Goal: Task Accomplishment & Management: Complete application form

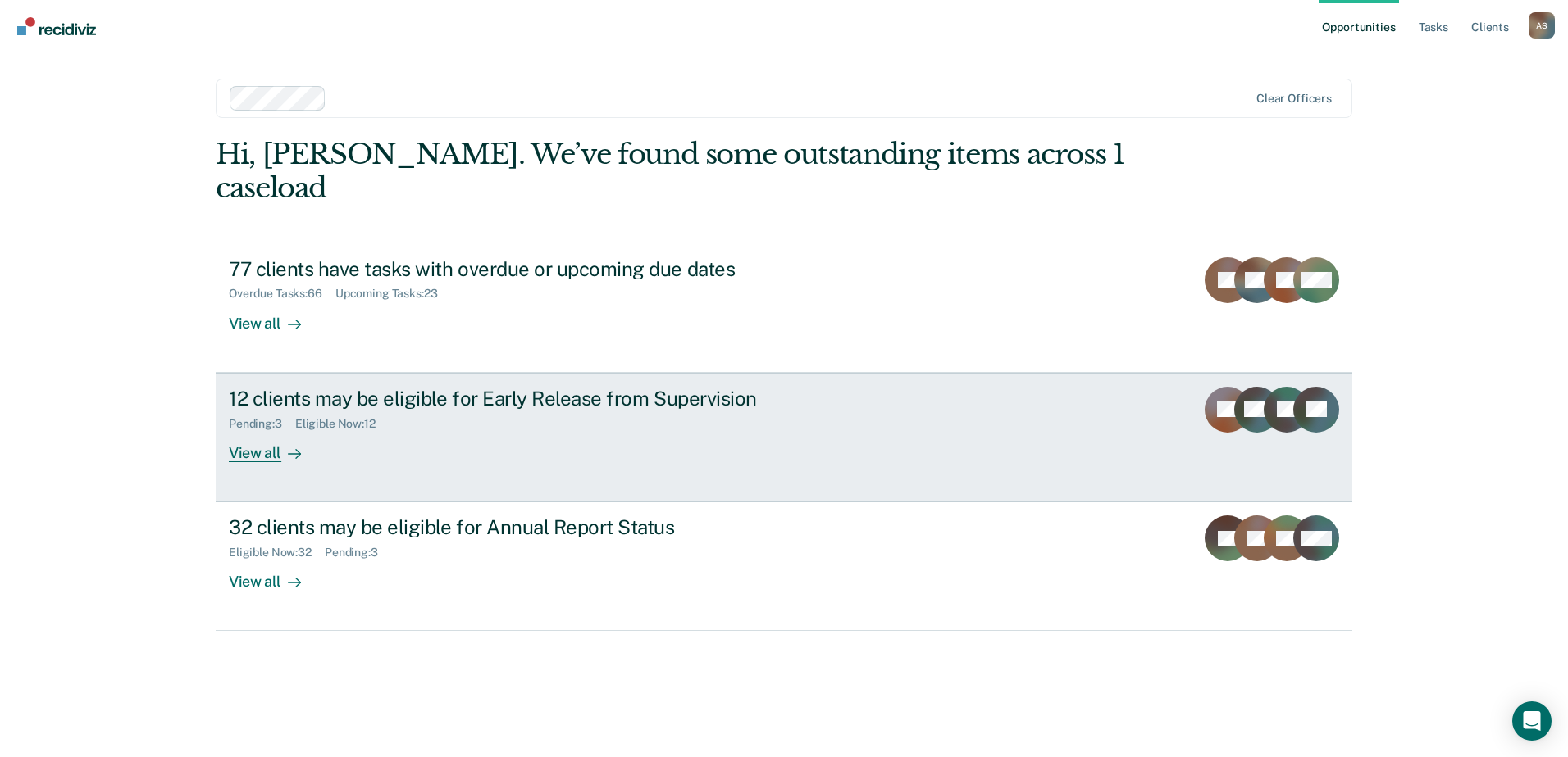
click at [262, 430] on div "View all" at bounding box center [274, 446] width 92 height 32
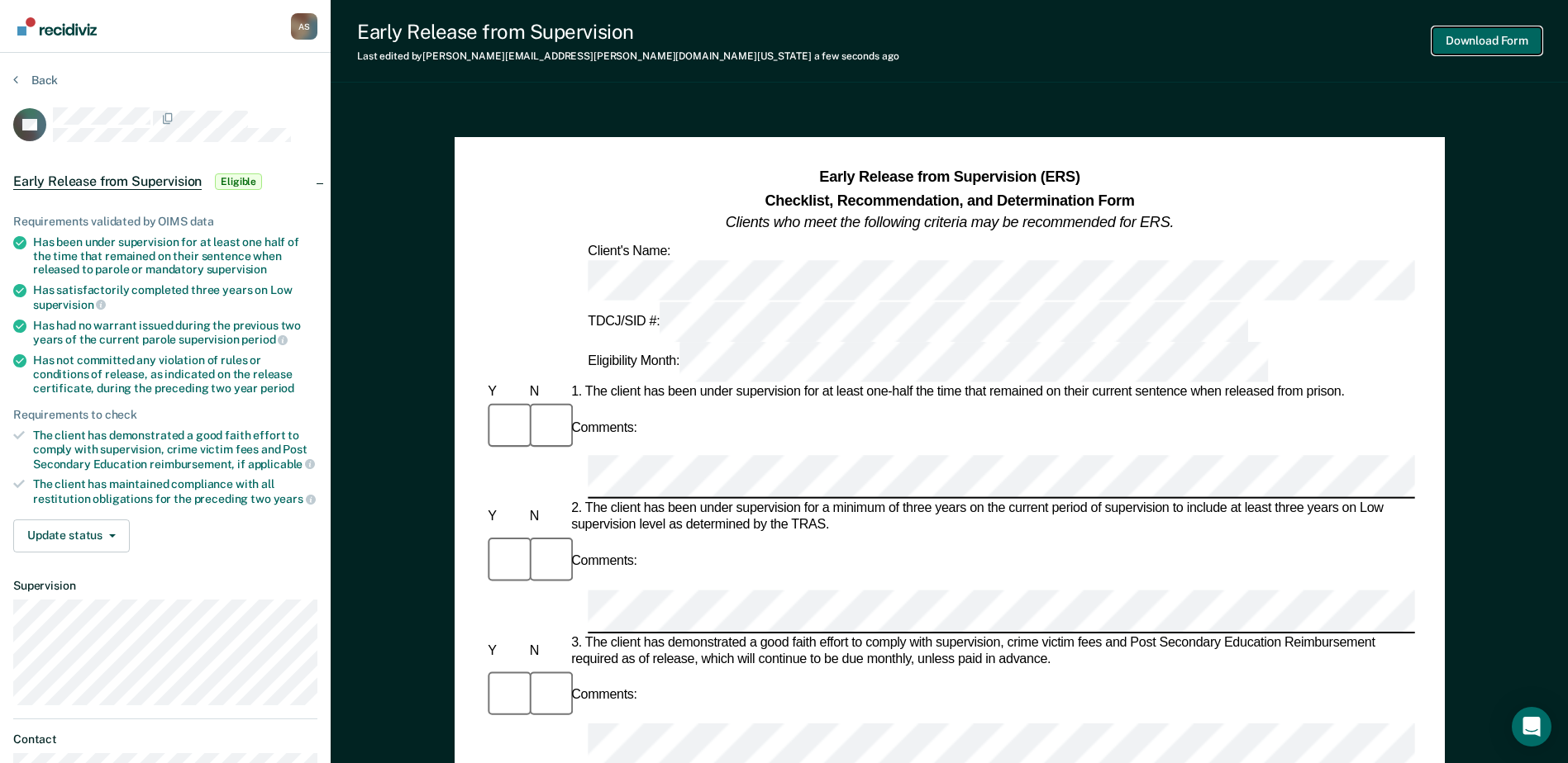
click at [1470, 38] on button "Download Form" at bounding box center [1487, 41] width 109 height 27
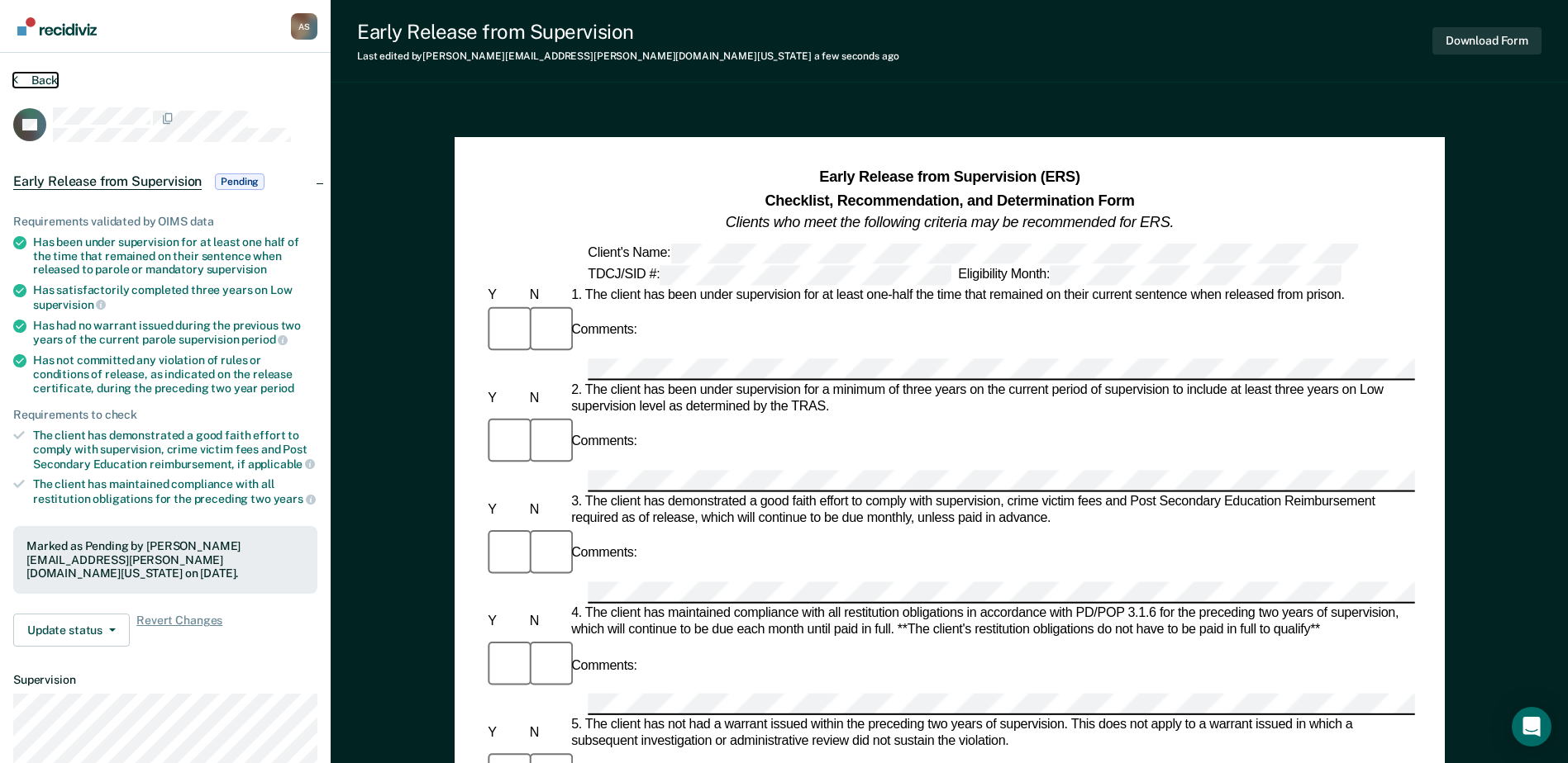
click at [40, 80] on button "Back" at bounding box center [36, 79] width 45 height 15
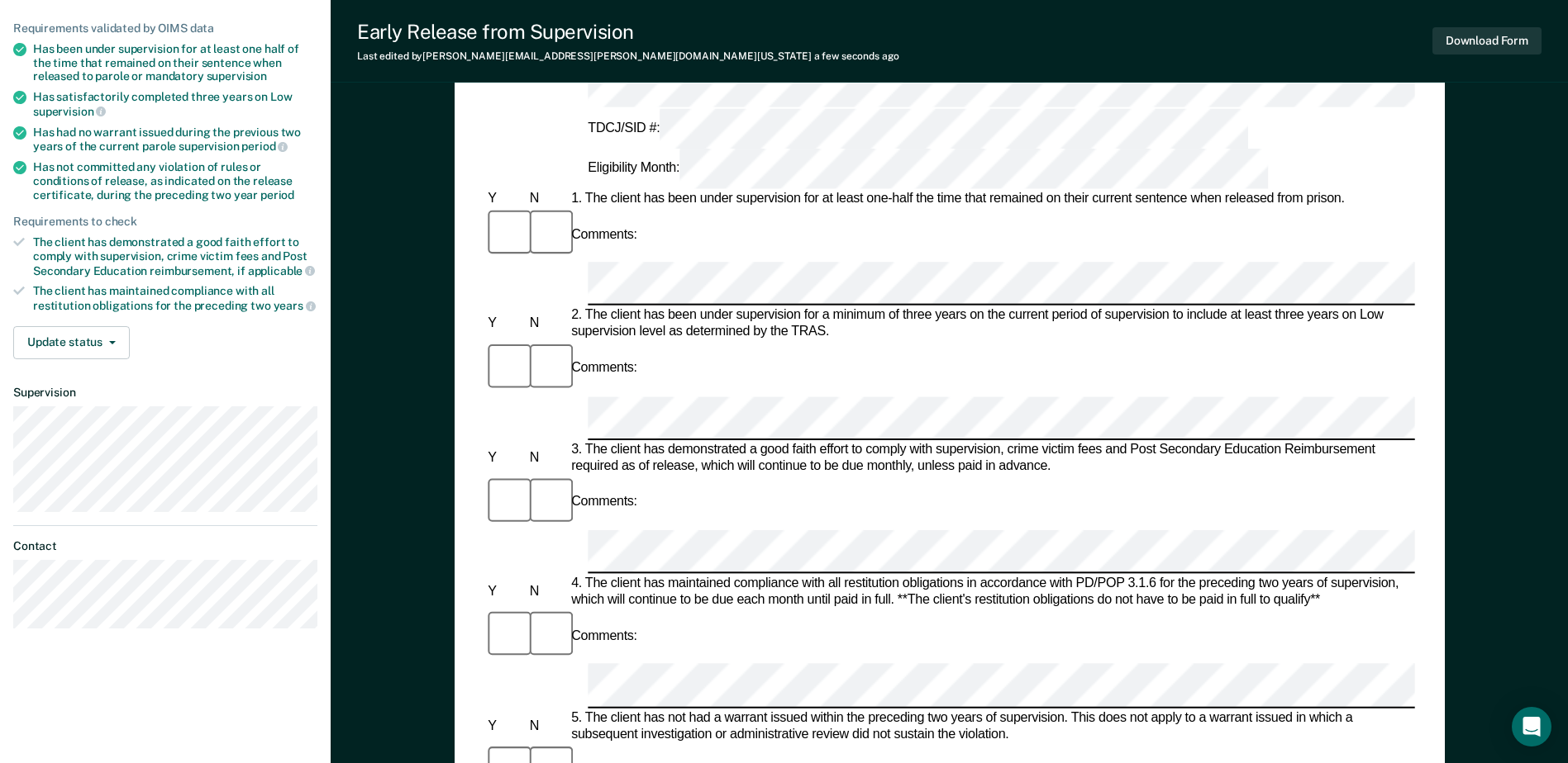
scroll to position [165, 0]
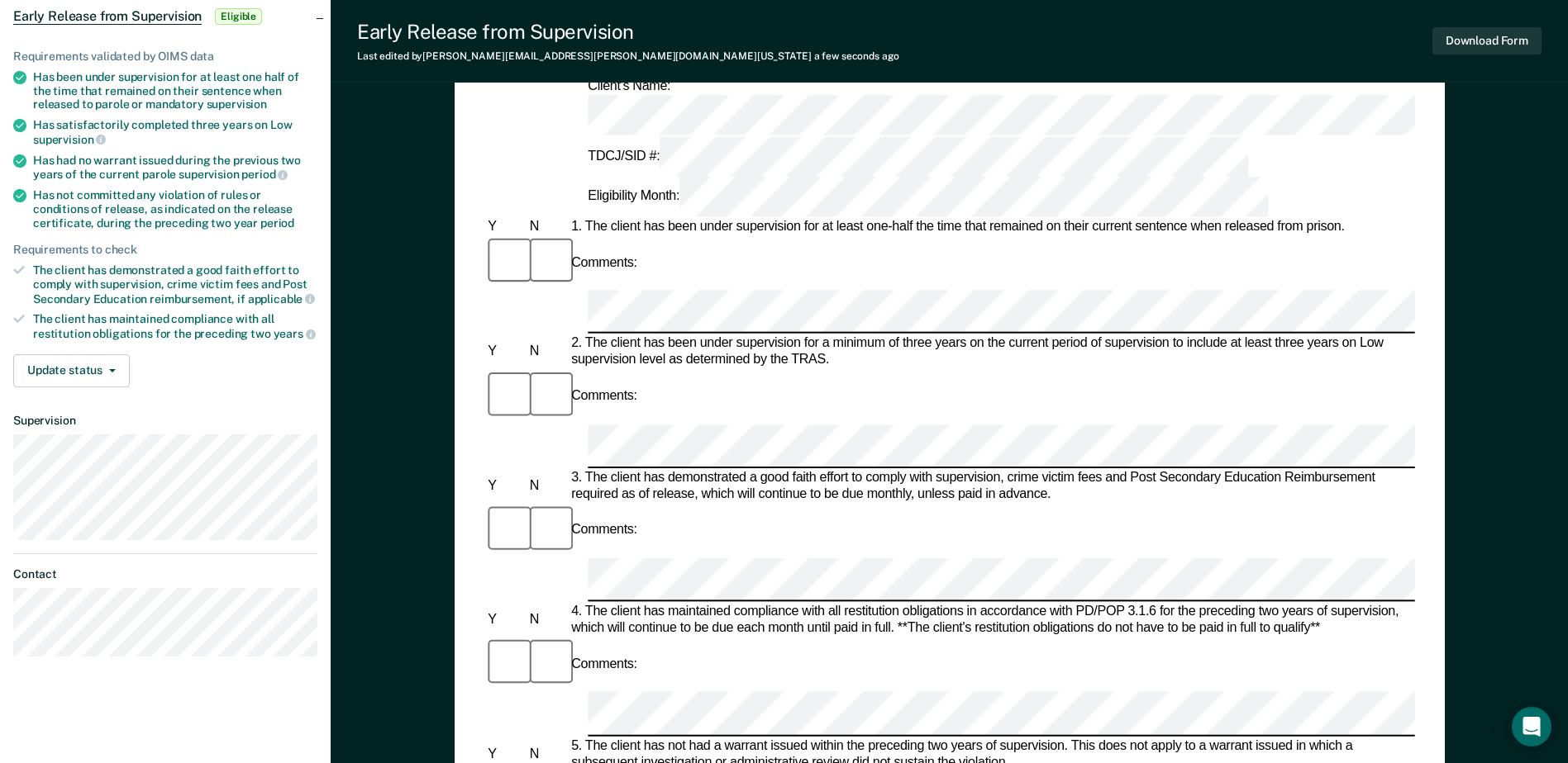
click at [583, 693] on div at bounding box center [948, 714] width 930 height 44
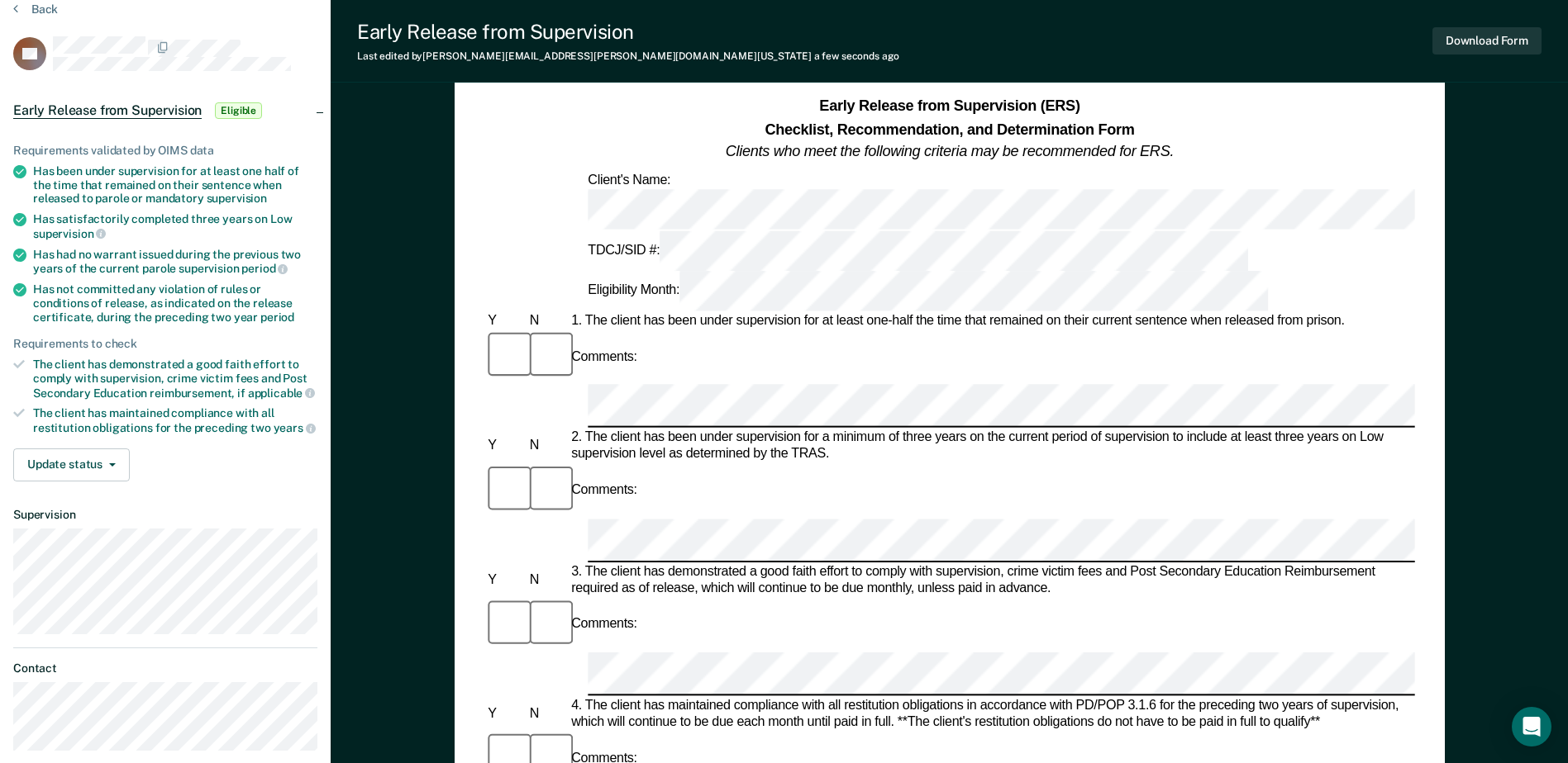
scroll to position [0, 0]
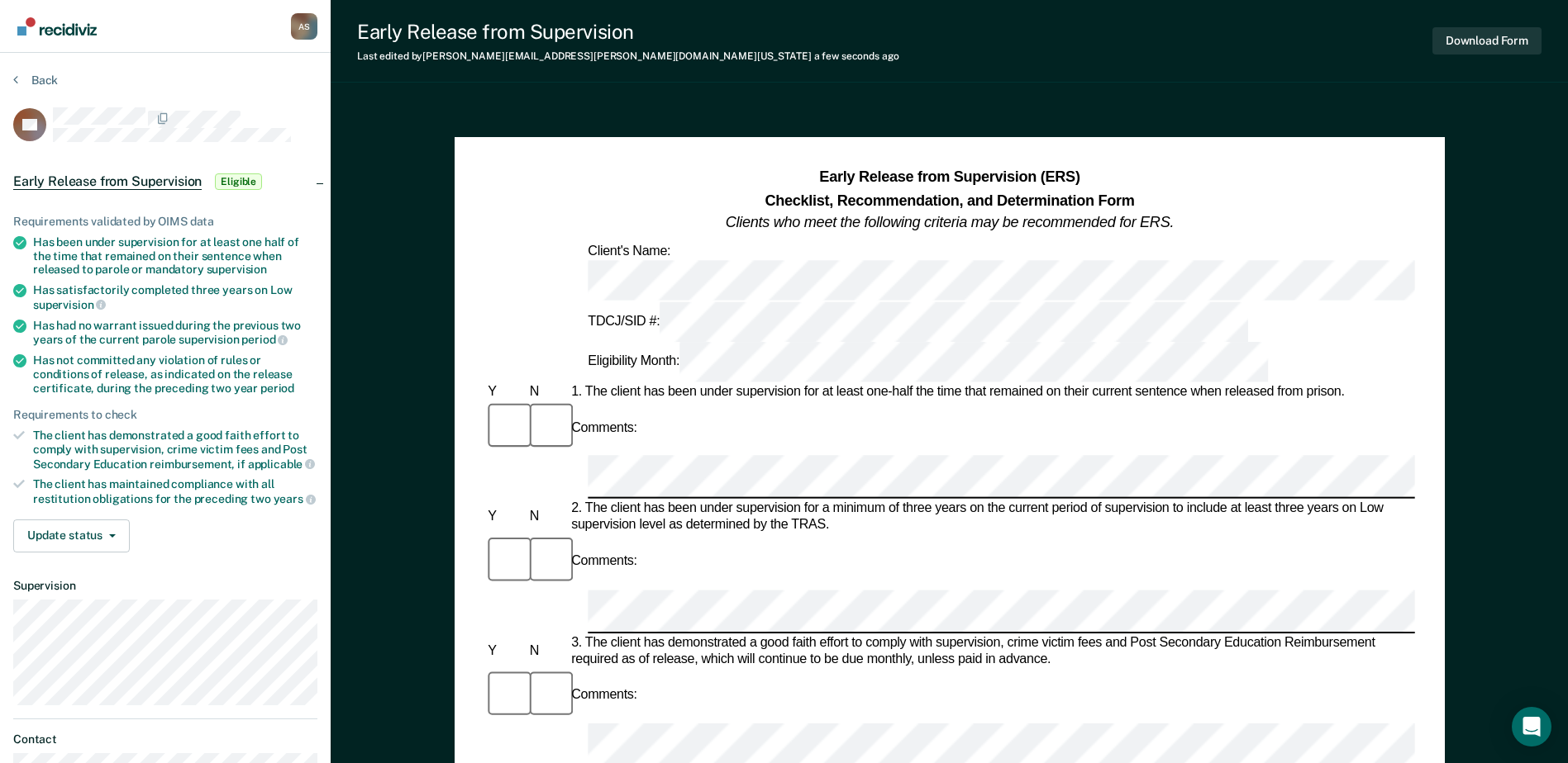
click at [805, 302] on div "TDCJ/SID #: Eligibility Month:" at bounding box center [948, 342] width 930 height 81
click at [1496, 38] on button "Download Form" at bounding box center [1487, 41] width 109 height 27
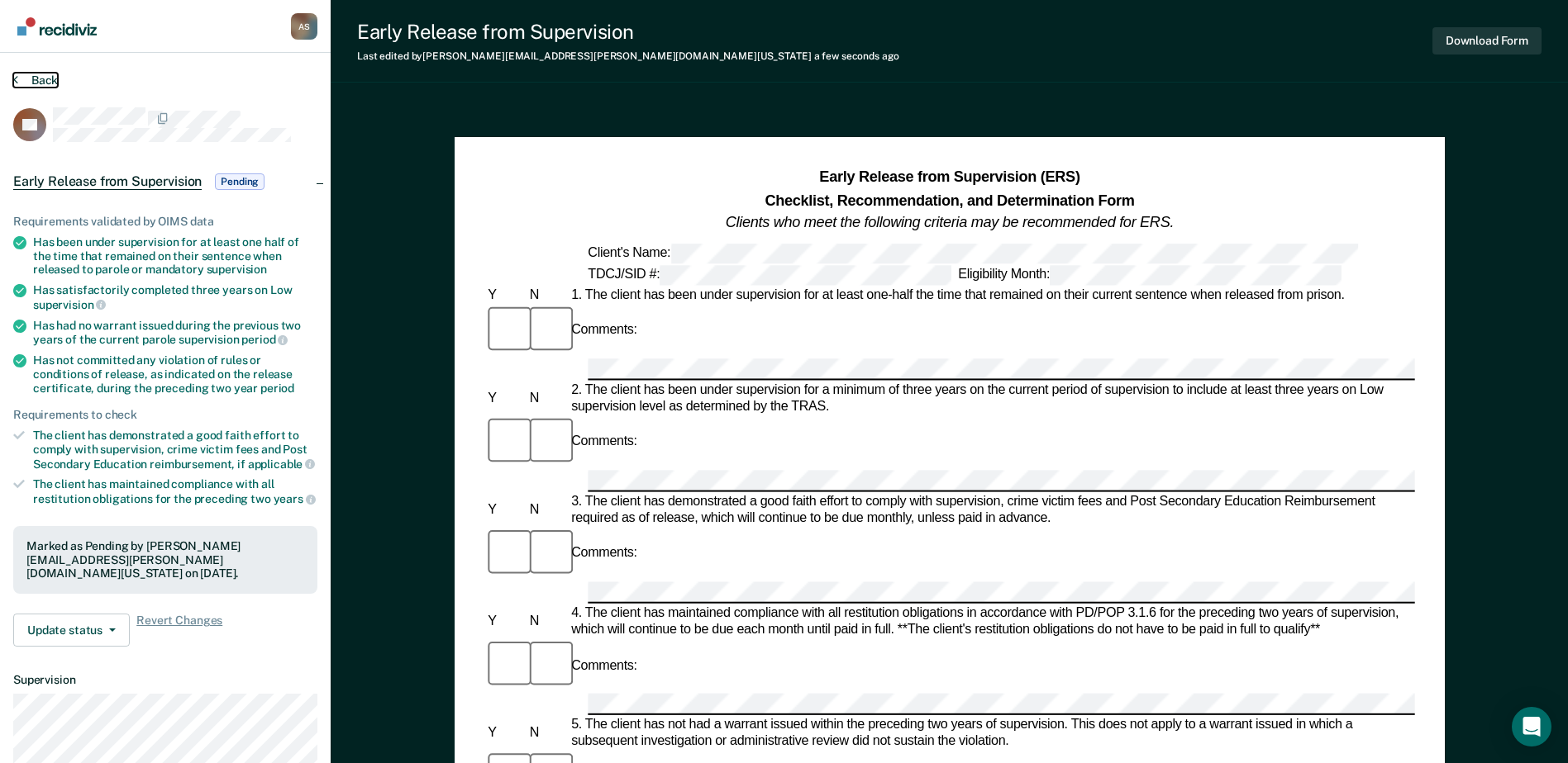
click at [24, 77] on button "Back" at bounding box center [36, 79] width 45 height 15
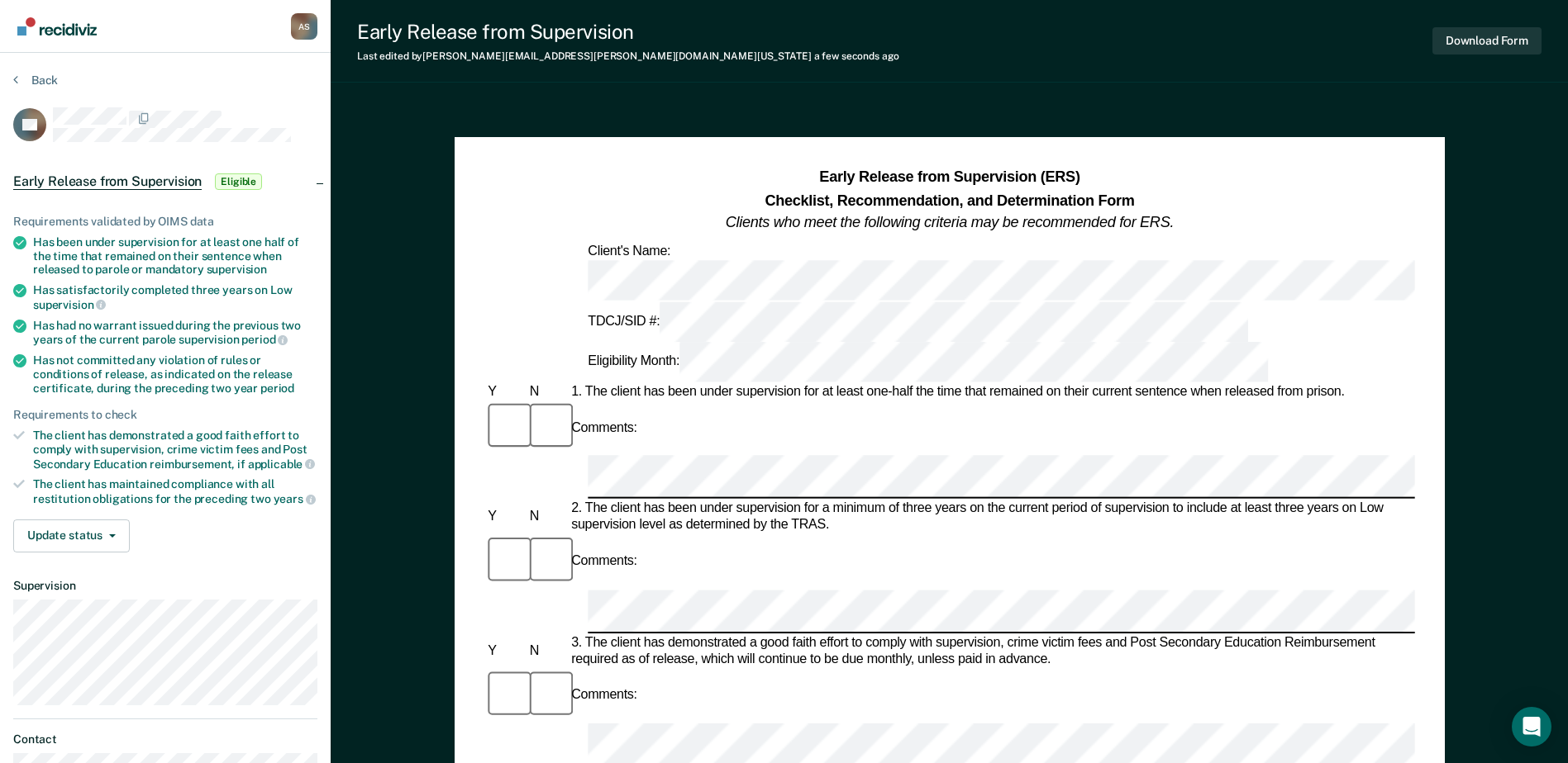
click at [906, 259] on div "Early Release from Supervision (ERS) Checklist, Recommendation, and Determinati…" at bounding box center [948, 275] width 930 height 215
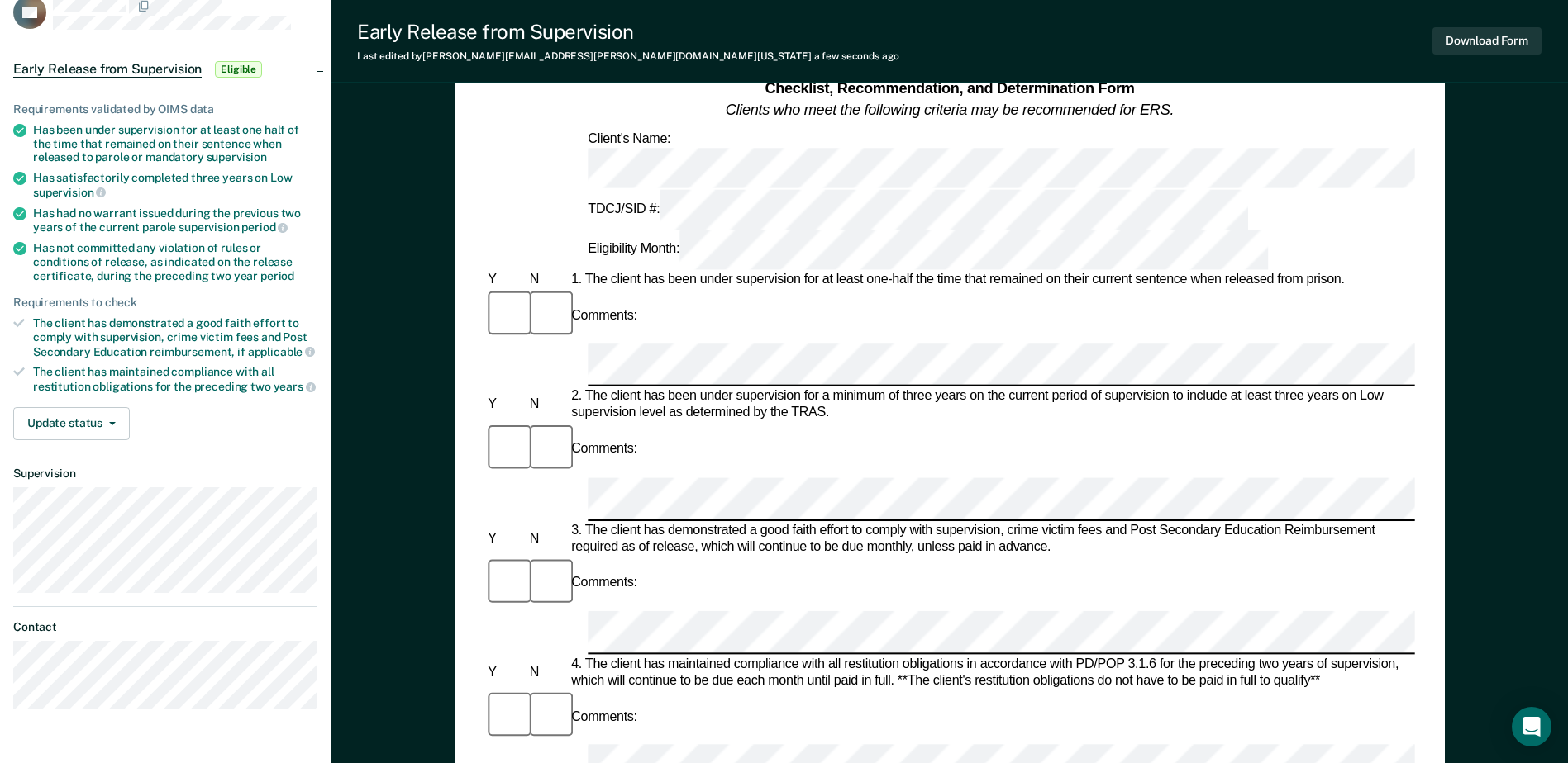
scroll to position [83, 0]
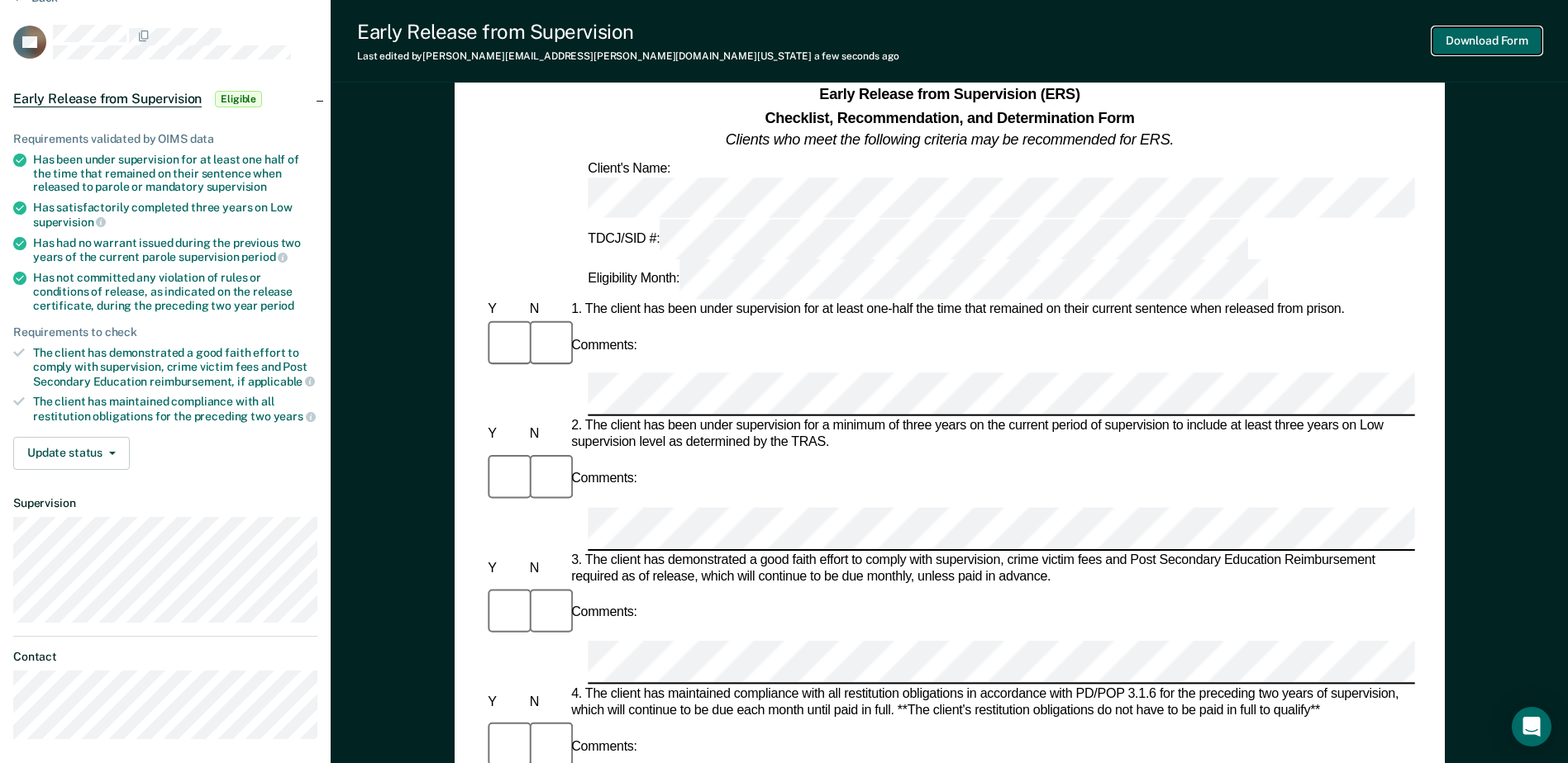
click at [1473, 42] on button "Download Form" at bounding box center [1487, 41] width 109 height 27
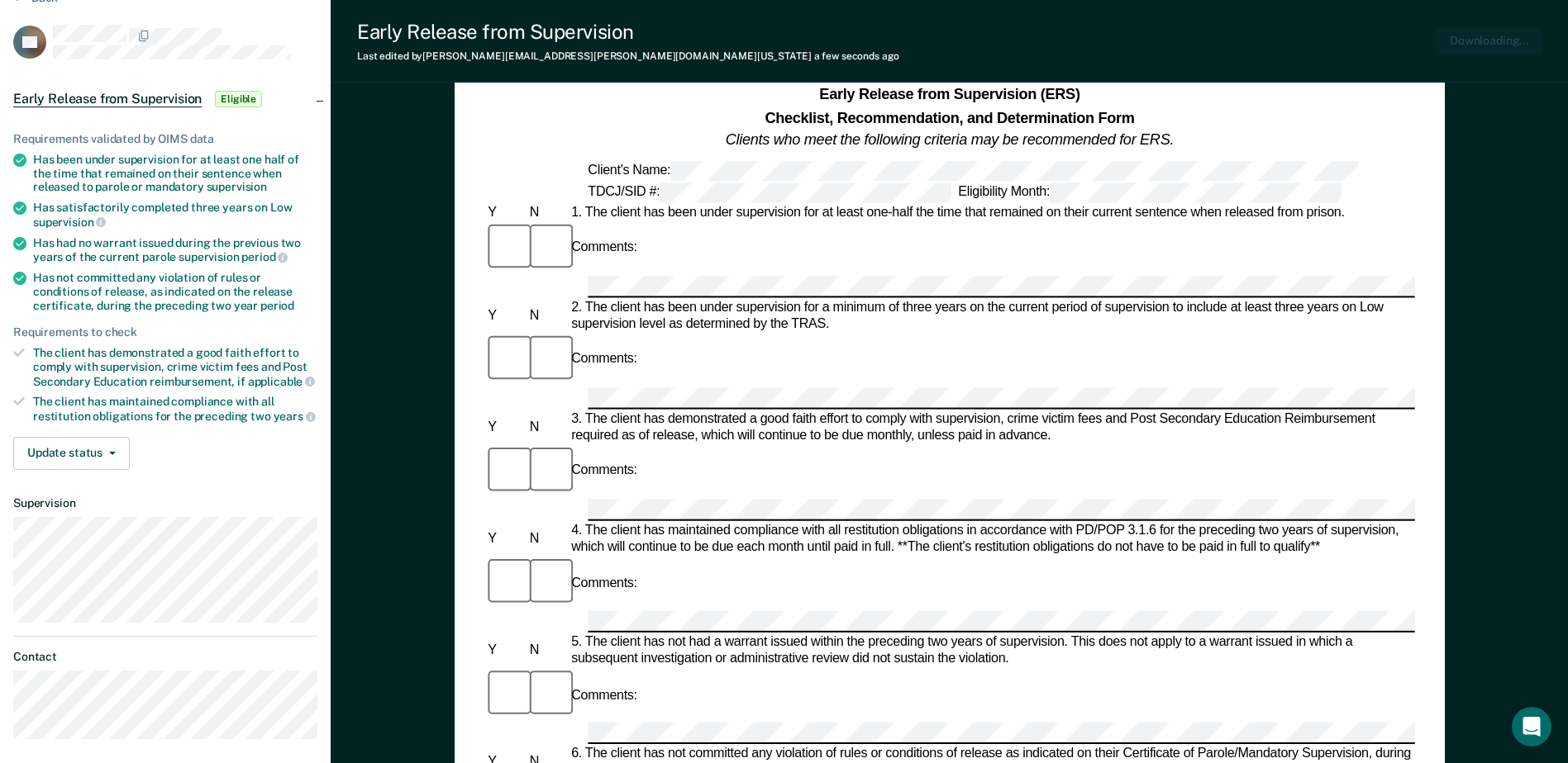
scroll to position [0, 0]
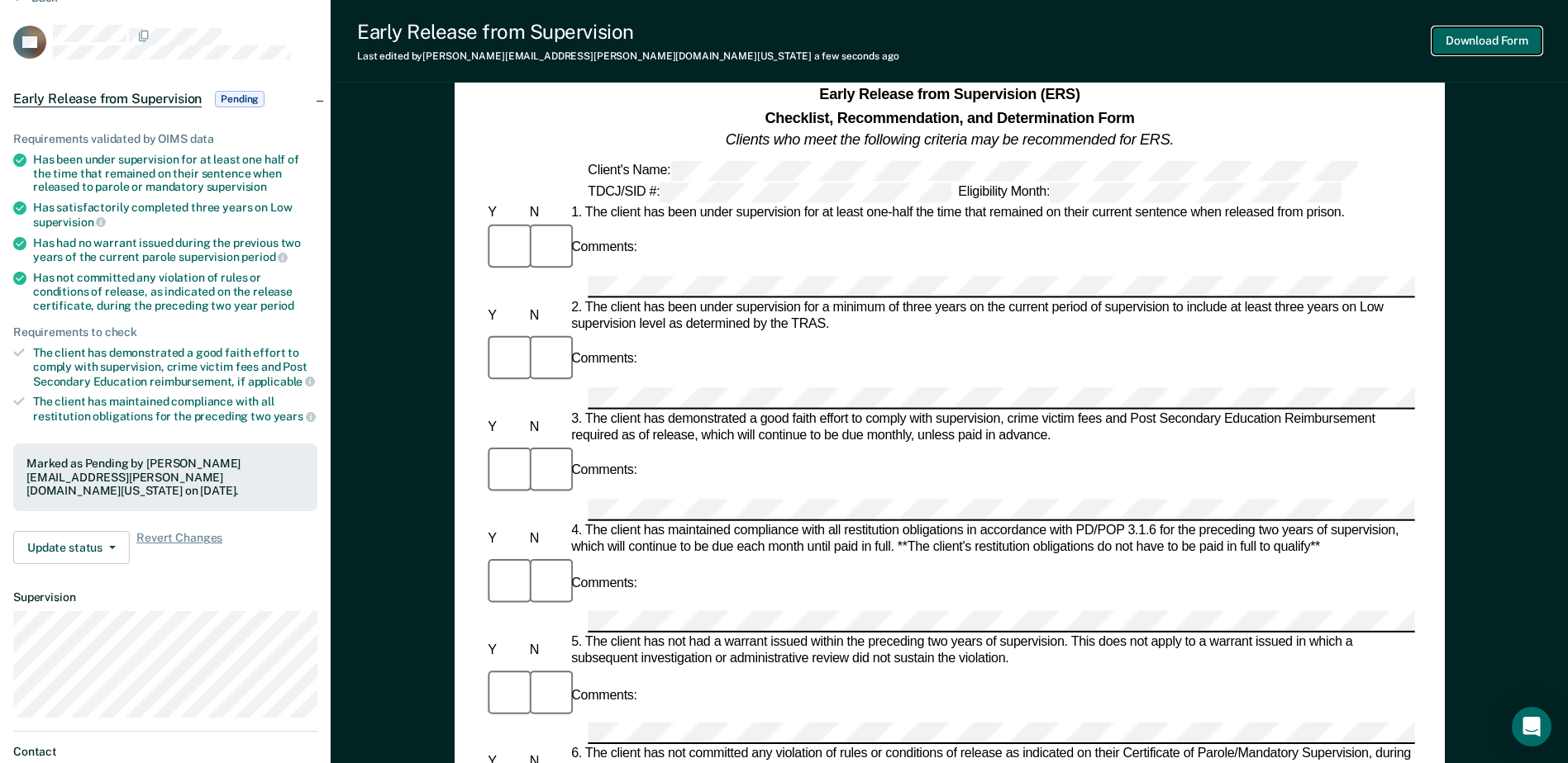
click at [1484, 41] on button "Download Form" at bounding box center [1487, 41] width 109 height 27
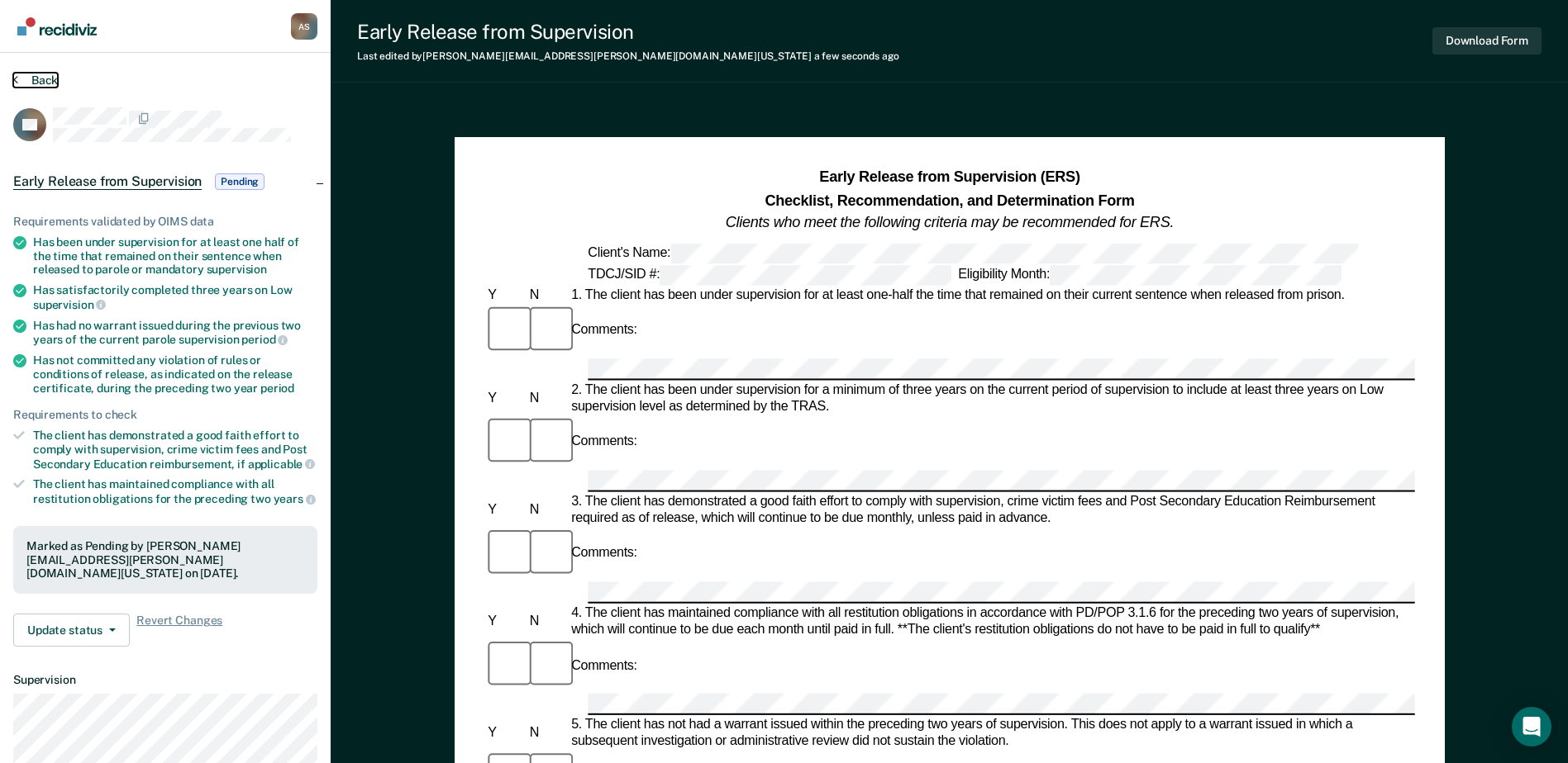
click at [47, 81] on button "Back" at bounding box center [36, 79] width 45 height 15
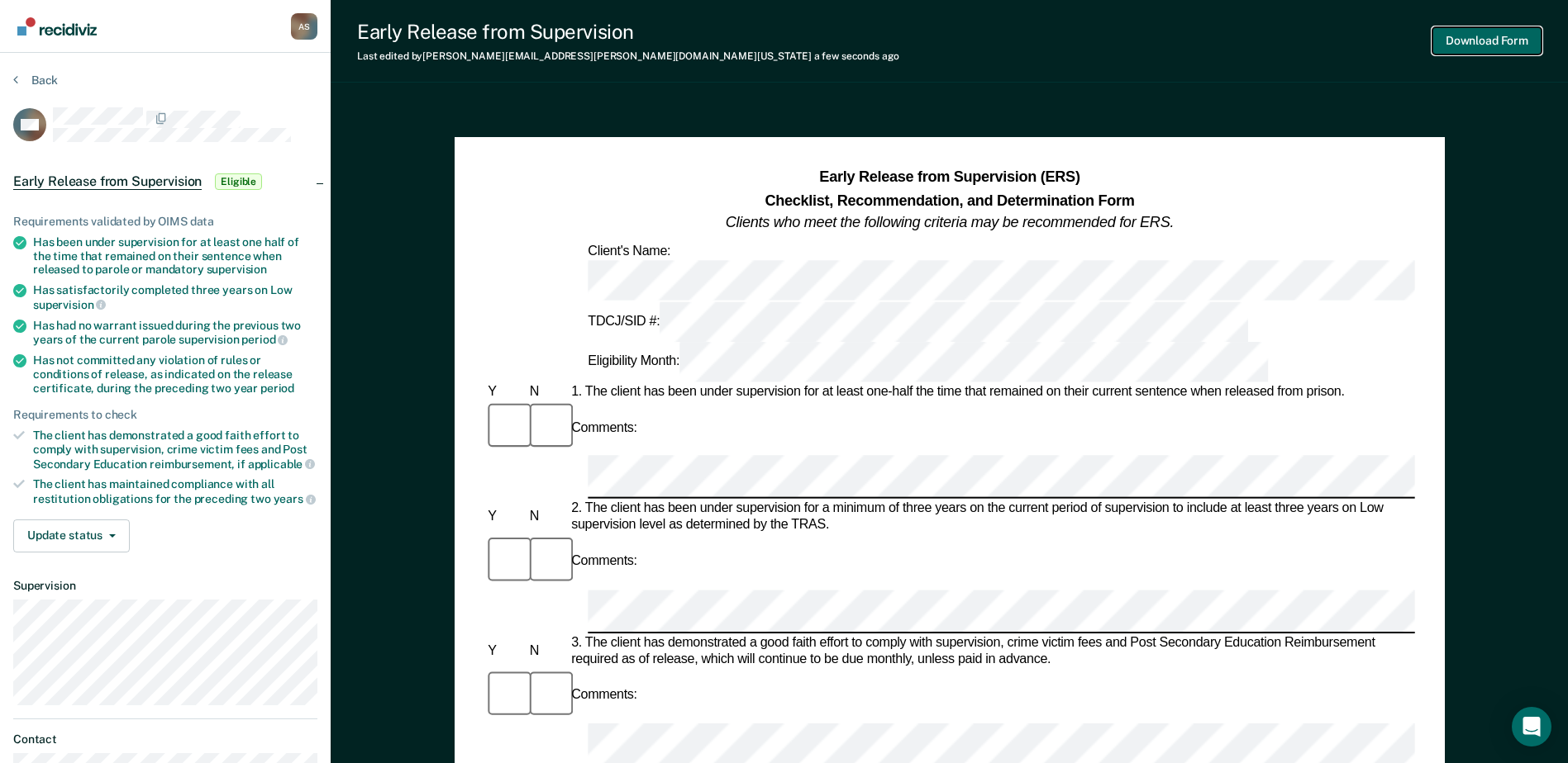
click at [1491, 45] on button "Download Form" at bounding box center [1487, 41] width 109 height 27
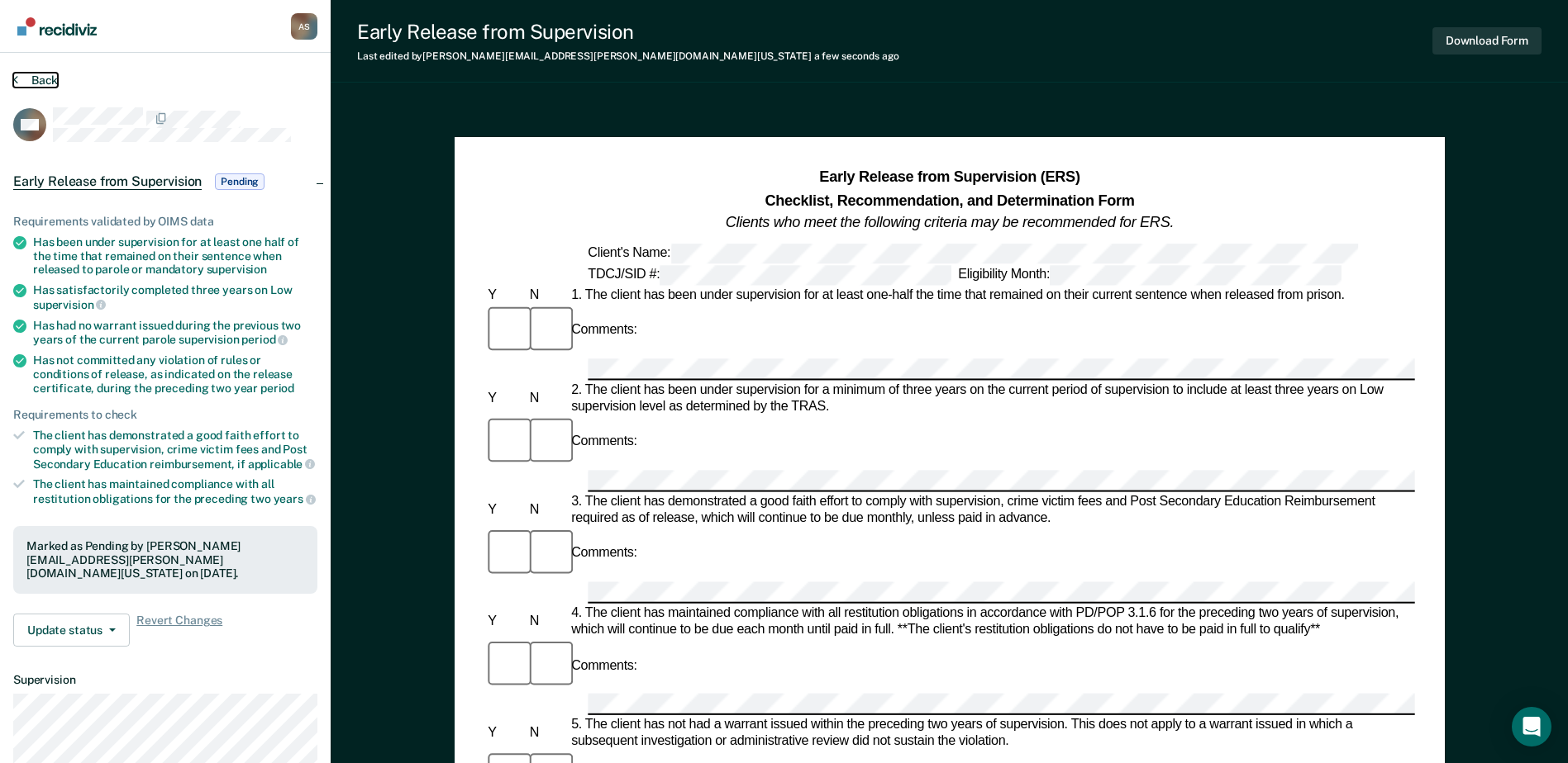
click at [31, 77] on button "Back" at bounding box center [36, 79] width 45 height 15
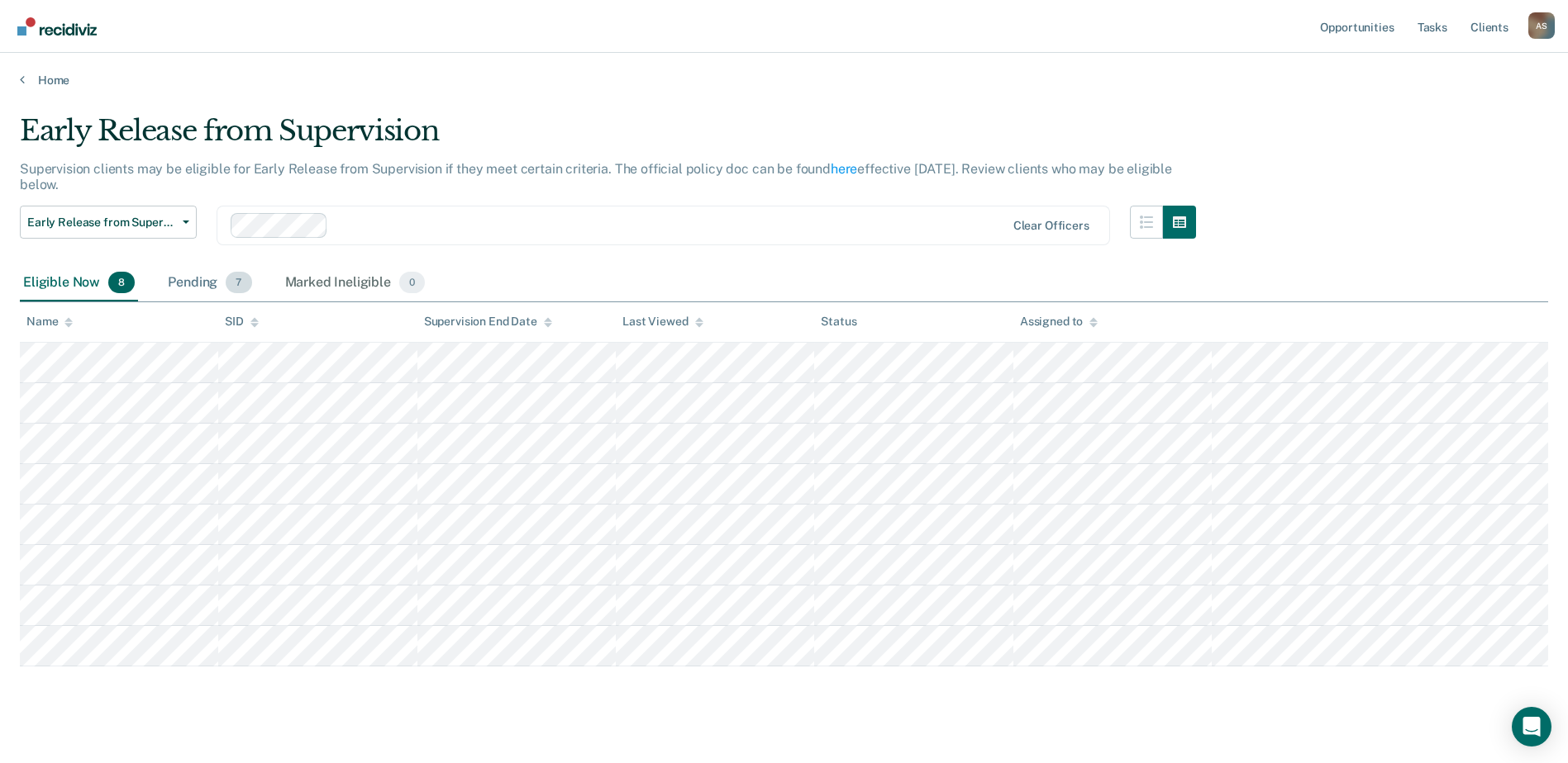
click at [211, 291] on div "Pending 7" at bounding box center [209, 282] width 90 height 36
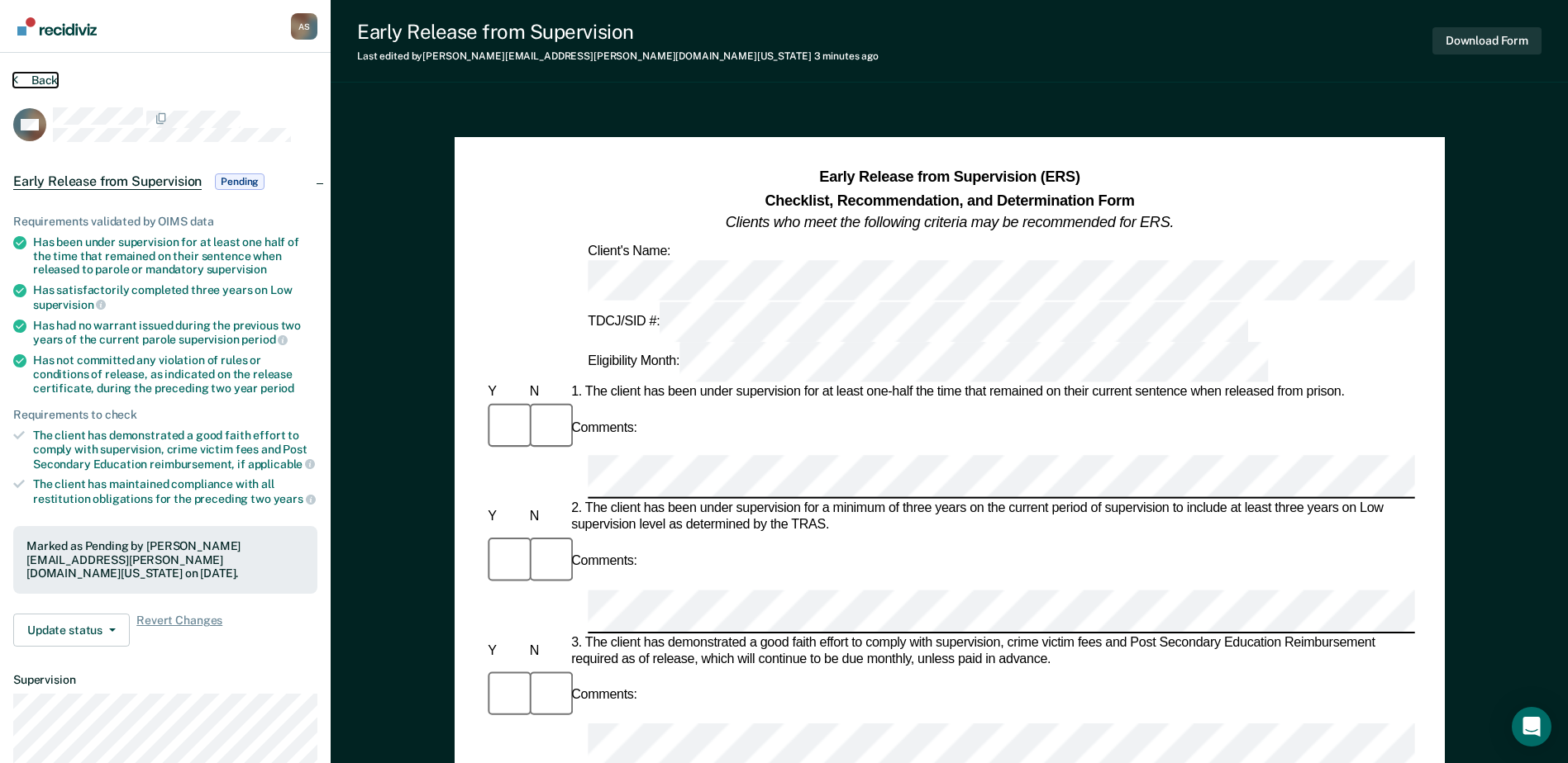
click at [39, 83] on button "Back" at bounding box center [36, 79] width 45 height 15
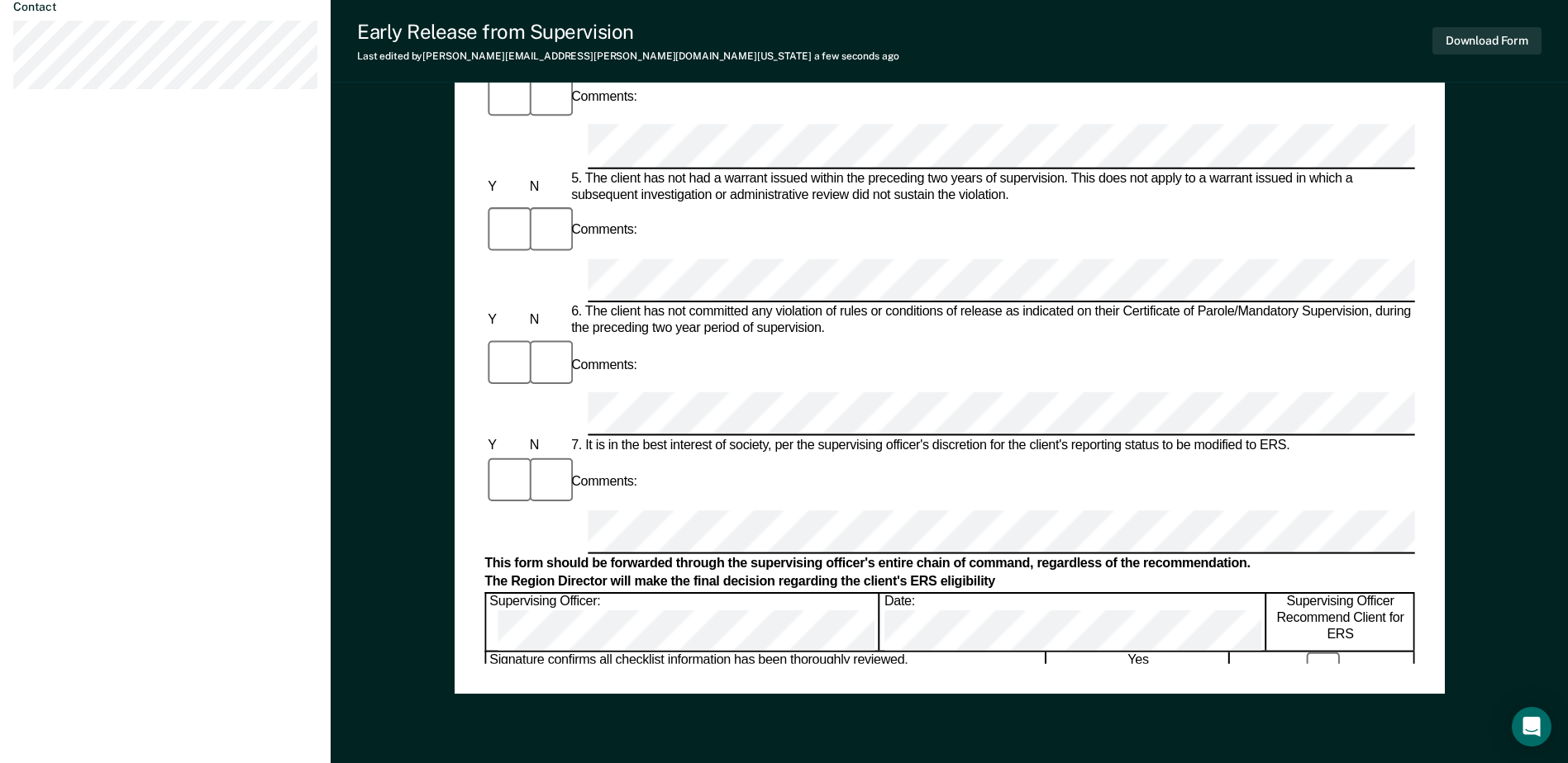
scroll to position [743, 0]
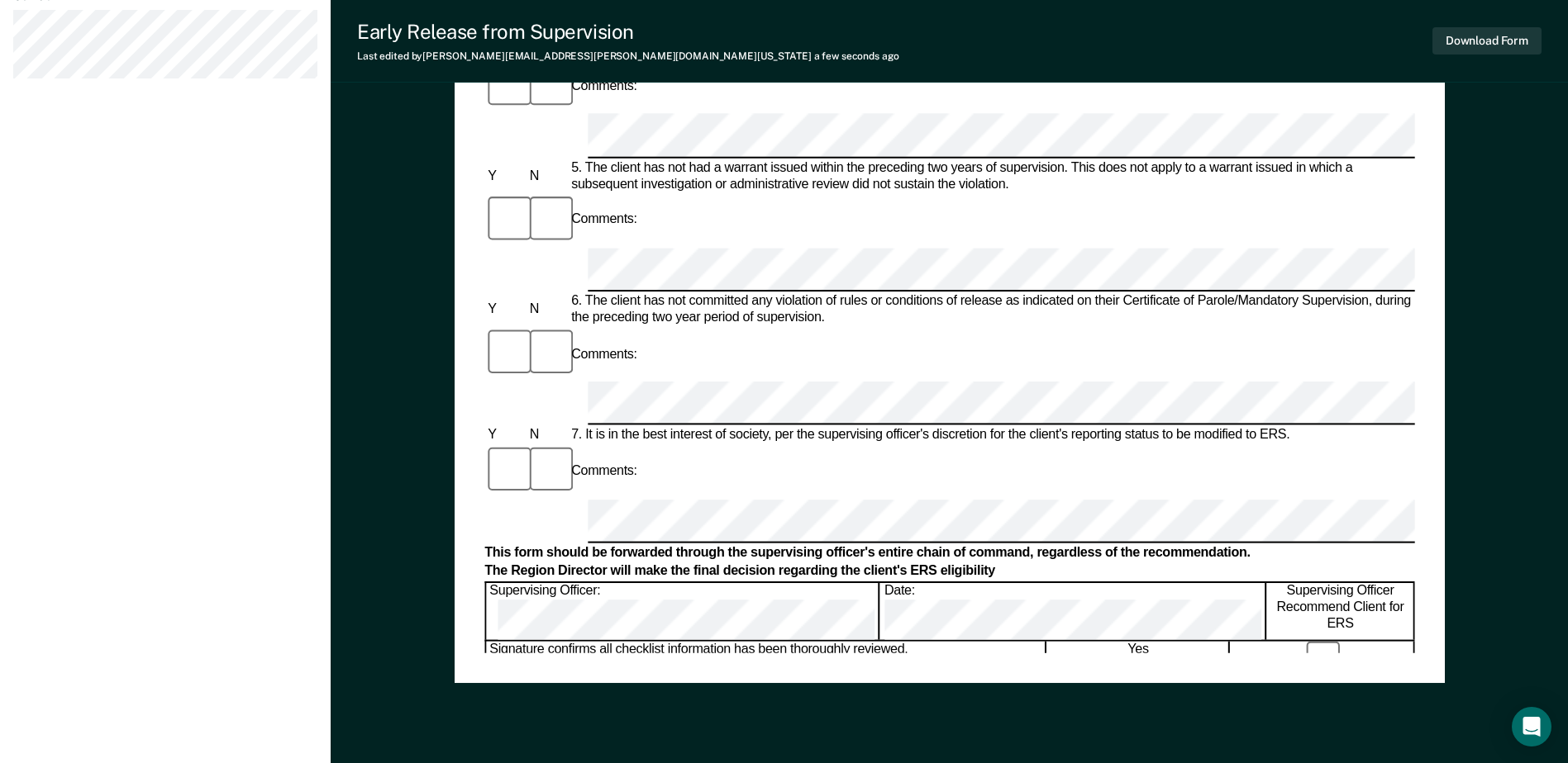
click at [741, 632] on div "Early Release from Supervision (ERS) Checklist, Recommendation, and Determinati…" at bounding box center [948, 38] width 930 height 1229
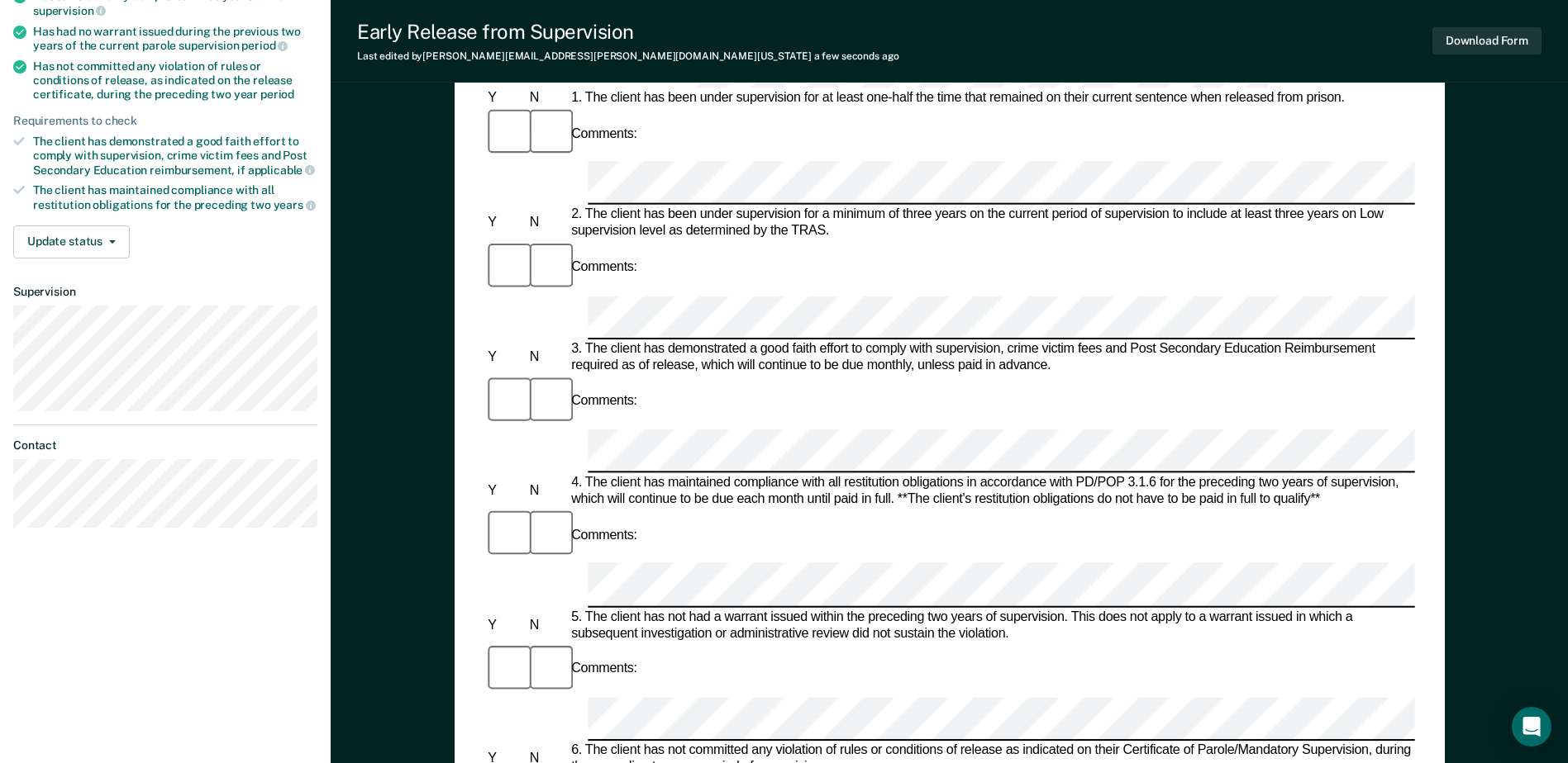
scroll to position [0, 0]
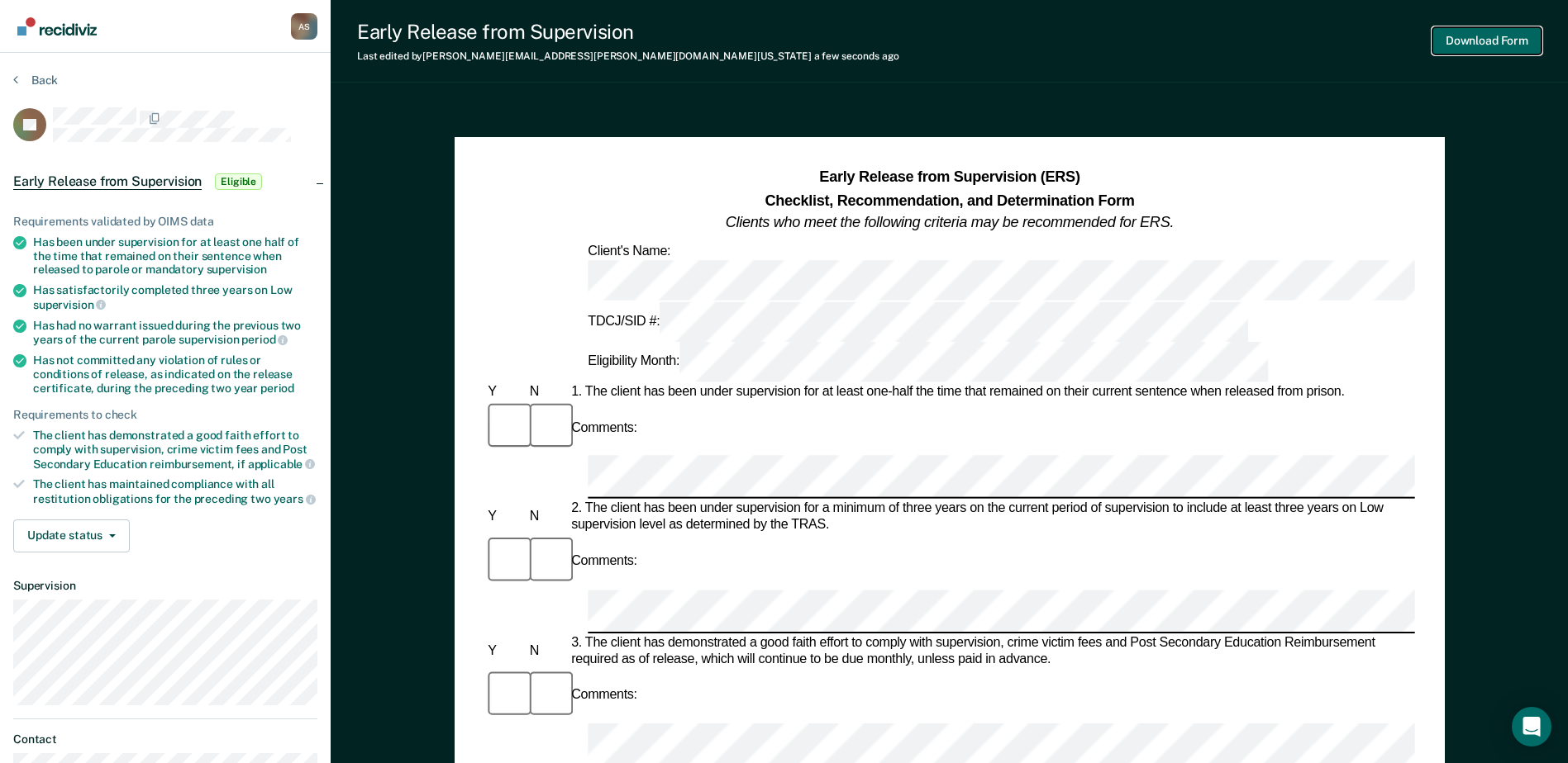
click at [1495, 40] on button "Download Form" at bounding box center [1487, 41] width 109 height 27
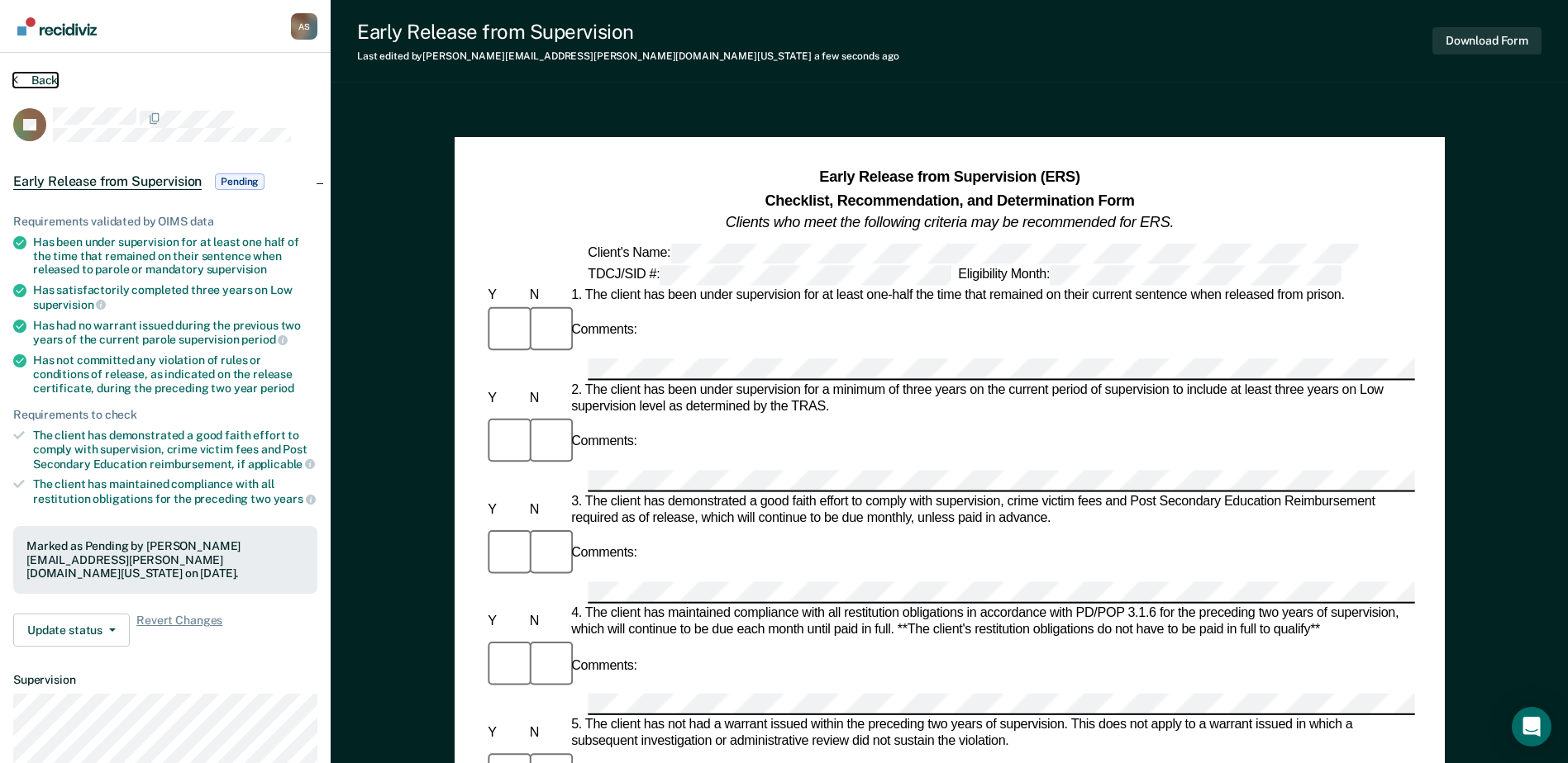
click at [44, 73] on button "Back" at bounding box center [36, 79] width 45 height 15
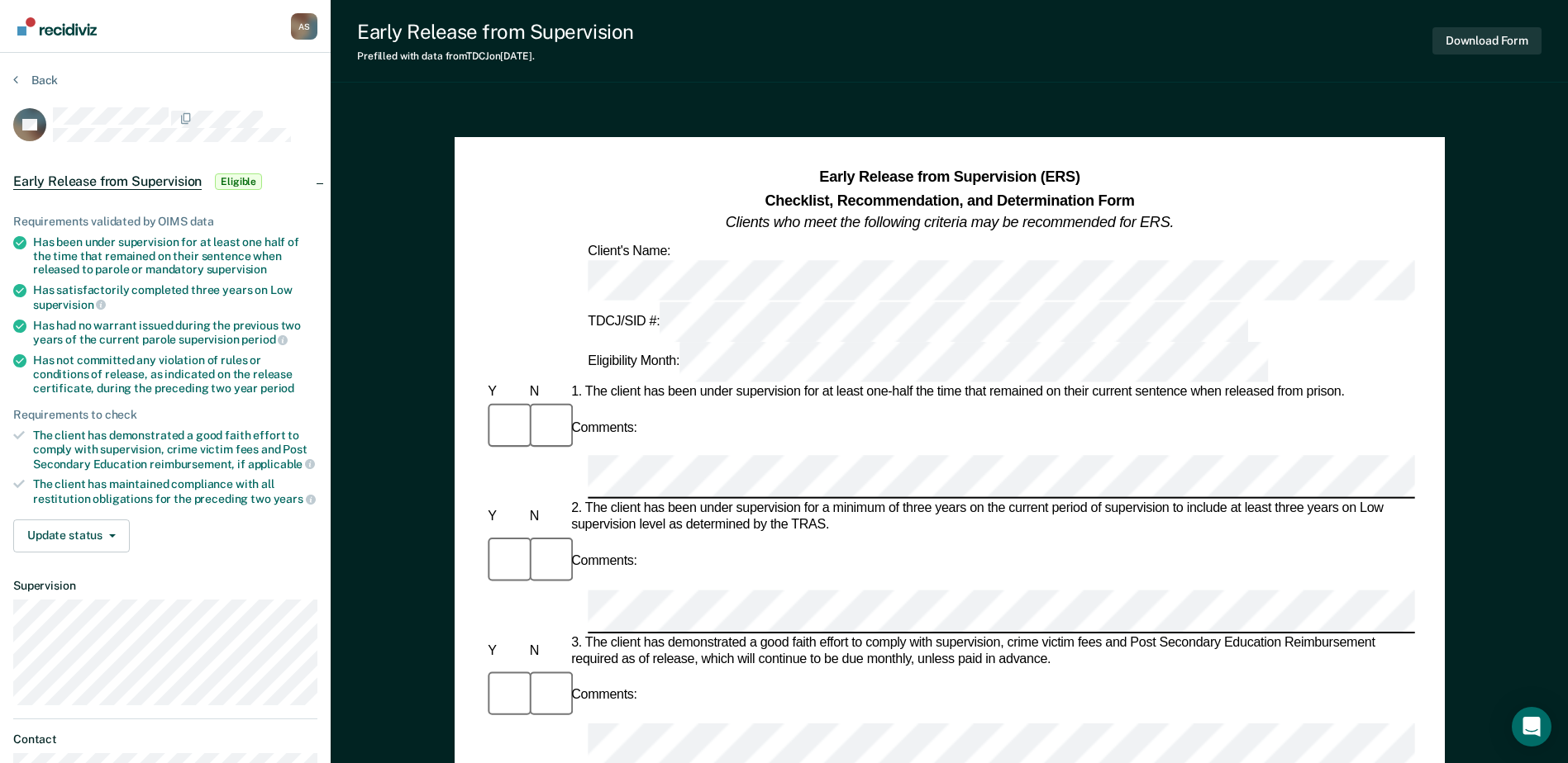
click at [1469, 40] on button "Download Form" at bounding box center [1487, 41] width 109 height 27
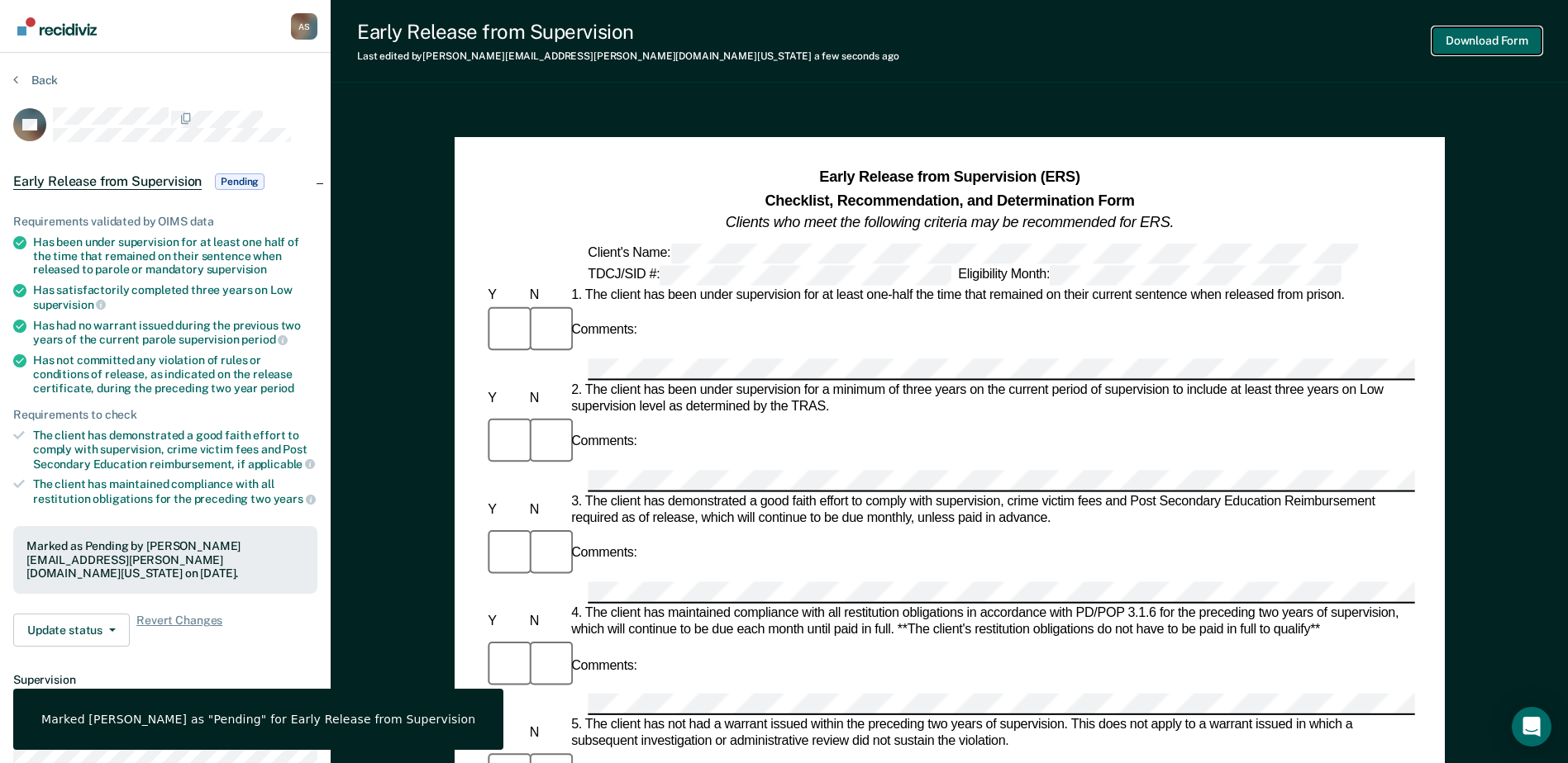
click at [1490, 43] on button "Download Form" at bounding box center [1487, 41] width 109 height 27
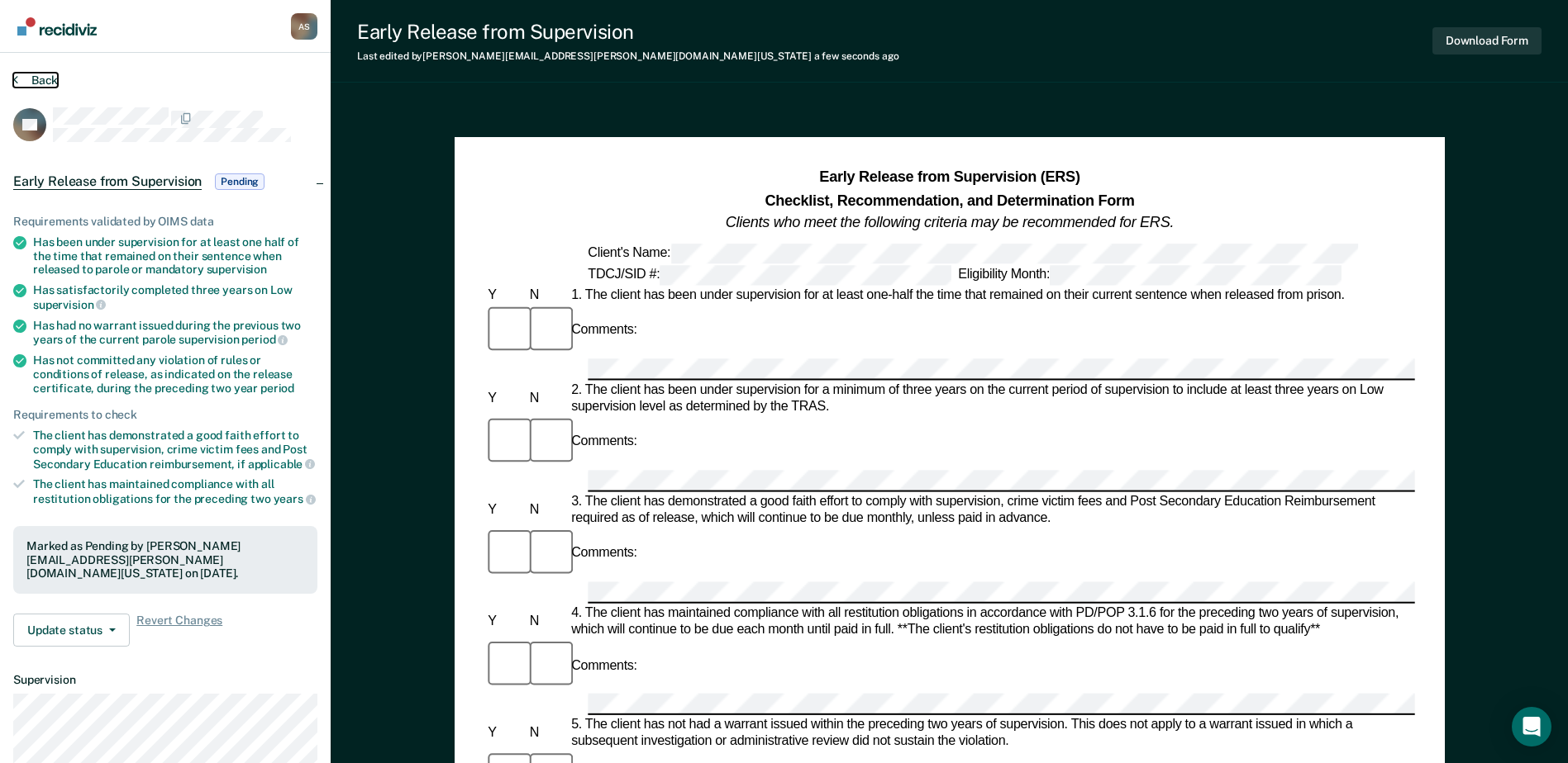
click at [46, 80] on button "Back" at bounding box center [36, 79] width 45 height 15
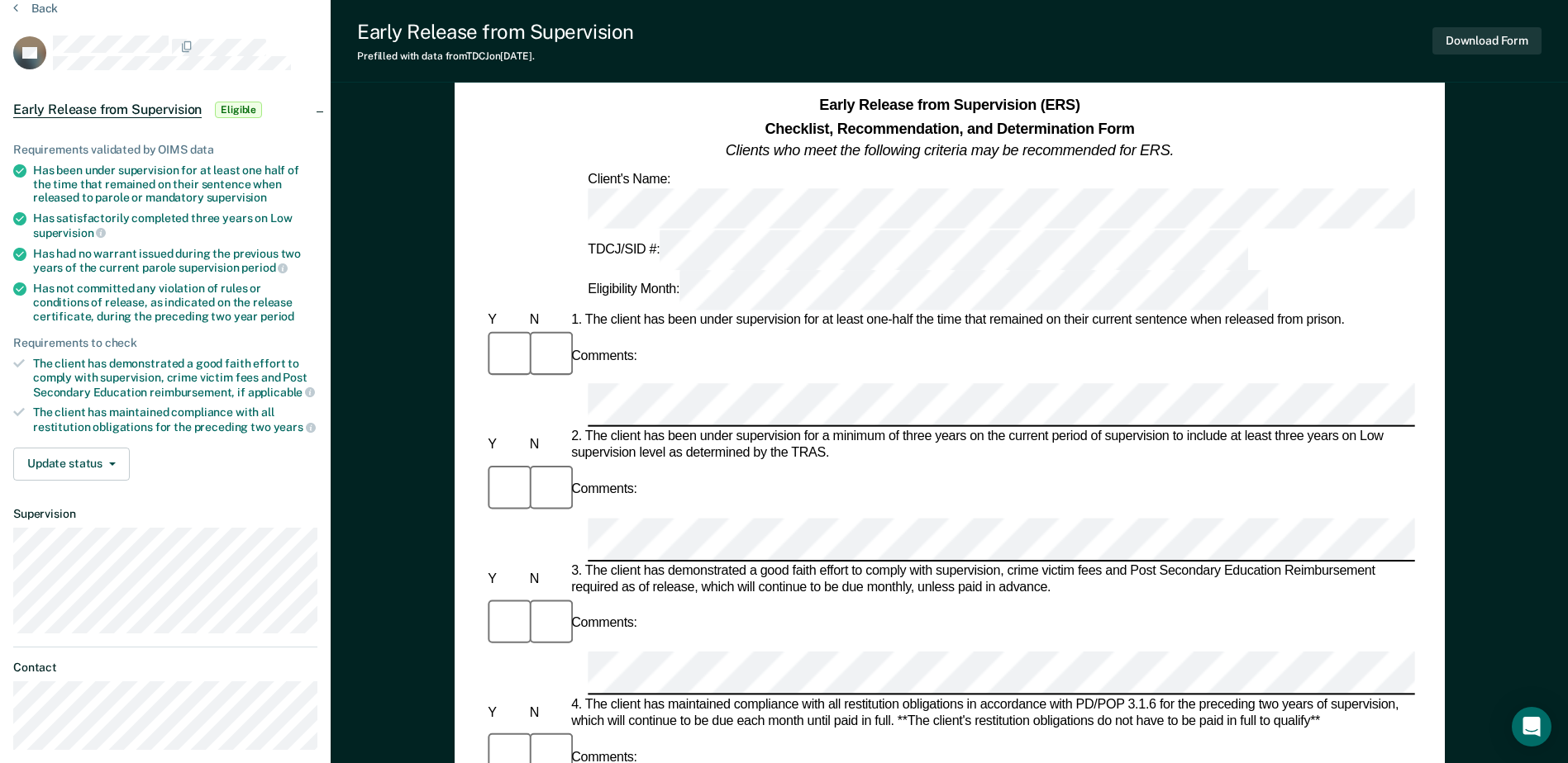
scroll to position [83, 0]
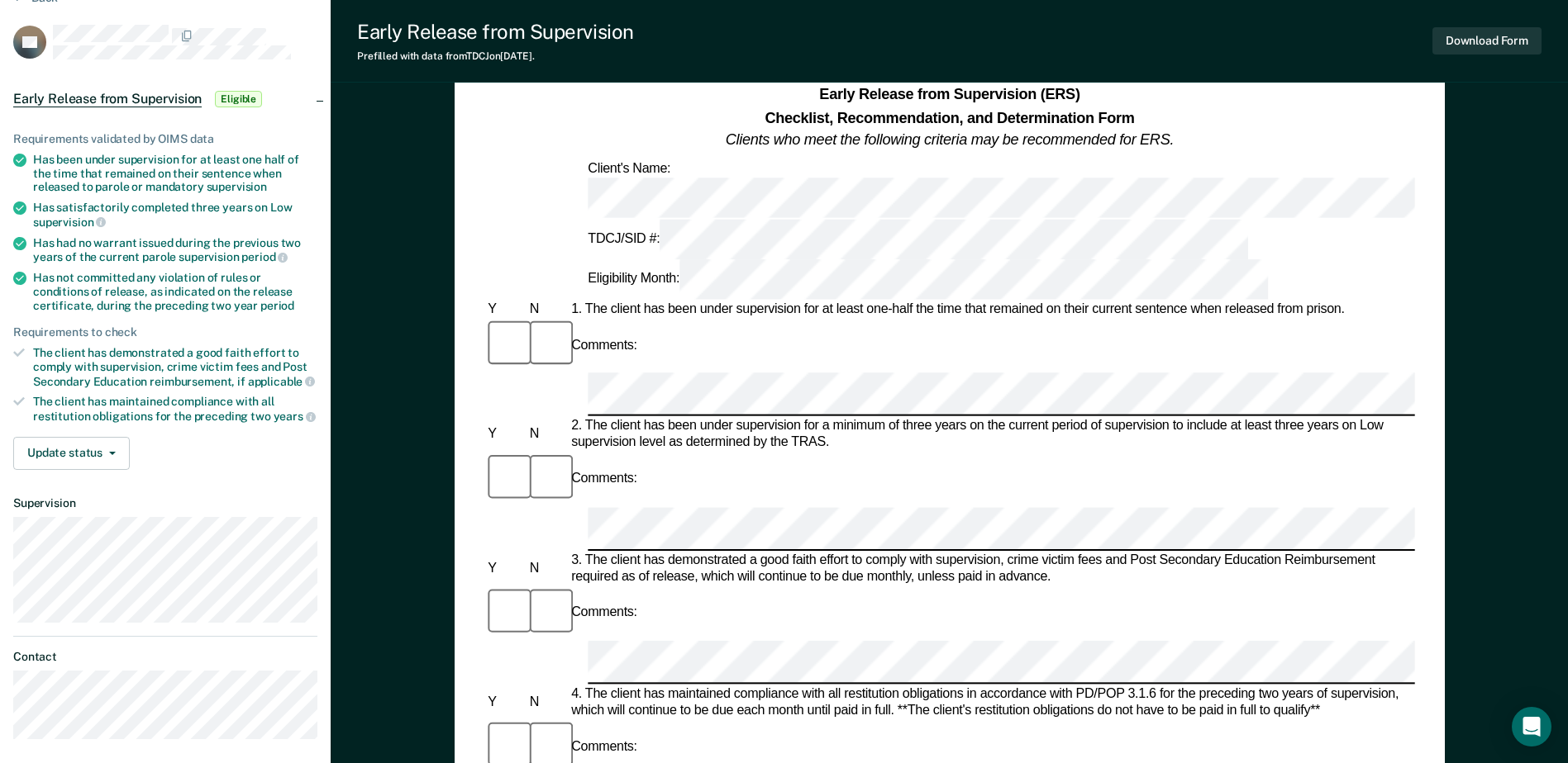
click at [1258, 553] on div "3. The client has demonstrated a good faith effort to comply with supervision, …" at bounding box center [991, 570] width 848 height 33
drag, startPoint x: 1143, startPoint y: 203, endPoint x: 1006, endPoint y: 403, distance: 242.4
click at [1006, 585] on div "Comments:" at bounding box center [948, 635] width 930 height 101
click at [1186, 419] on div "2. The client has been under supervision for a minimum of three years on the cu…" at bounding box center [991, 436] width 848 height 33
click at [755, 553] on div "3. The client has demonstrated a good faith effort to comply with supervision, …" at bounding box center [991, 570] width 848 height 33
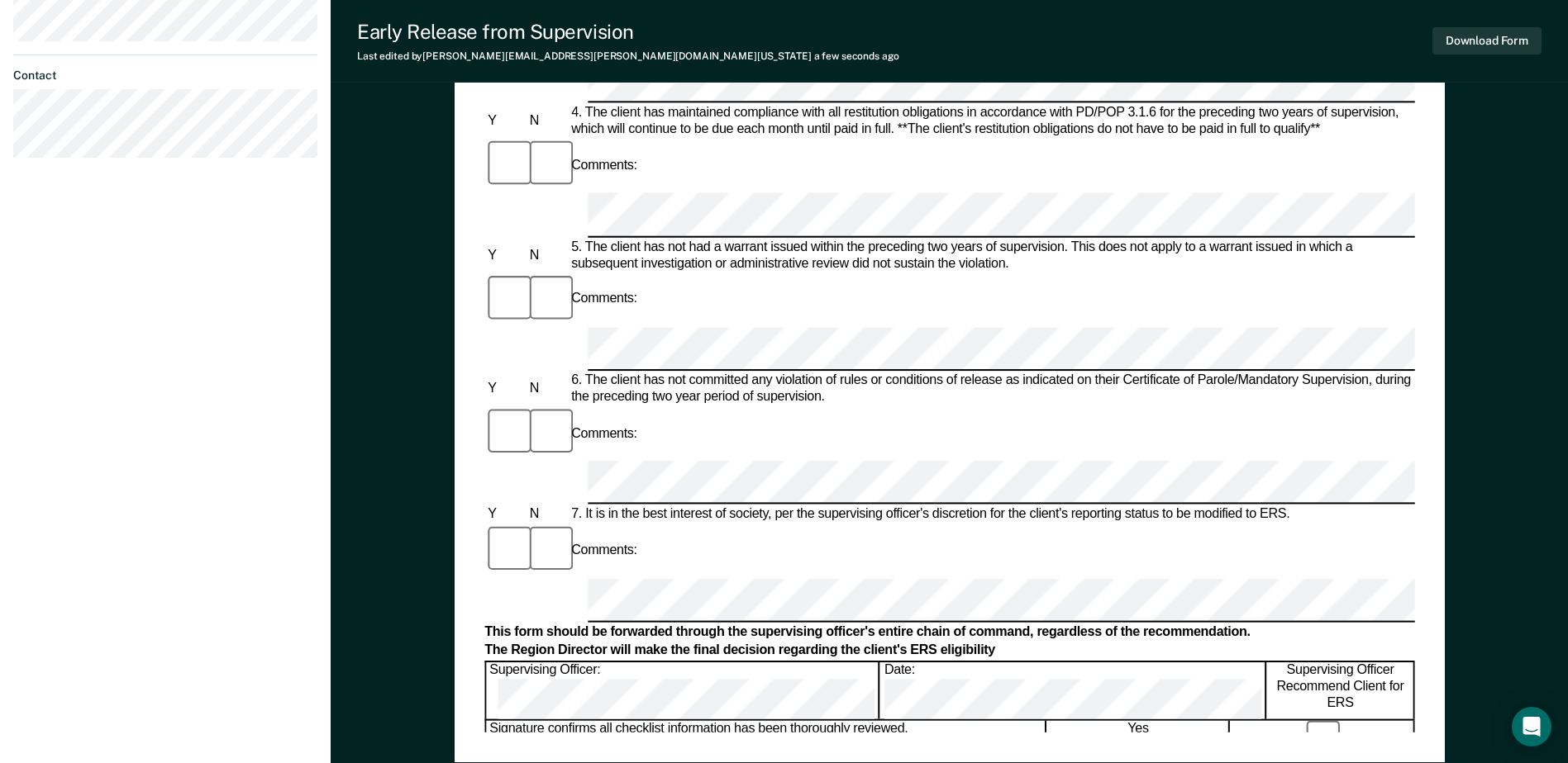
scroll to position [792, 0]
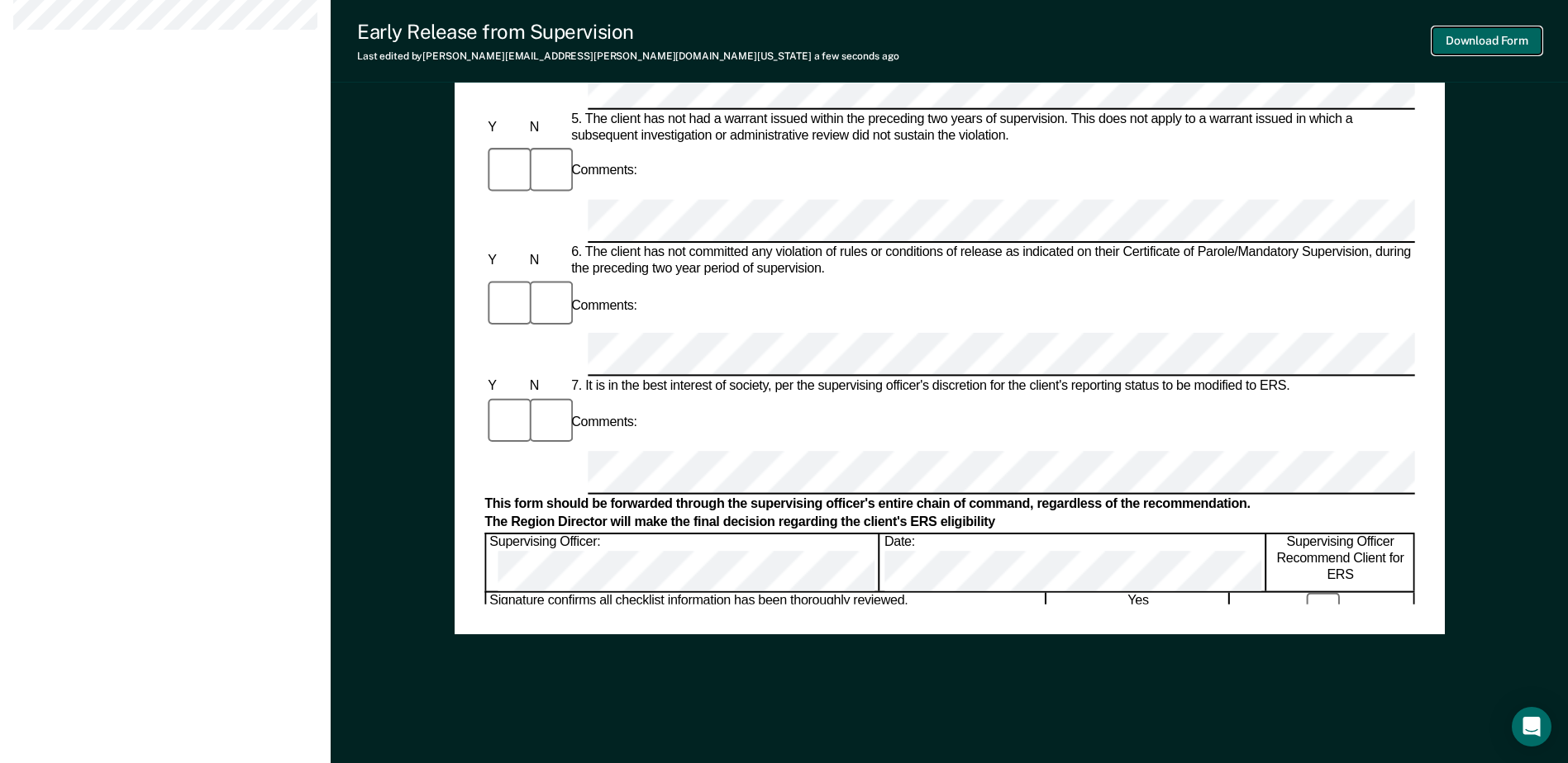
click at [1471, 37] on button "Download Form" at bounding box center [1487, 41] width 109 height 27
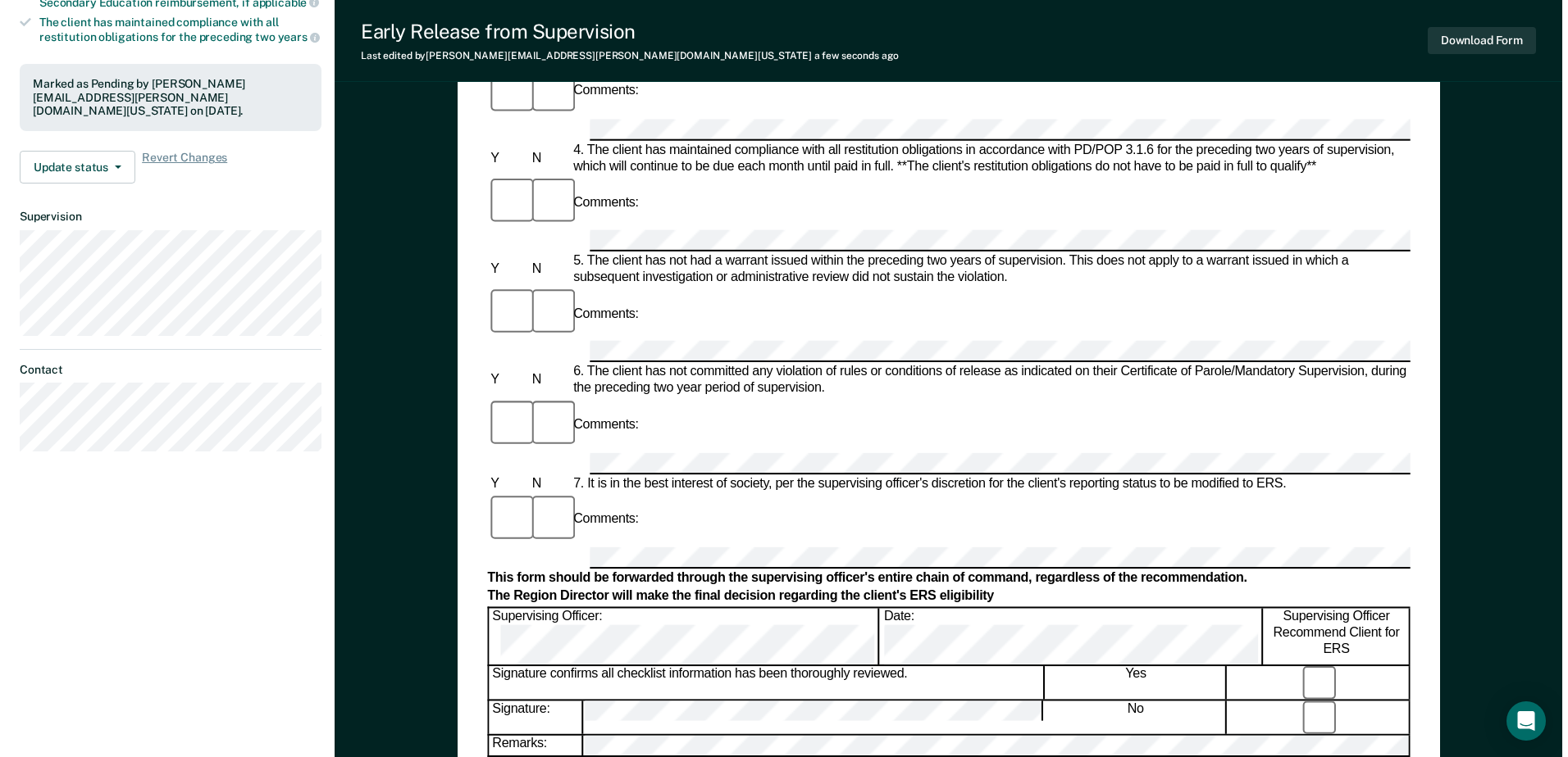
scroll to position [0, 0]
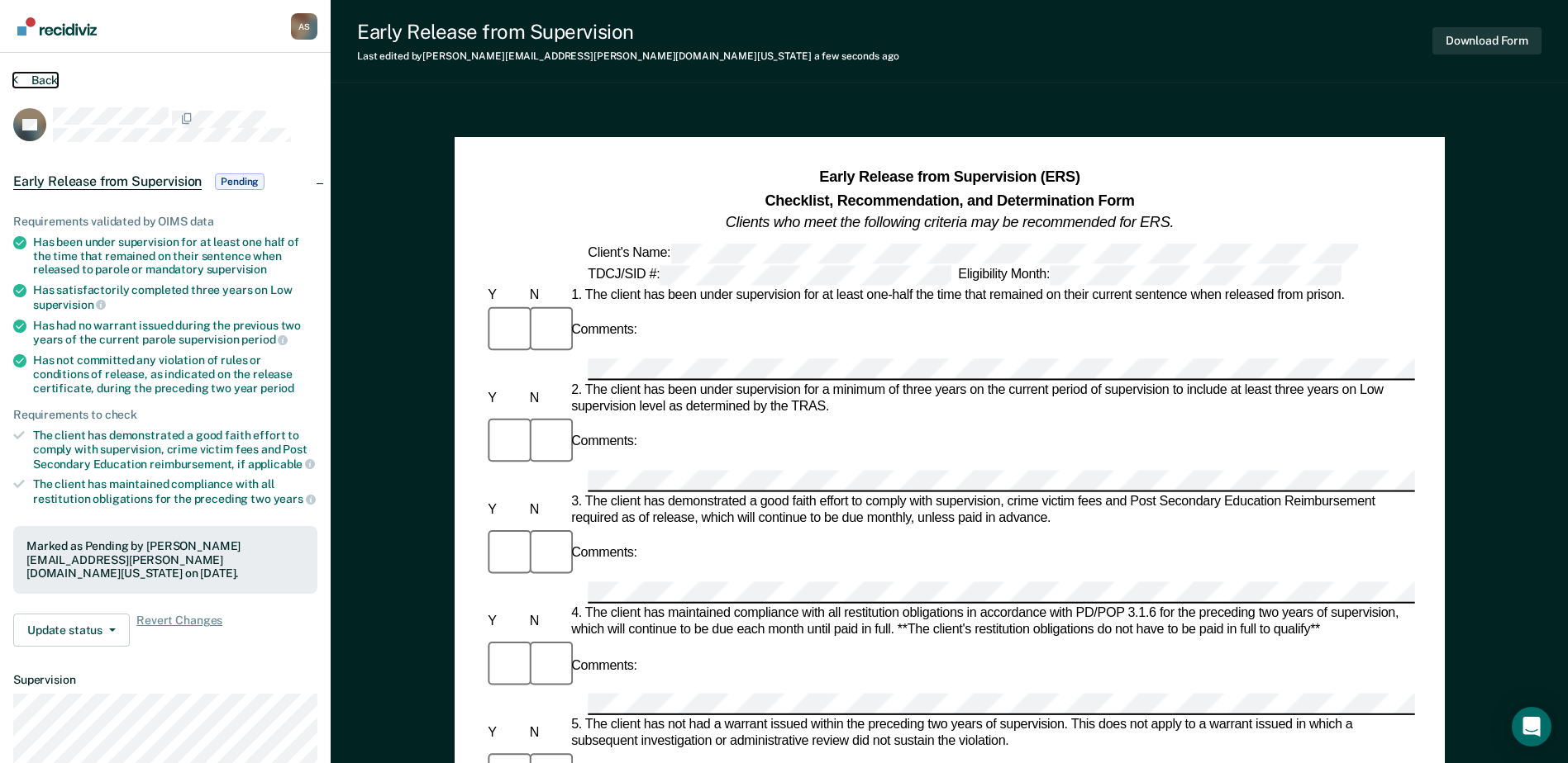
click at [32, 77] on button "Back" at bounding box center [36, 79] width 45 height 15
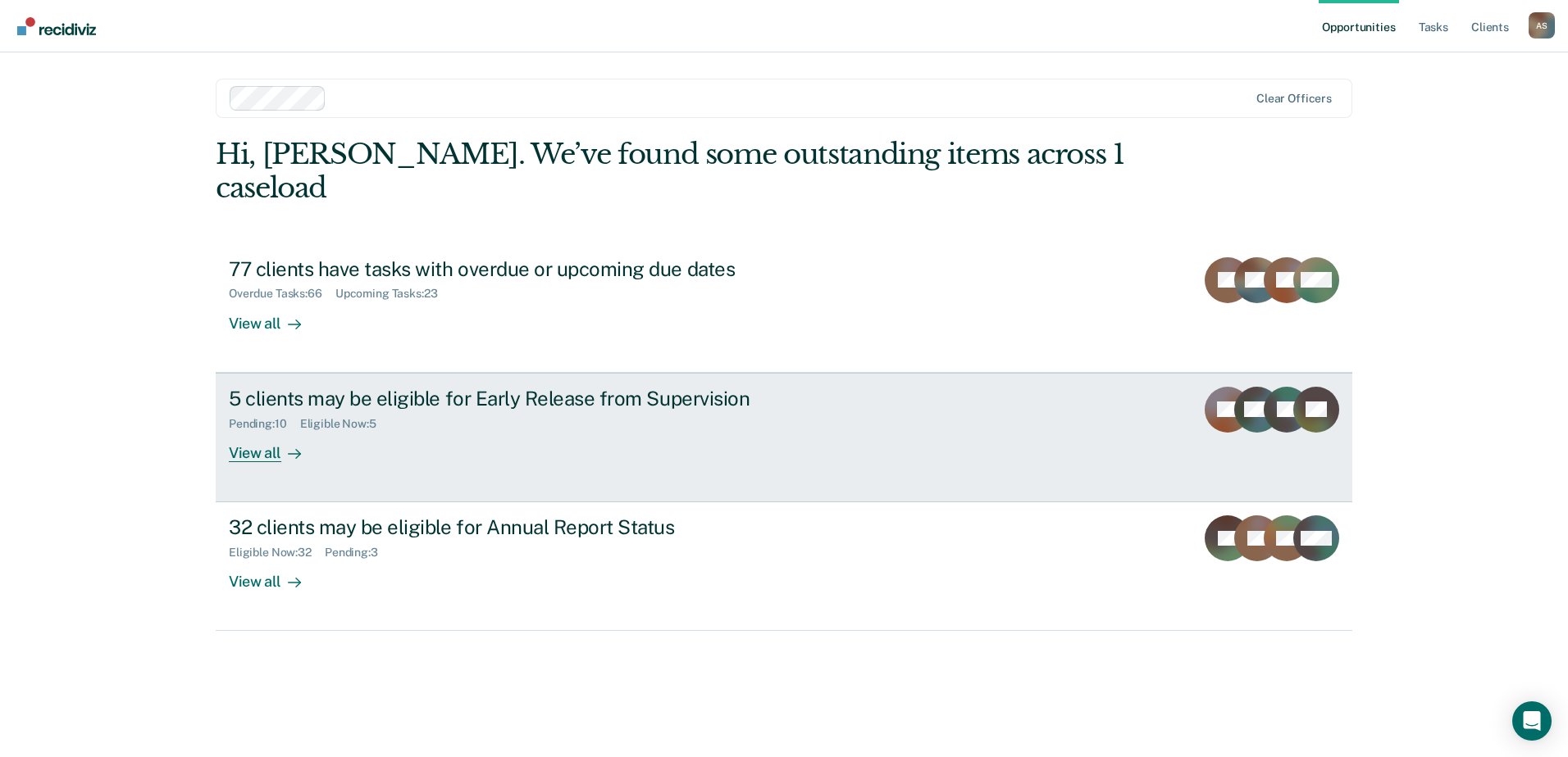
click at [259, 430] on div "View all" at bounding box center [274, 446] width 92 height 32
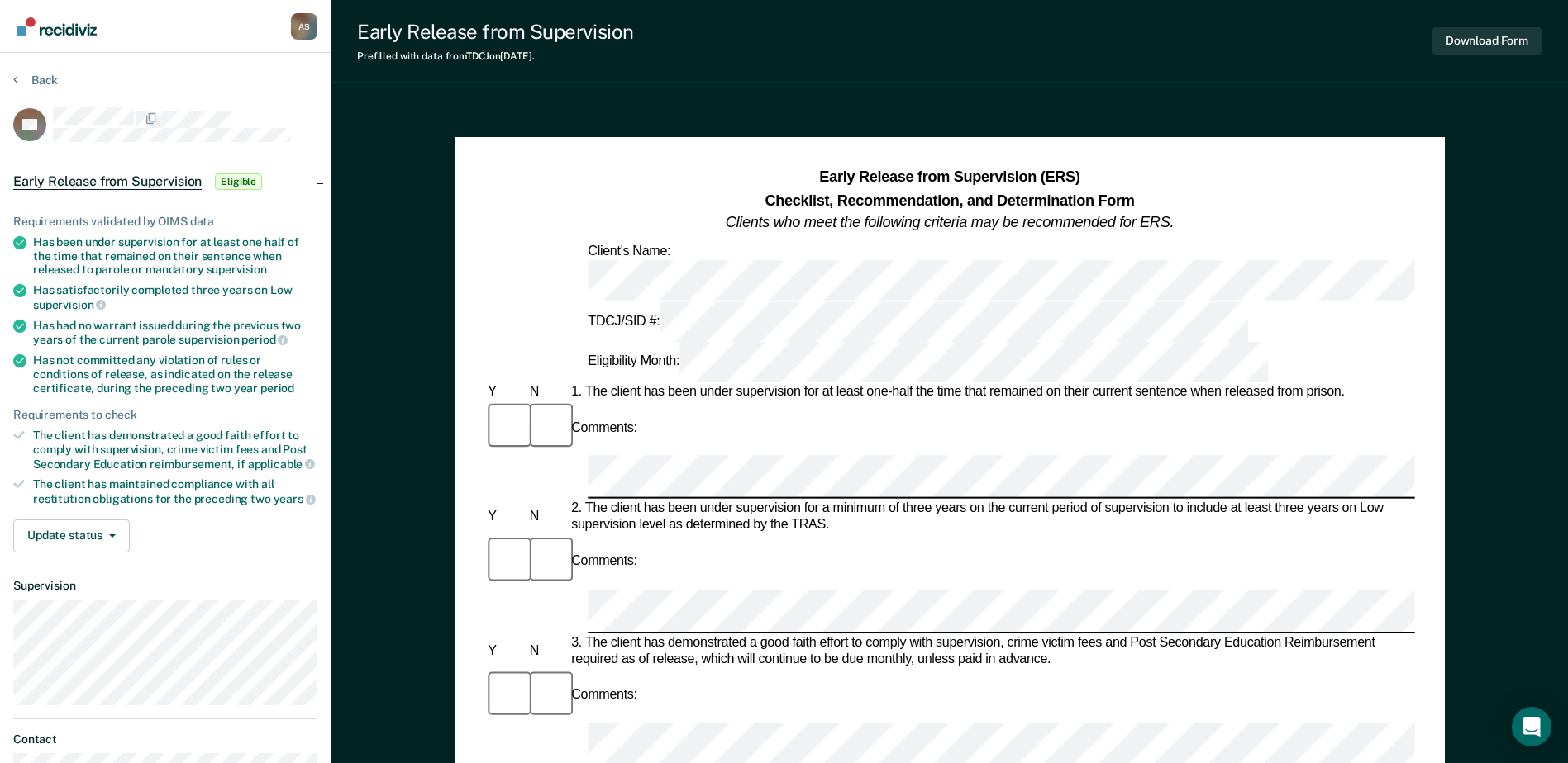
click at [25, 65] on section "Back SK Early Release from Supervision Eligible Requirements validated by OIMS …" at bounding box center [165, 453] width 330 height 802
click at [25, 76] on button "Back" at bounding box center [36, 79] width 45 height 15
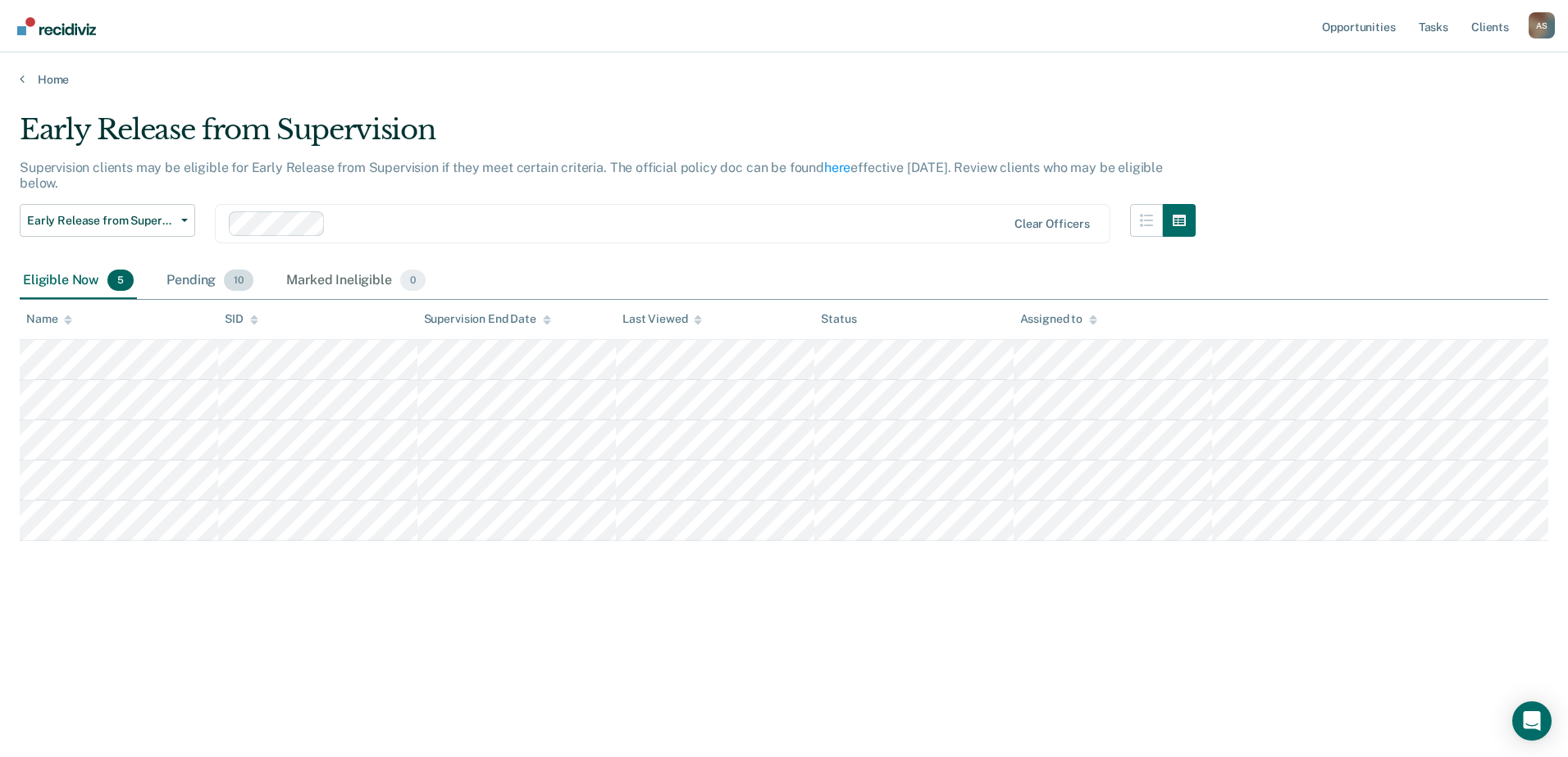
click at [225, 289] on div "Pending 10" at bounding box center [209, 280] width 93 height 36
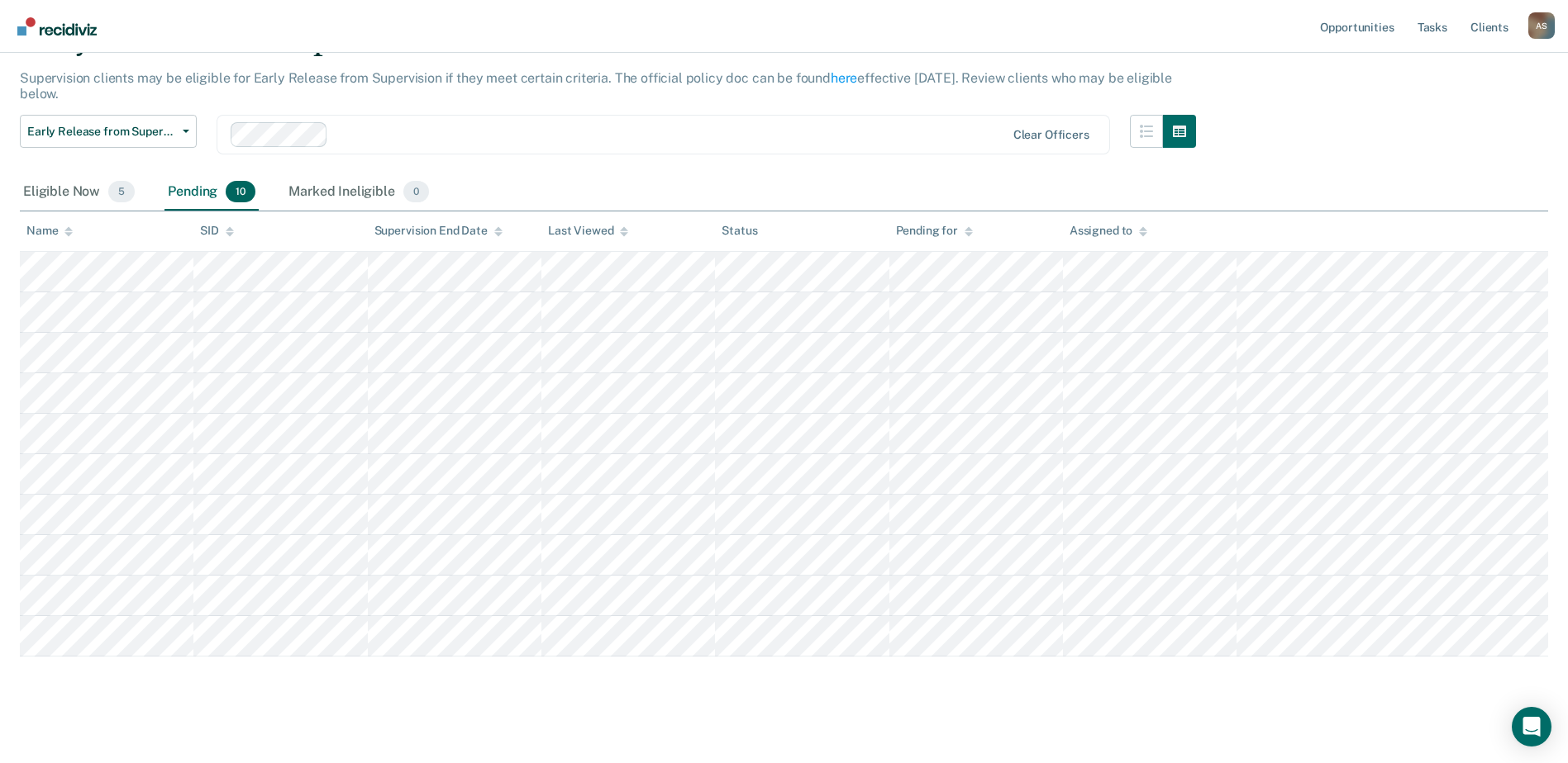
scroll to position [104, 0]
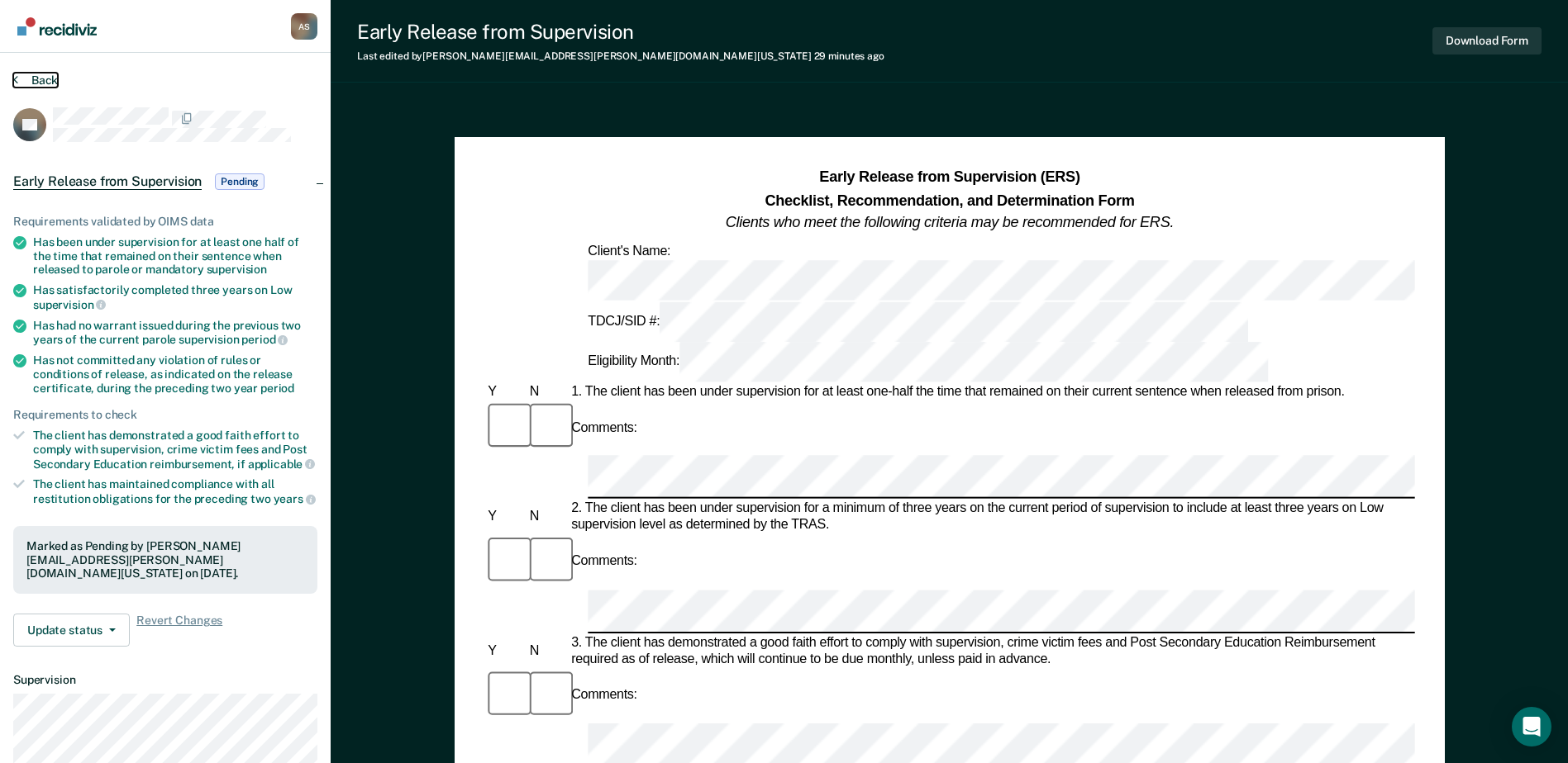
click at [24, 72] on button "Back" at bounding box center [36, 79] width 45 height 15
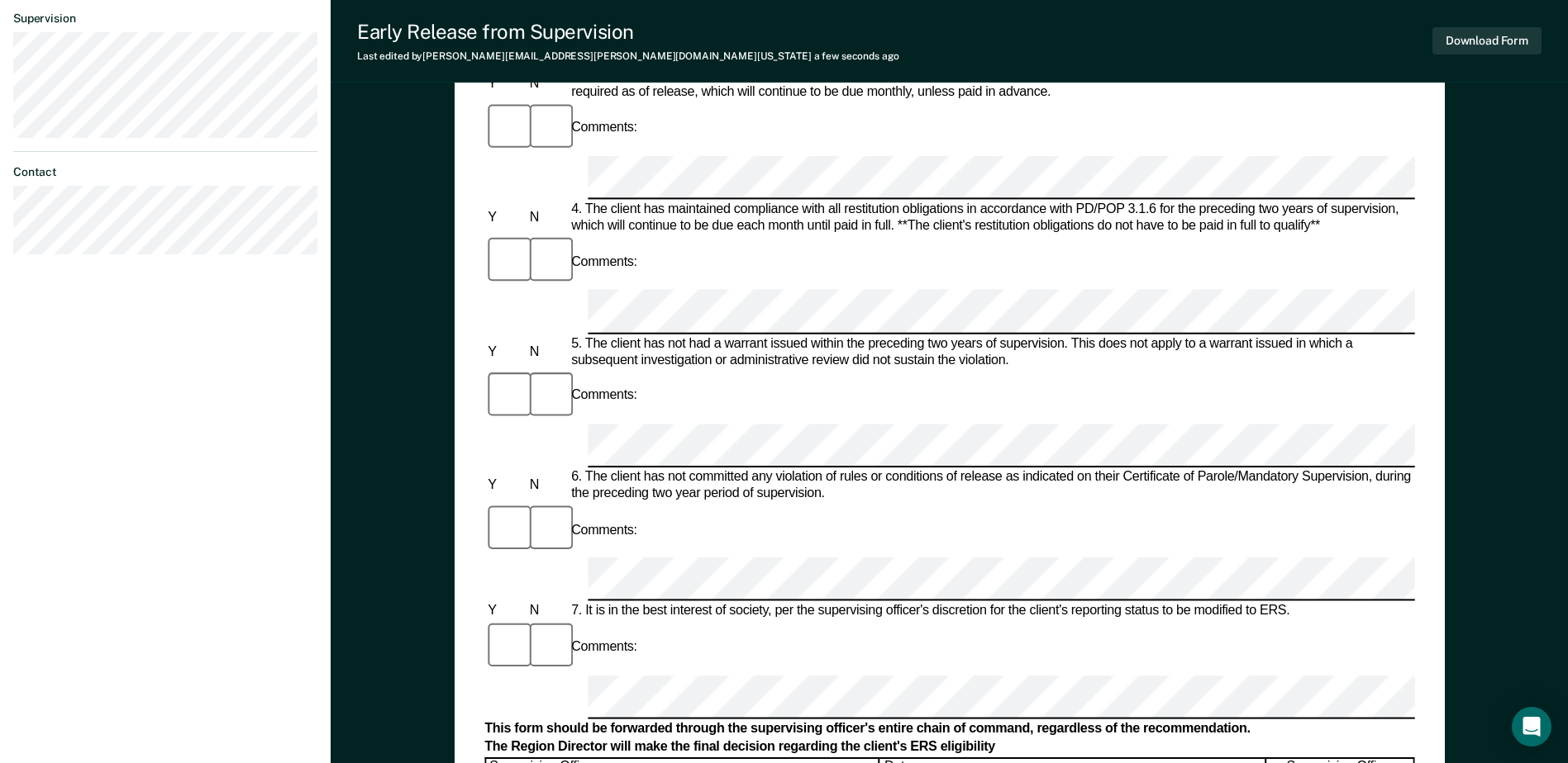
scroll to position [578, 0]
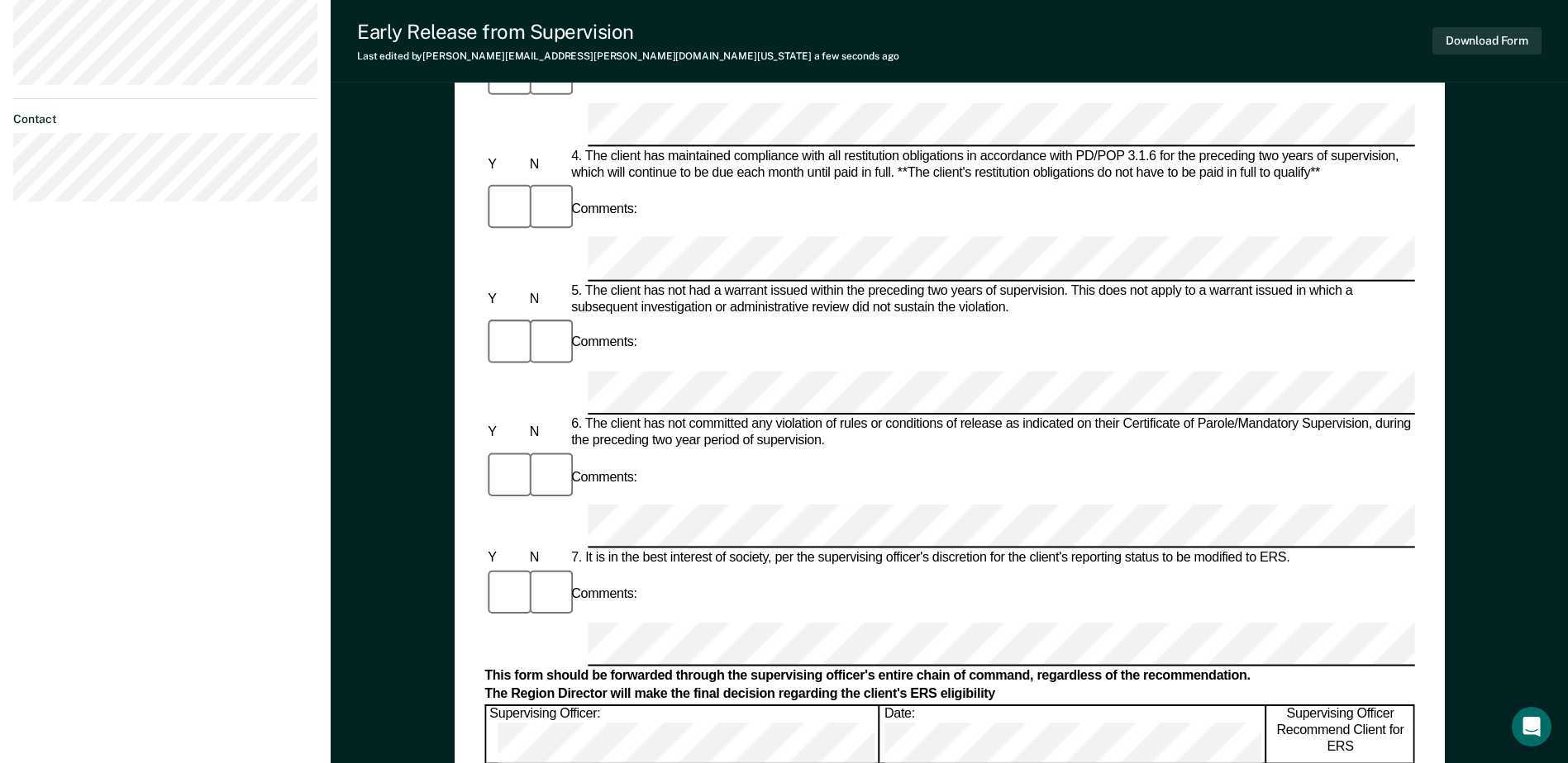
scroll to position [660, 0]
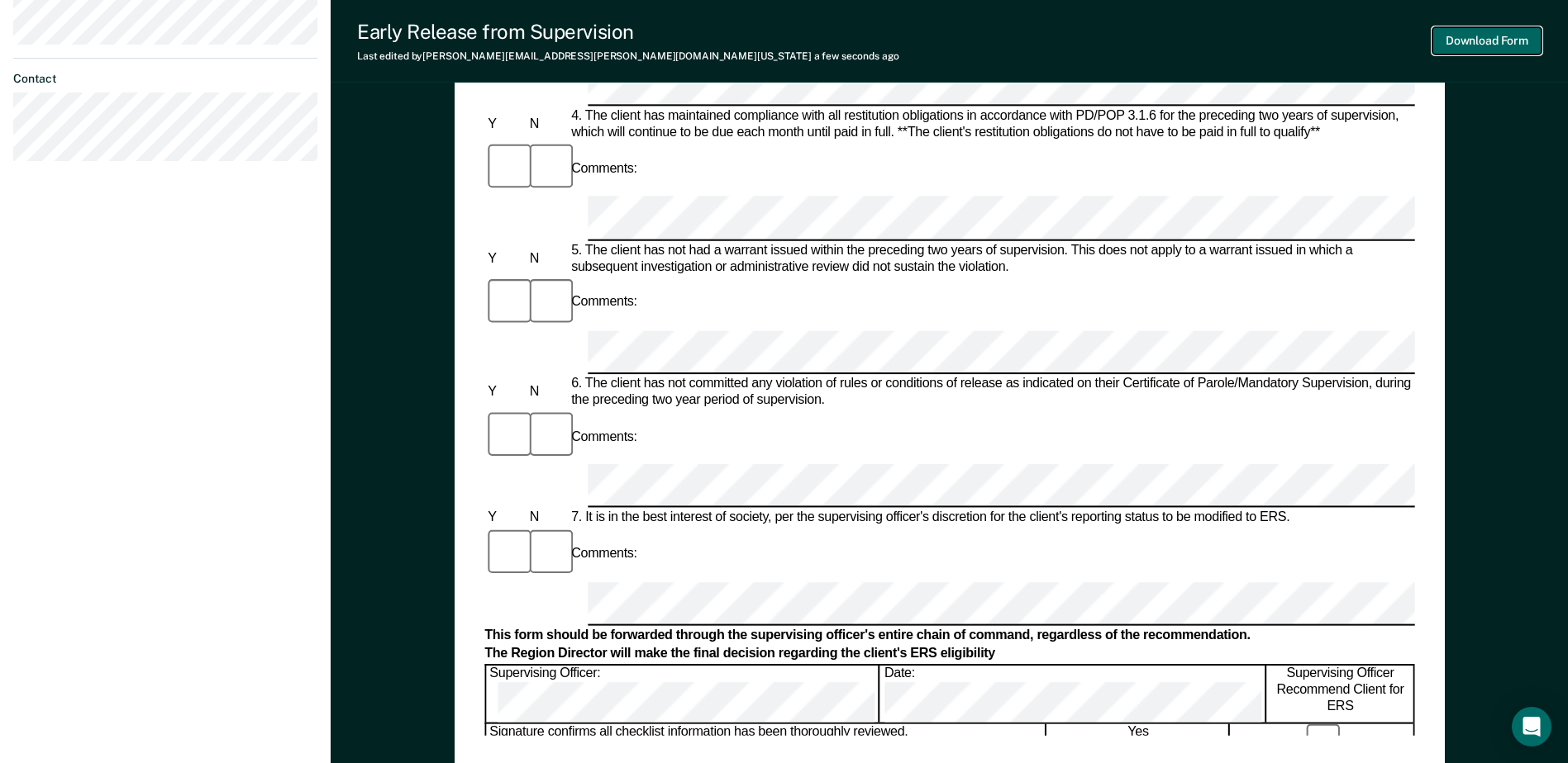
click at [1487, 38] on button "Download Form" at bounding box center [1487, 41] width 109 height 27
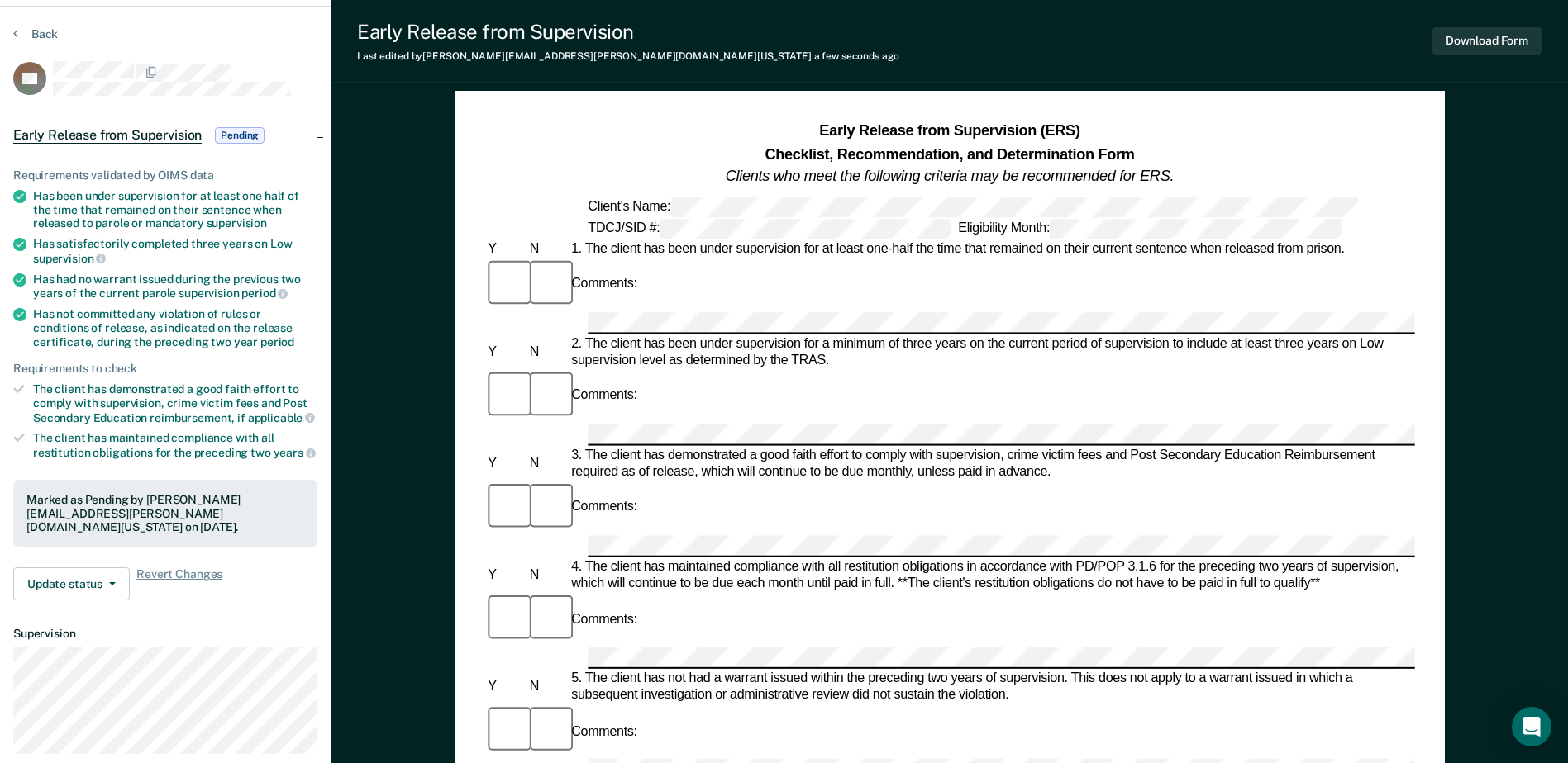
scroll to position [0, 0]
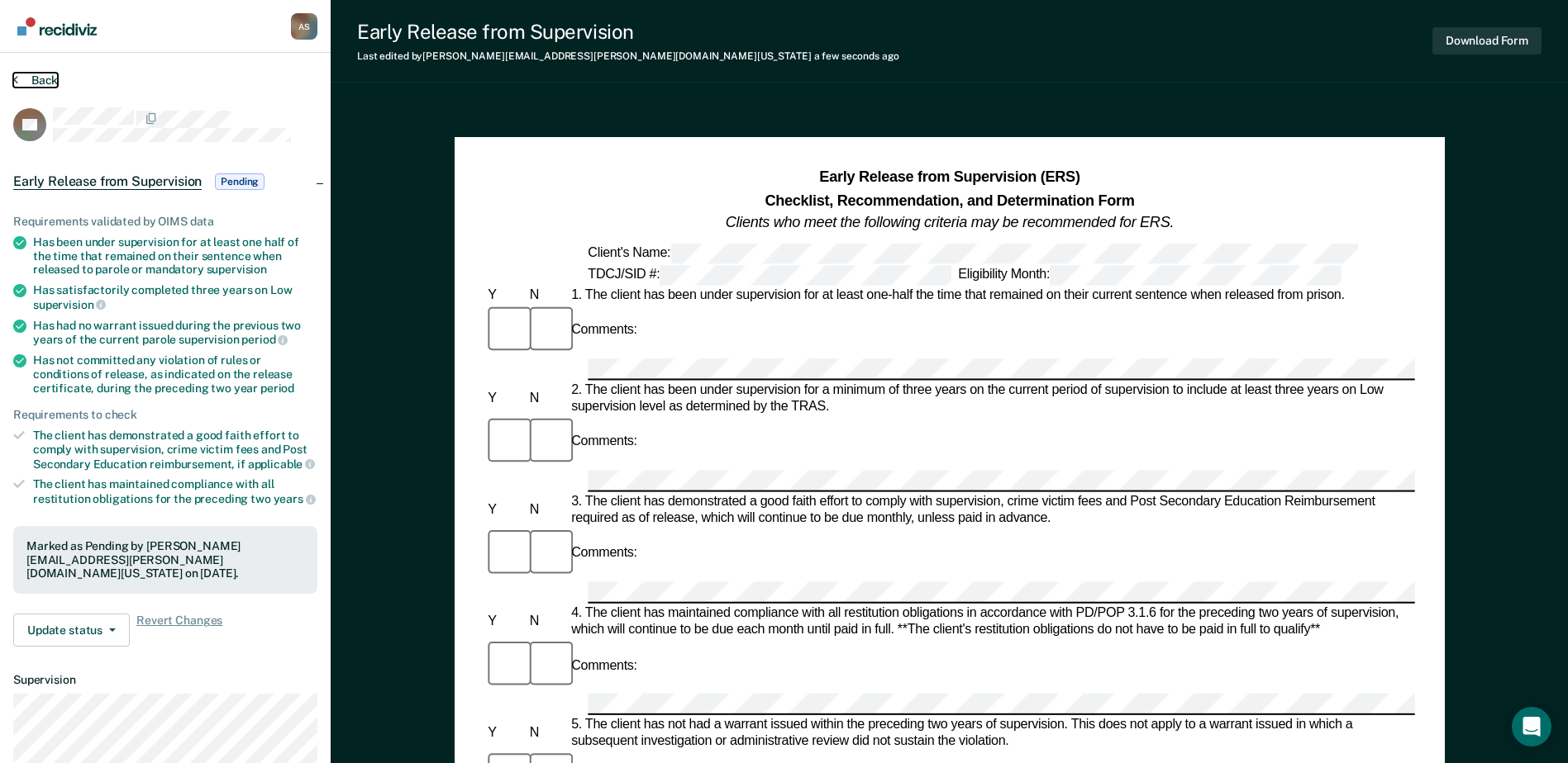
click at [28, 83] on button "Back" at bounding box center [36, 79] width 45 height 15
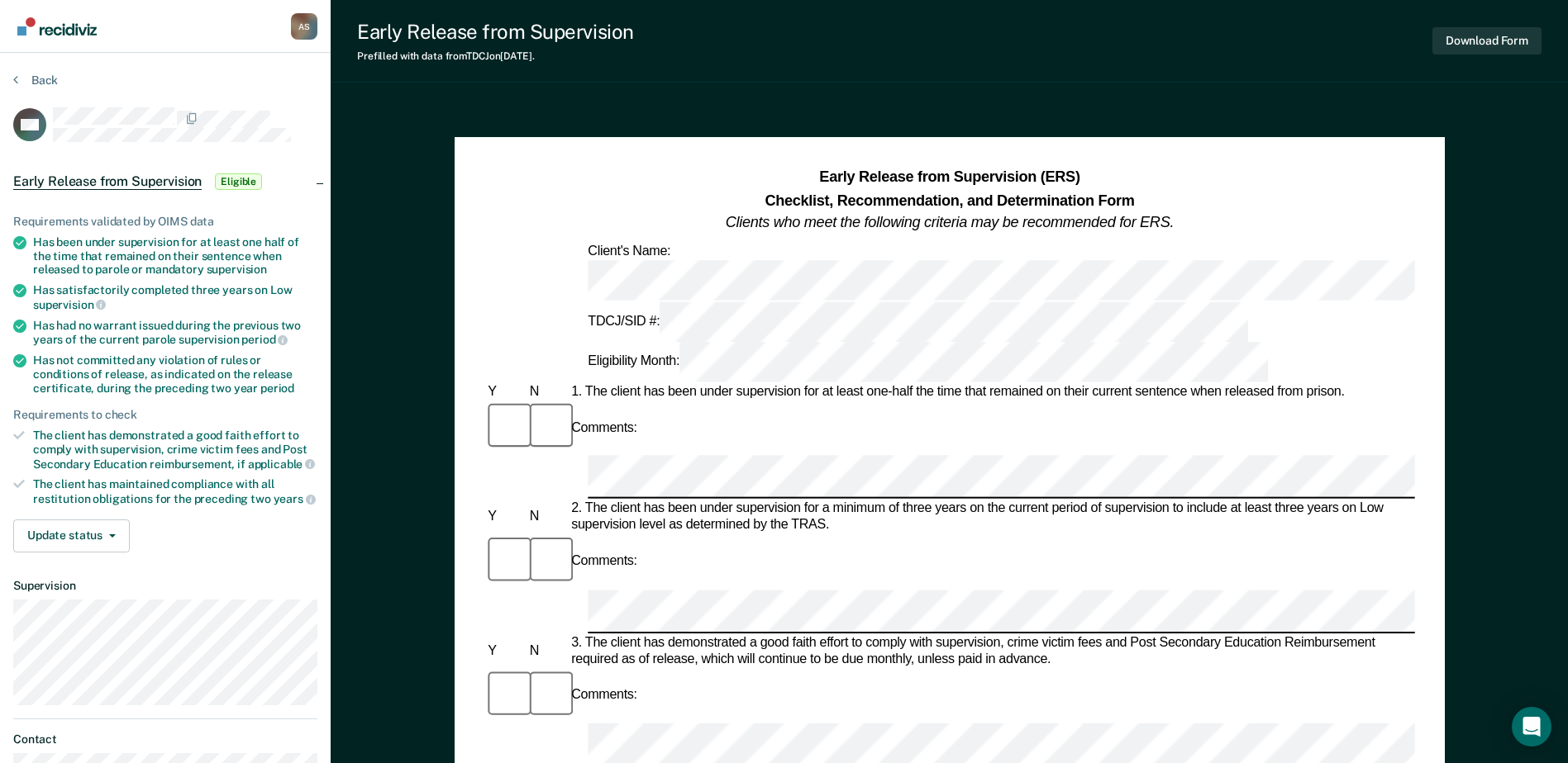
click at [979, 264] on div "Early Release from Supervision (ERS) Checklist, Recommendation, and Determinati…" at bounding box center [948, 275] width 930 height 215
click at [1482, 35] on button "Download Form" at bounding box center [1487, 41] width 109 height 27
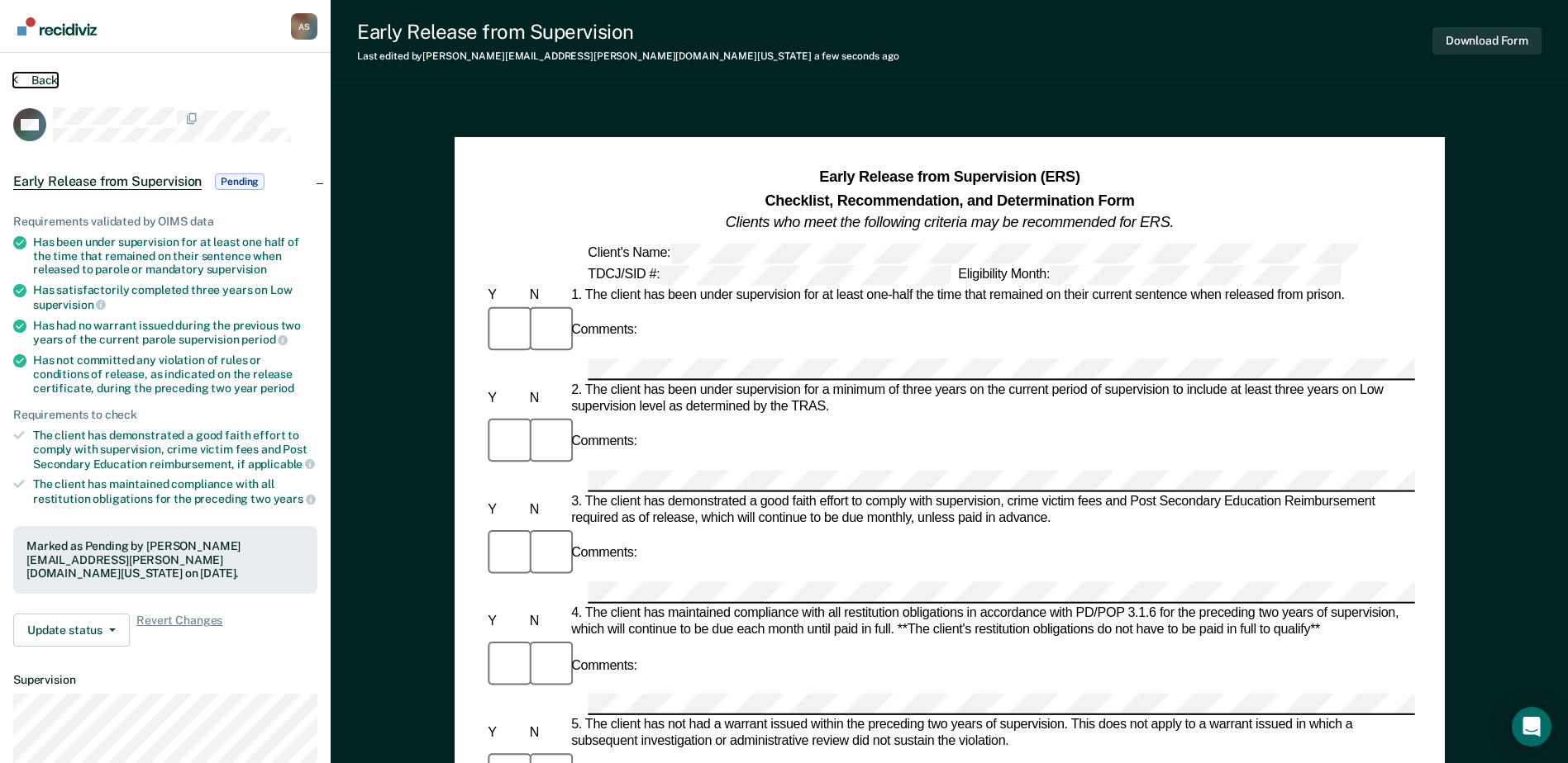
click at [38, 74] on button "Back" at bounding box center [36, 79] width 45 height 15
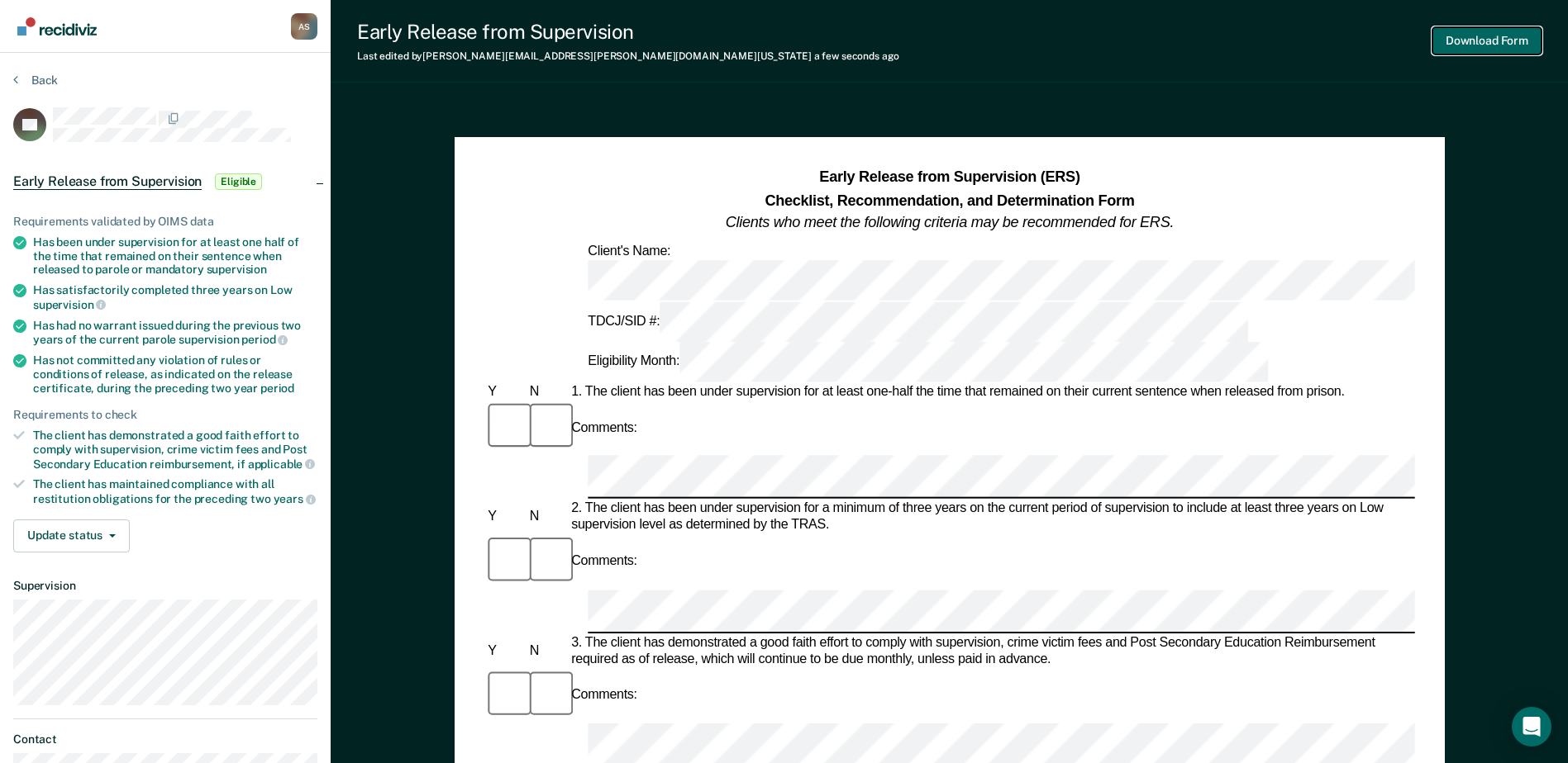
click at [1467, 38] on button "Download Form" at bounding box center [1487, 41] width 109 height 27
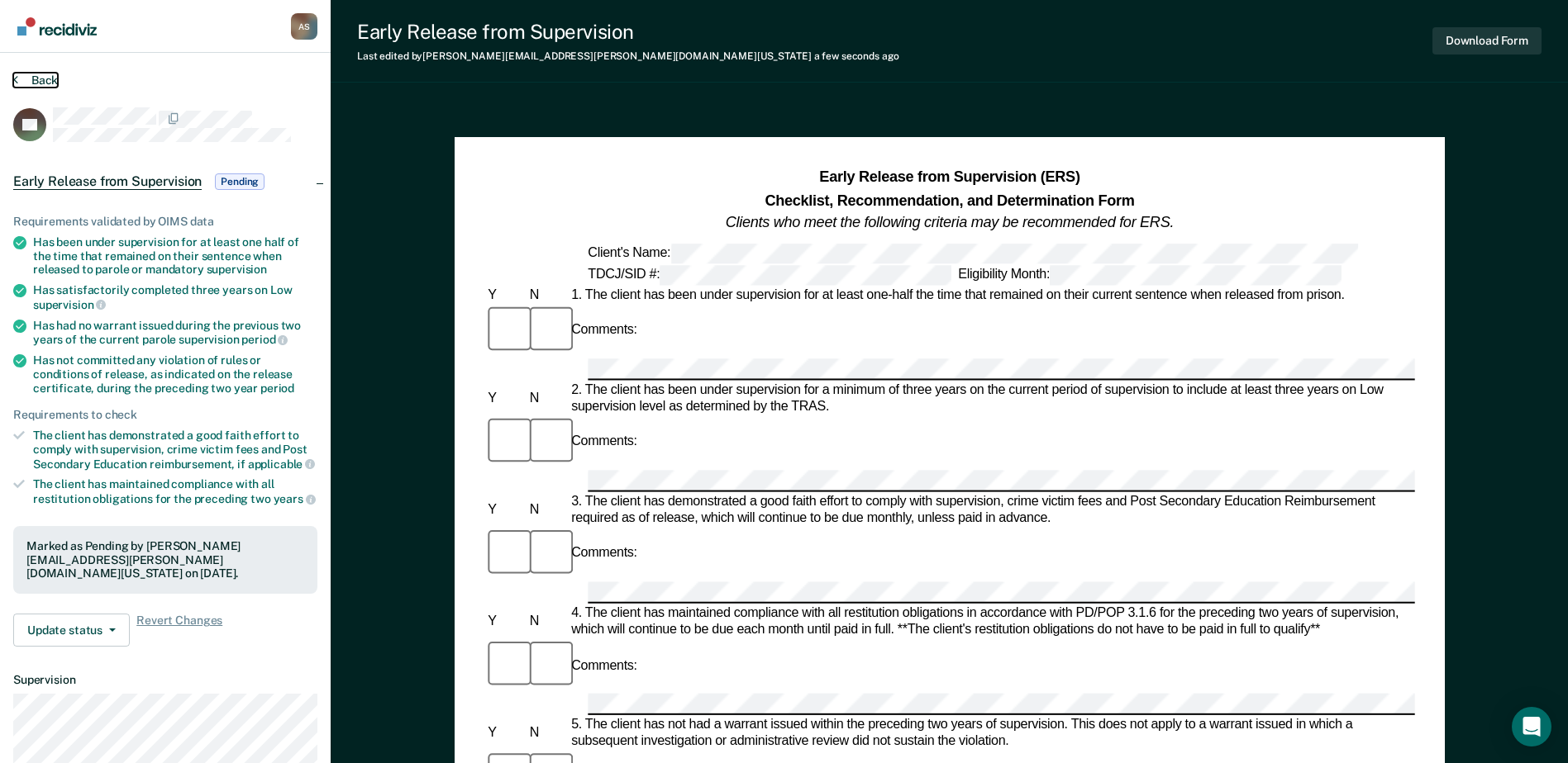
click at [28, 75] on button "Back" at bounding box center [36, 79] width 45 height 15
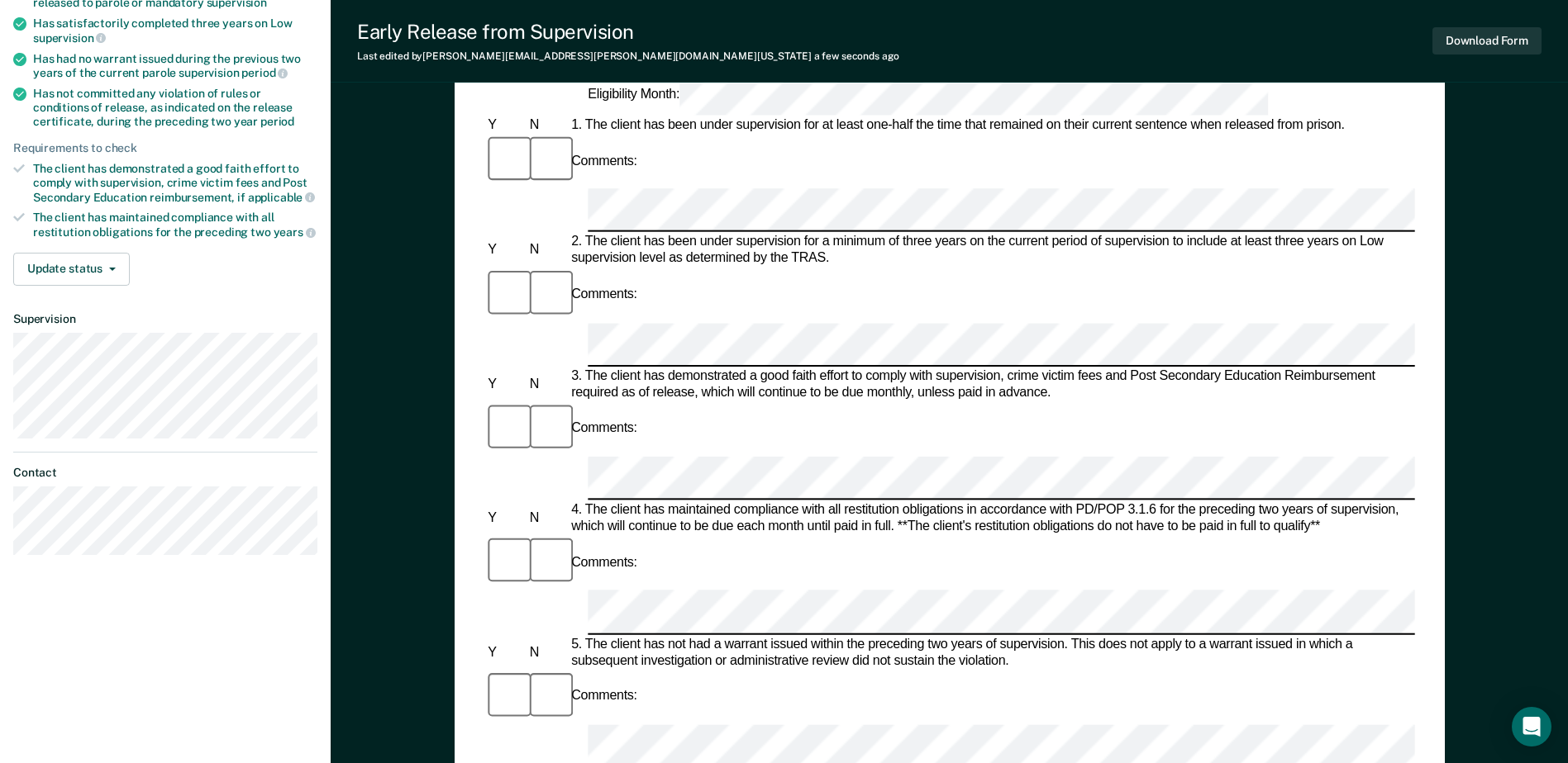
scroll to position [248, 0]
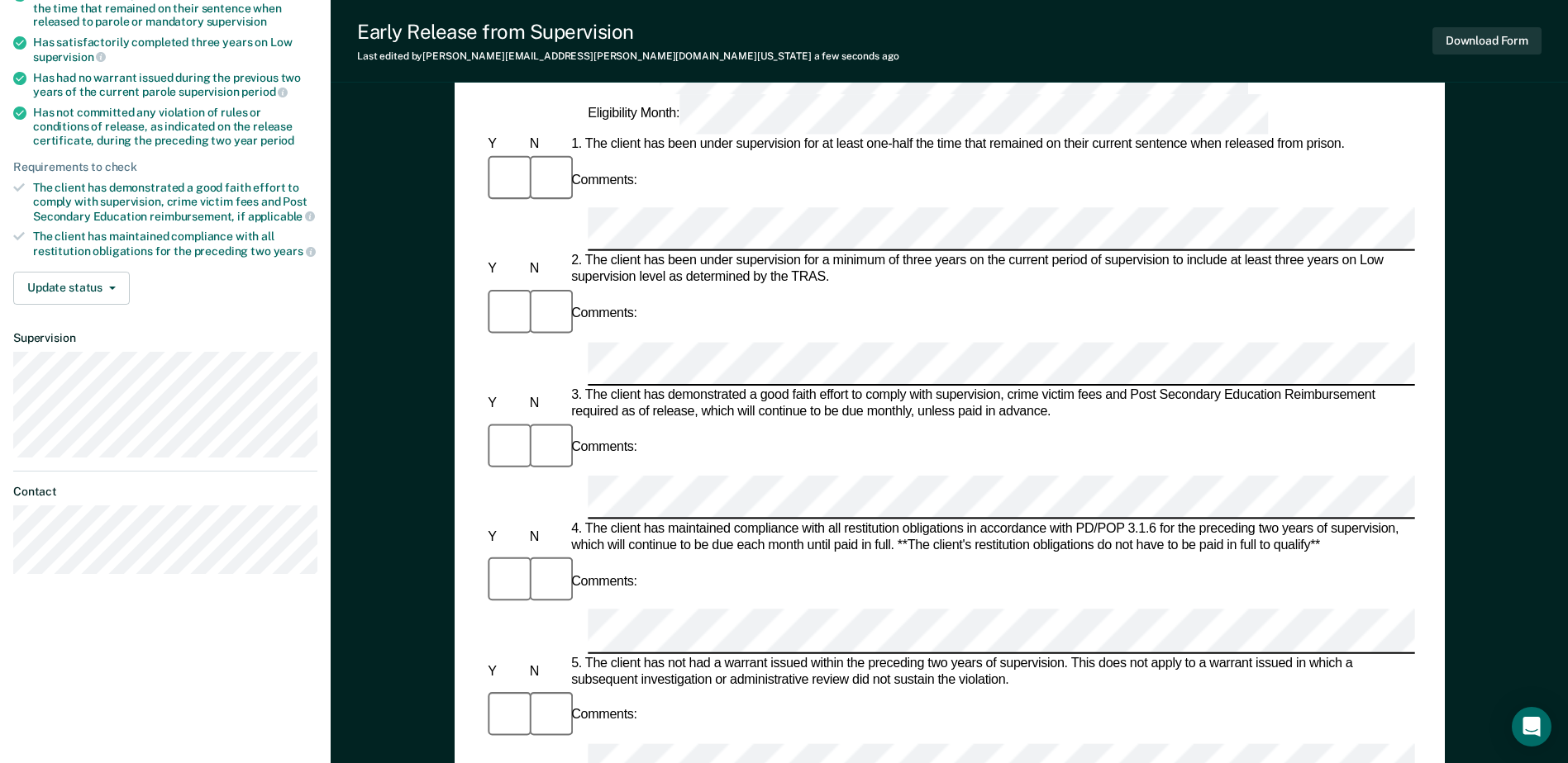
click at [938, 688] on div "Comments:" at bounding box center [948, 715] width 930 height 56
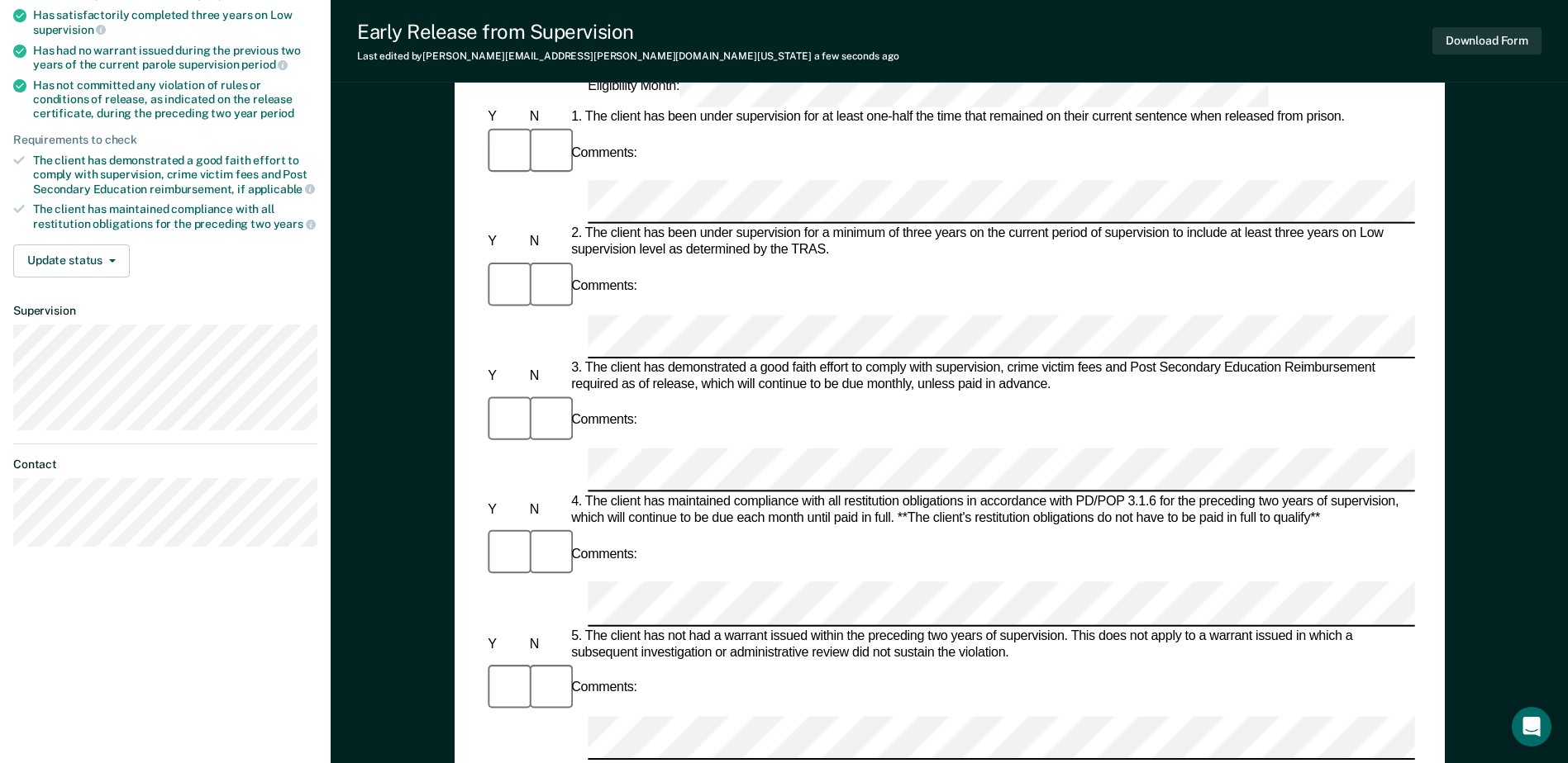
scroll to position [165, 0]
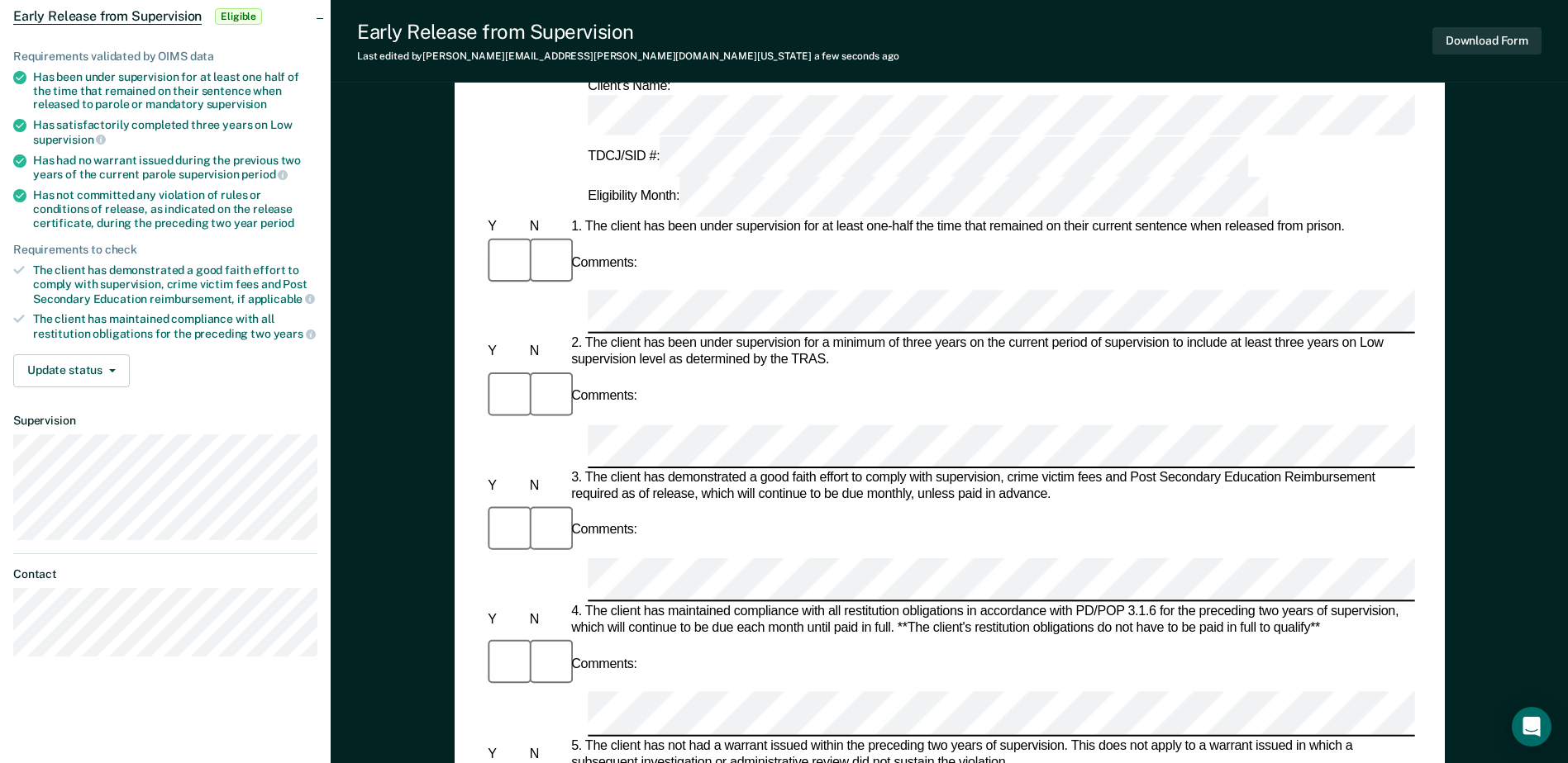
click at [544, 693] on div at bounding box center [948, 714] width 930 height 44
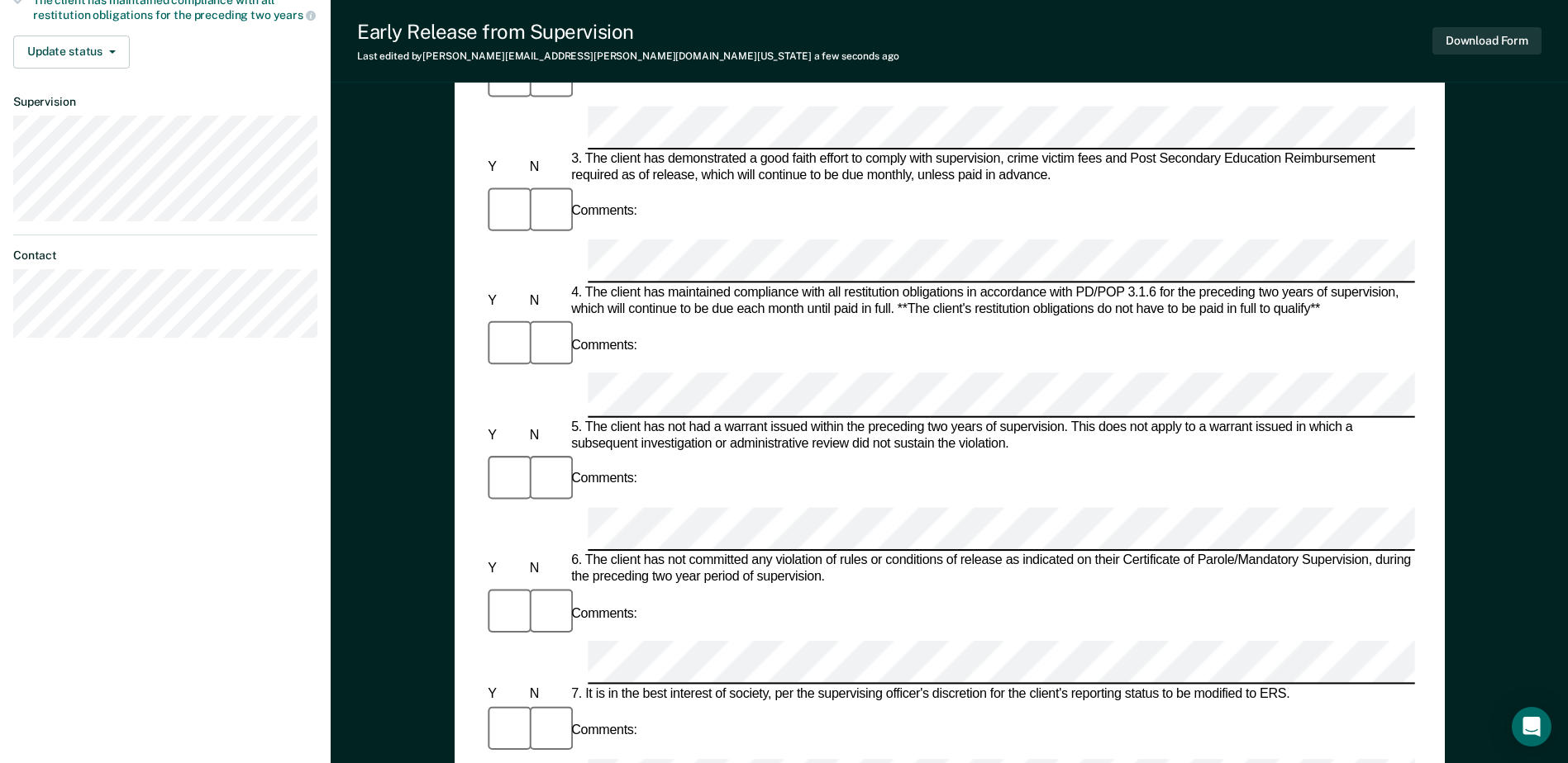
scroll to position [495, 0]
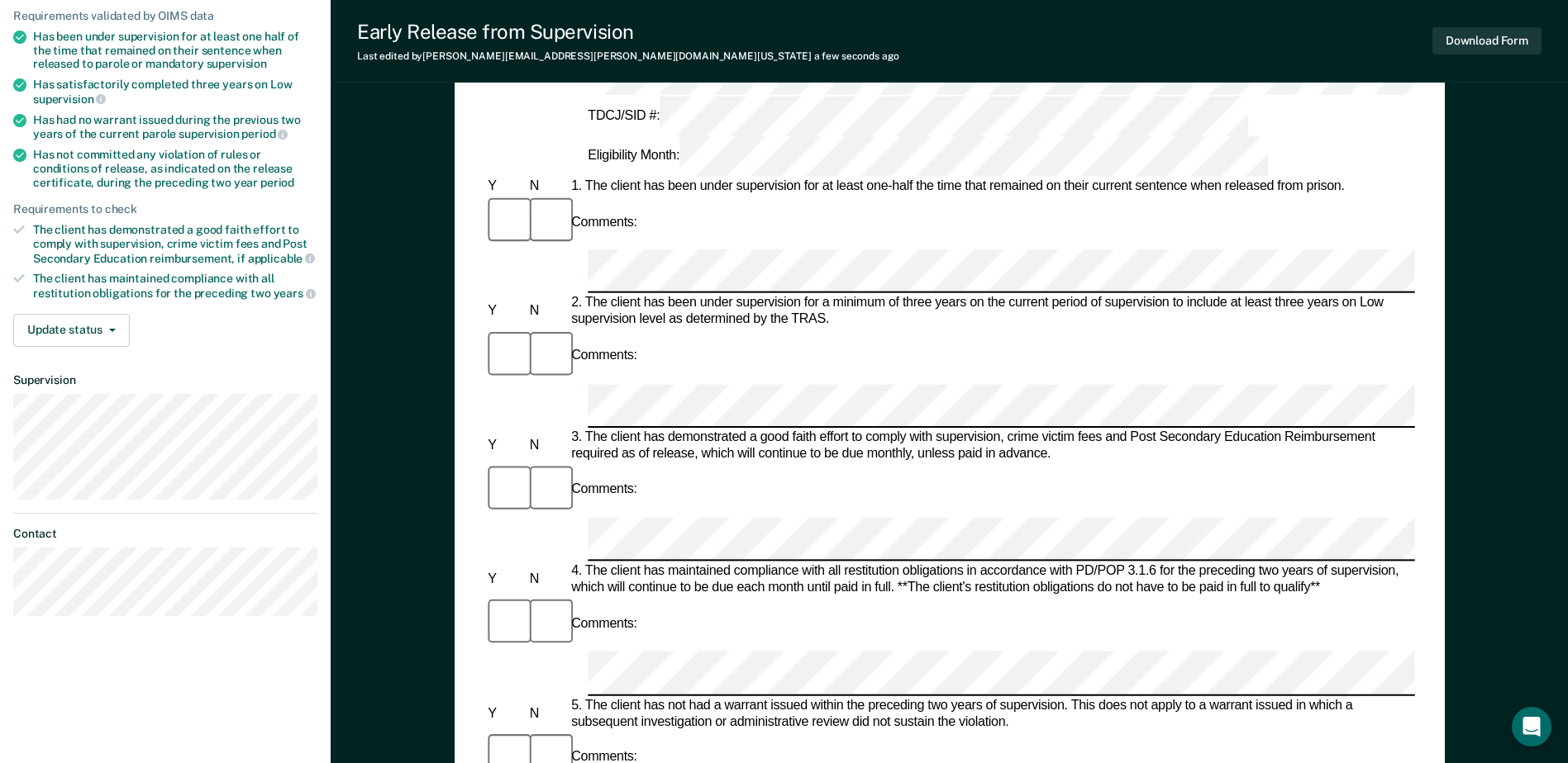
scroll to position [165, 0]
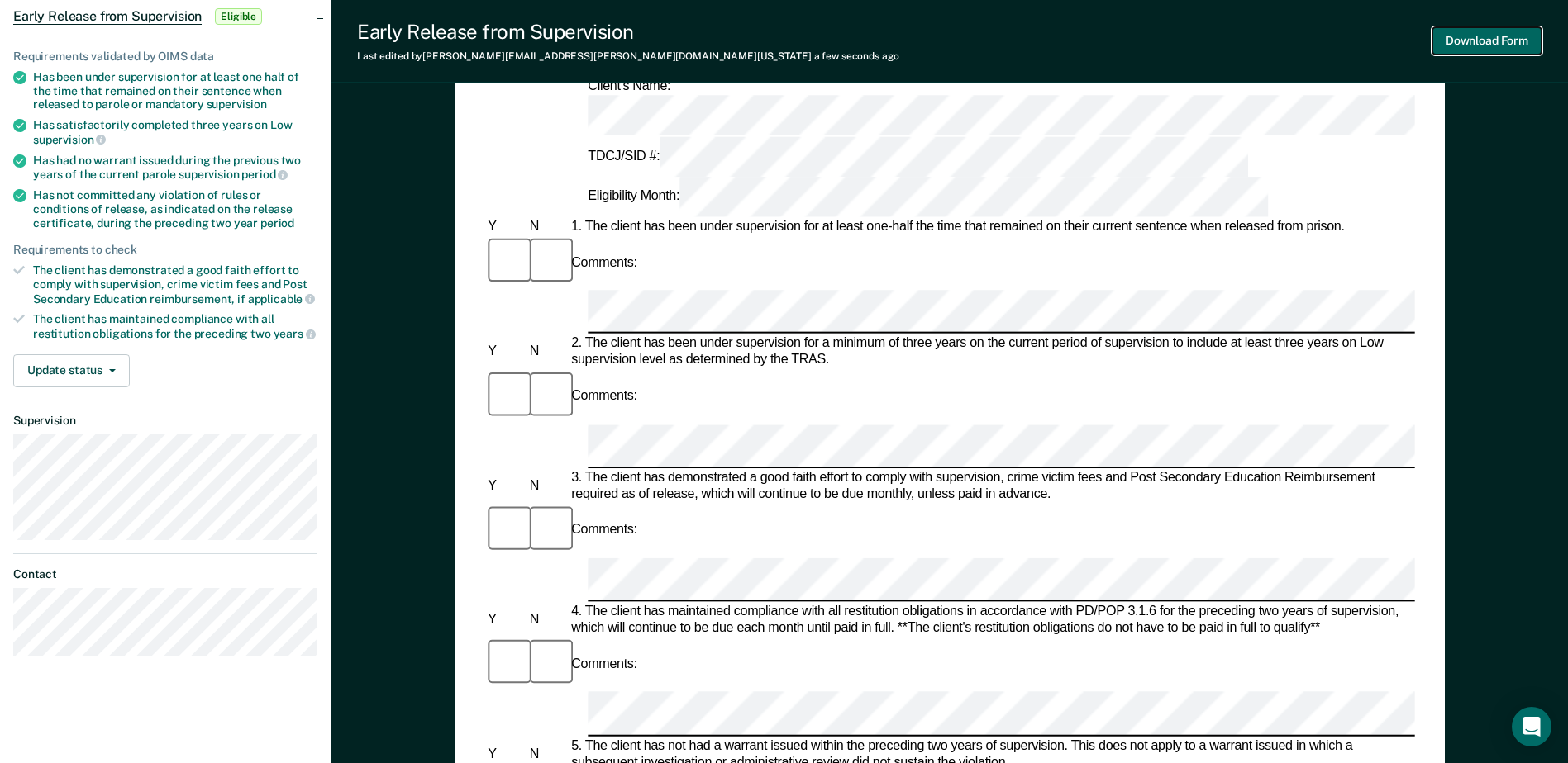
click at [1494, 40] on button "Download Form" at bounding box center [1487, 41] width 109 height 27
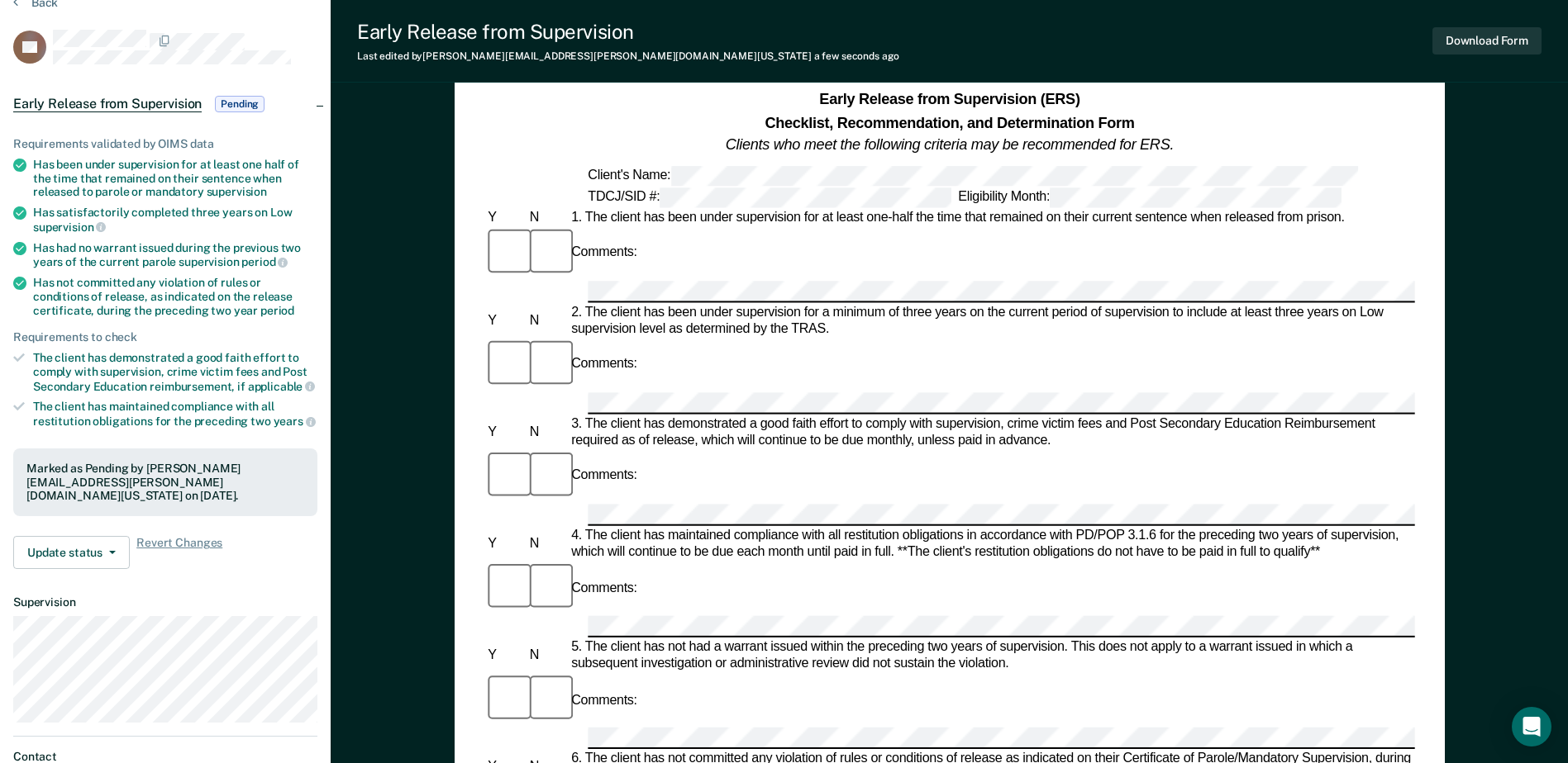
scroll to position [0, 0]
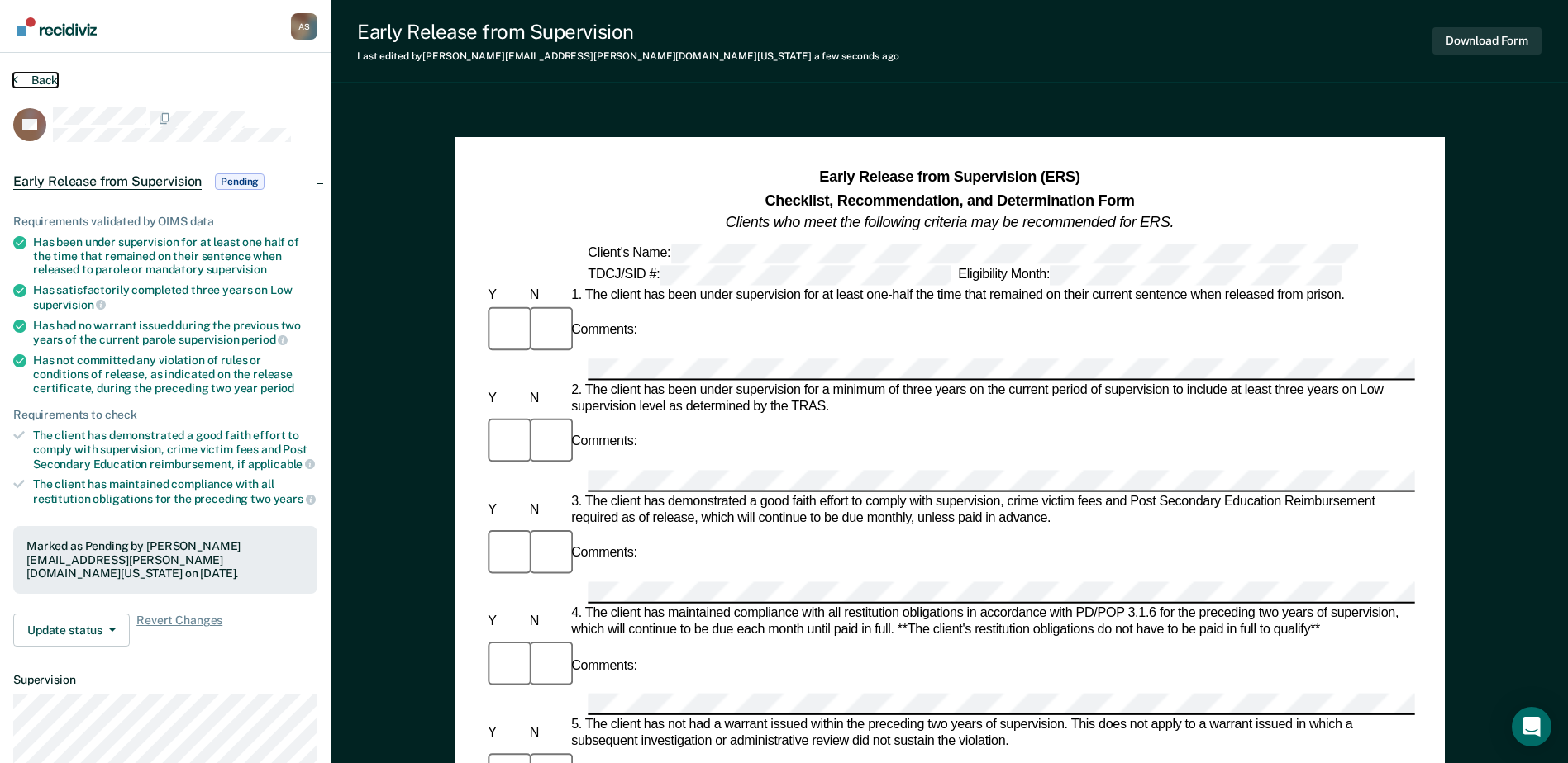
click at [51, 80] on button "Back" at bounding box center [36, 79] width 45 height 15
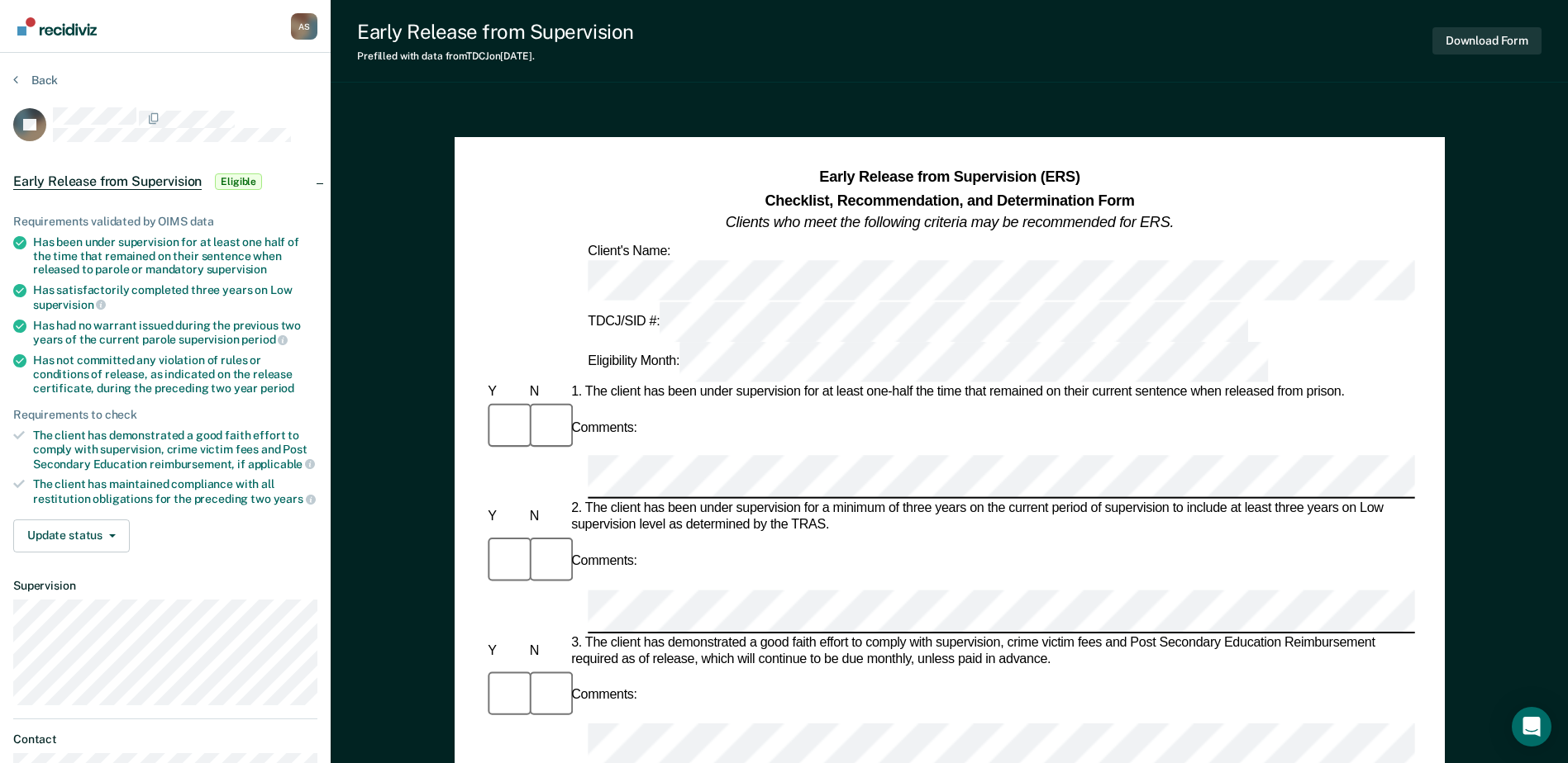
click at [754, 302] on div "TDCJ/SID #: Eligibility Month:" at bounding box center [948, 342] width 930 height 81
click at [1468, 40] on button "Download Form" at bounding box center [1487, 41] width 109 height 27
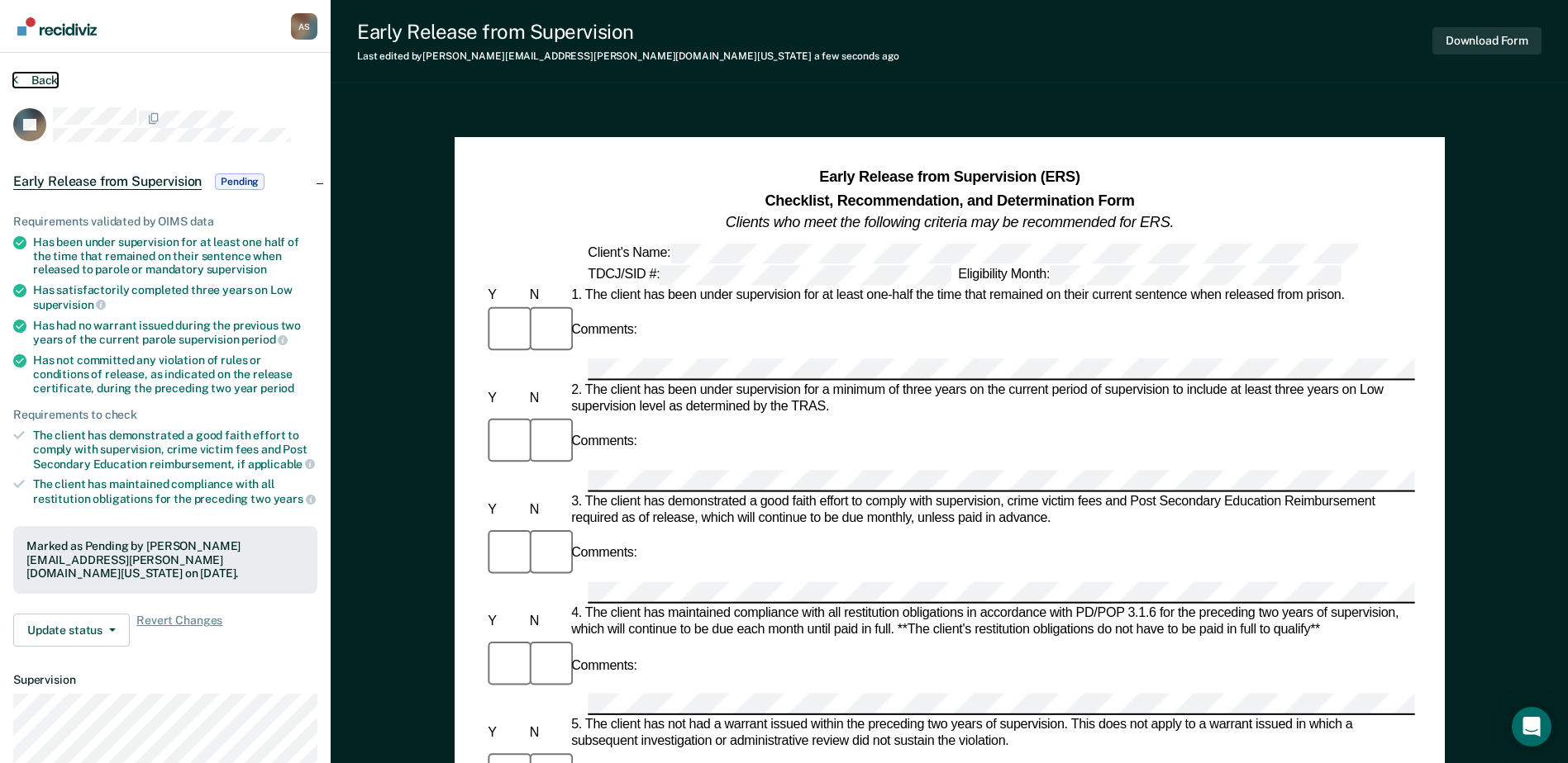
click at [41, 77] on button "Back" at bounding box center [36, 79] width 45 height 15
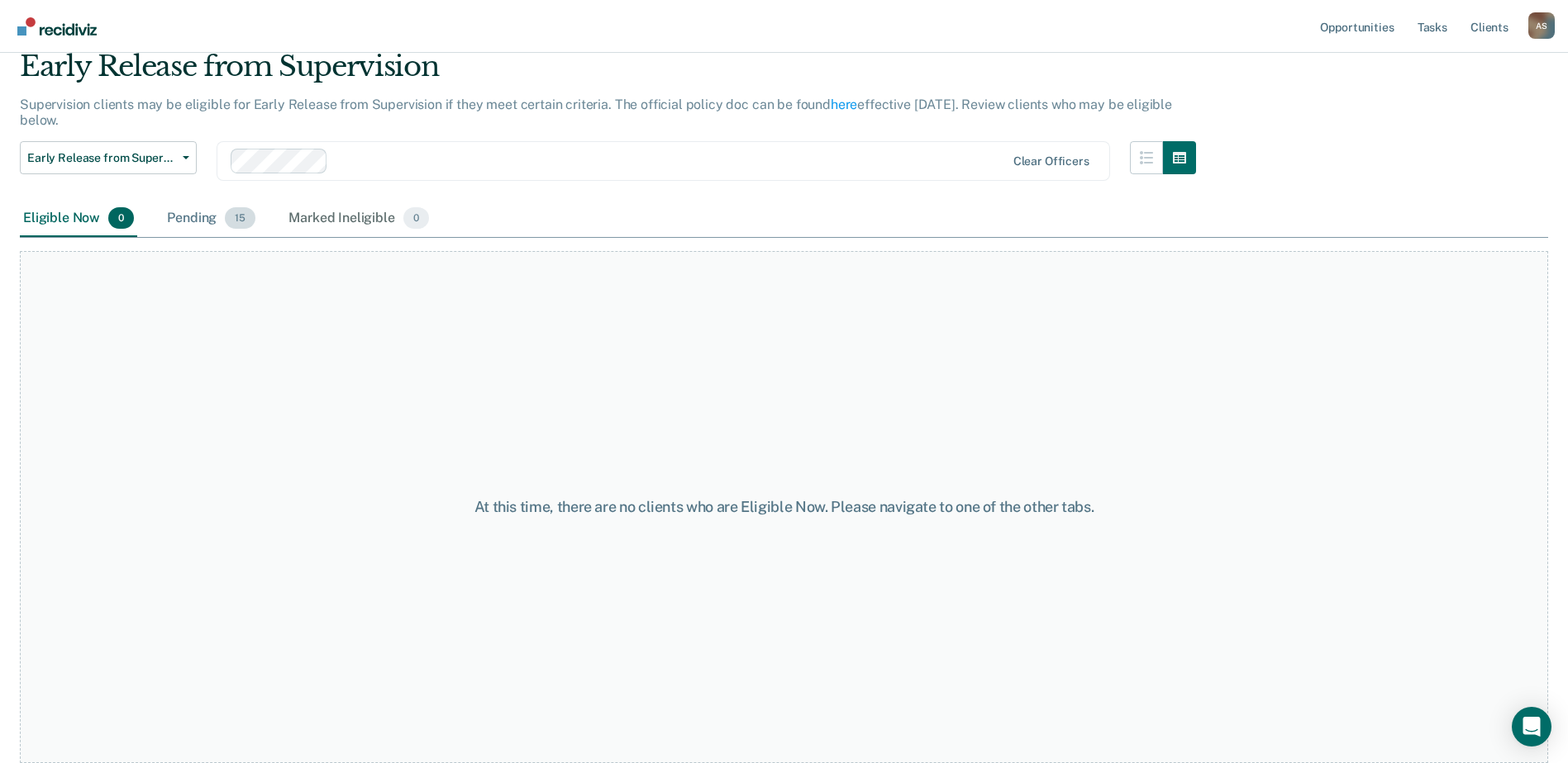
click at [217, 223] on div "Pending 15" at bounding box center [210, 218] width 95 height 36
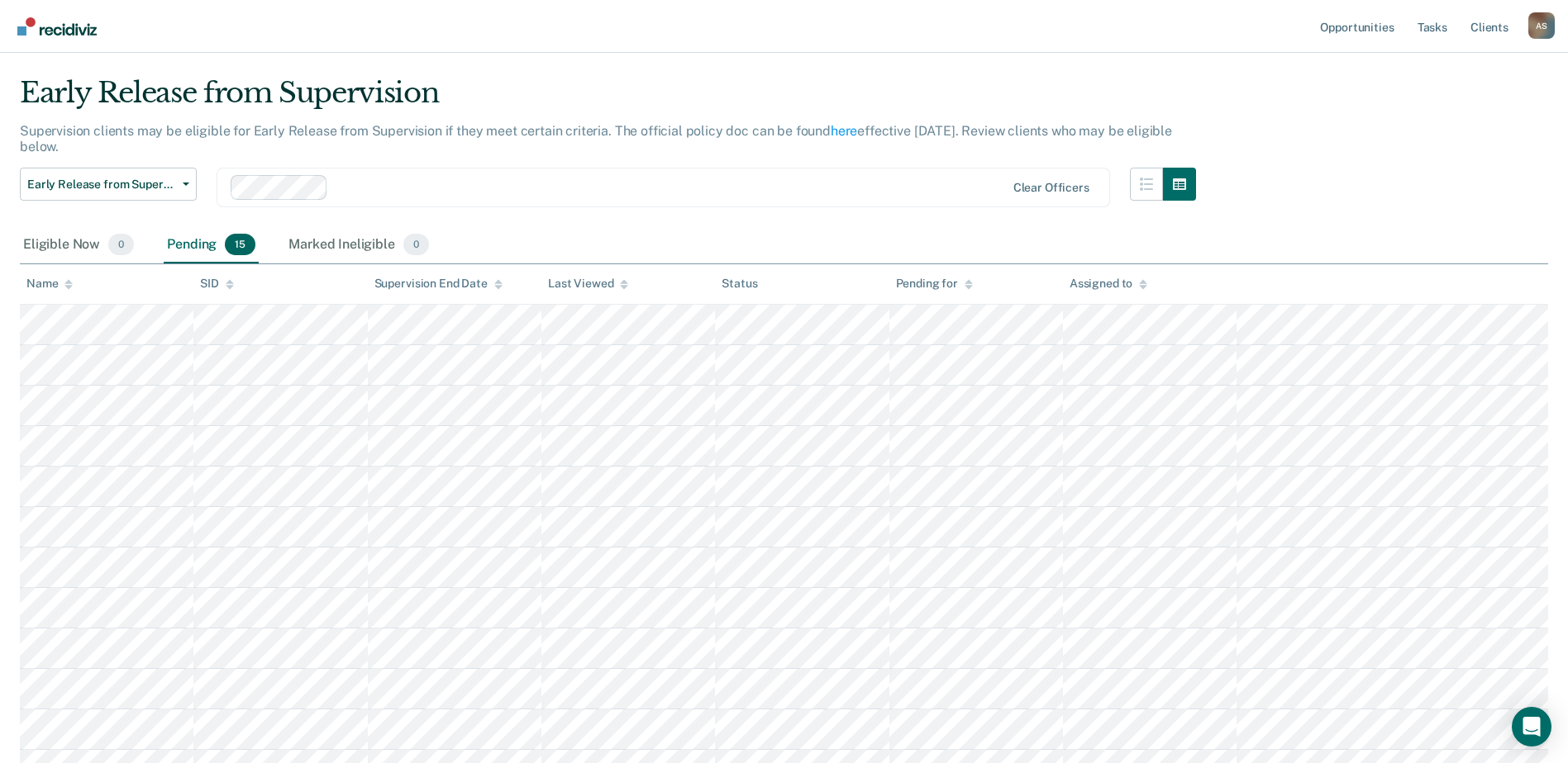
scroll to position [0, 0]
